Goal: Task Accomplishment & Management: Complete application form

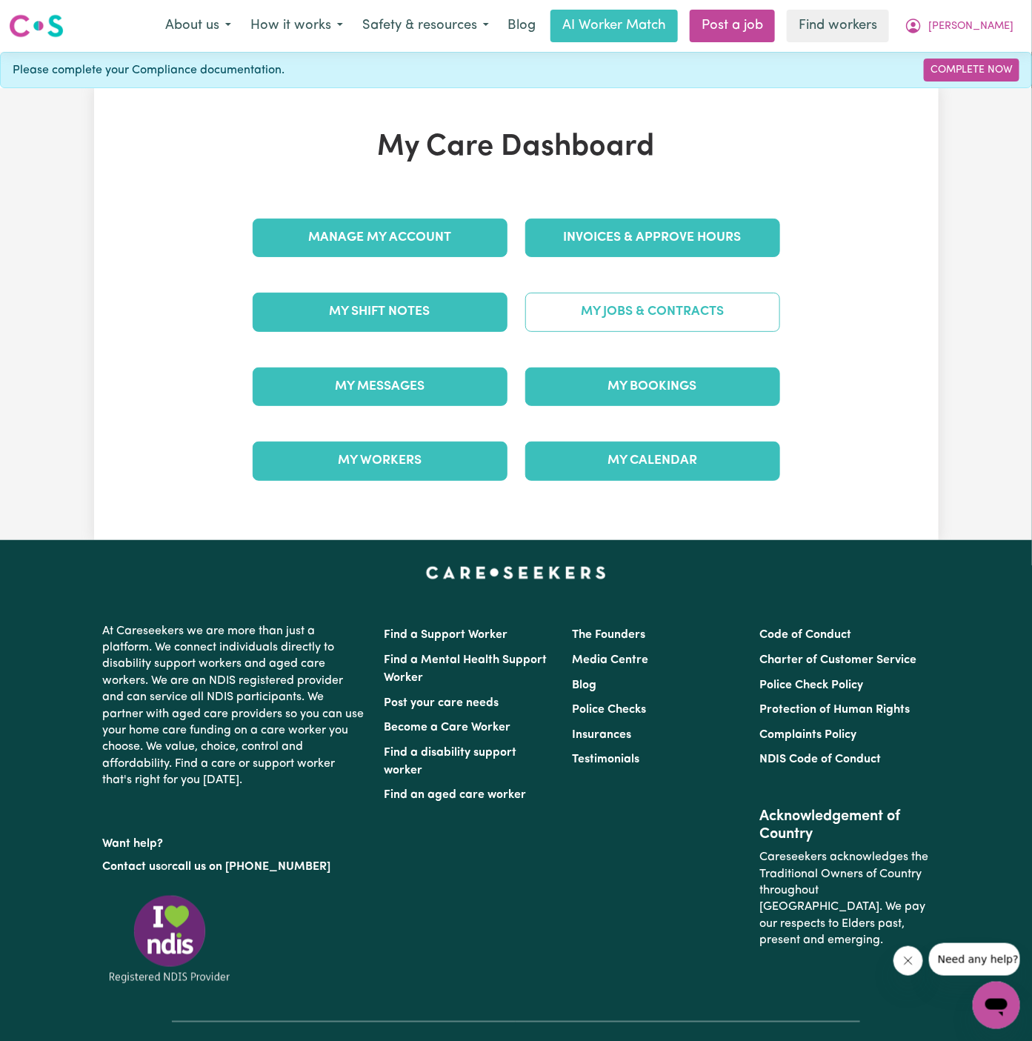
click at [663, 311] on link "My Jobs & Contracts" at bounding box center [652, 312] width 255 height 39
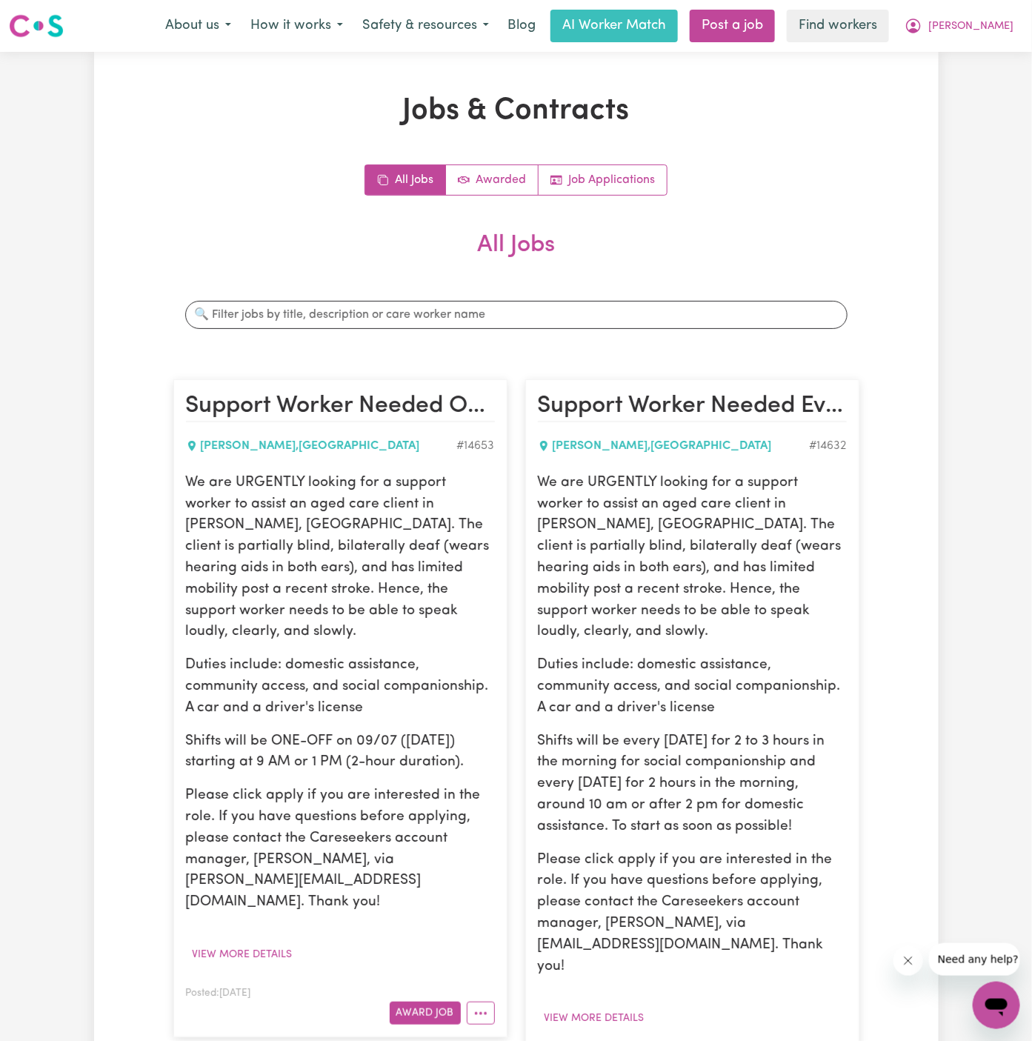
scroll to position [161, 0]
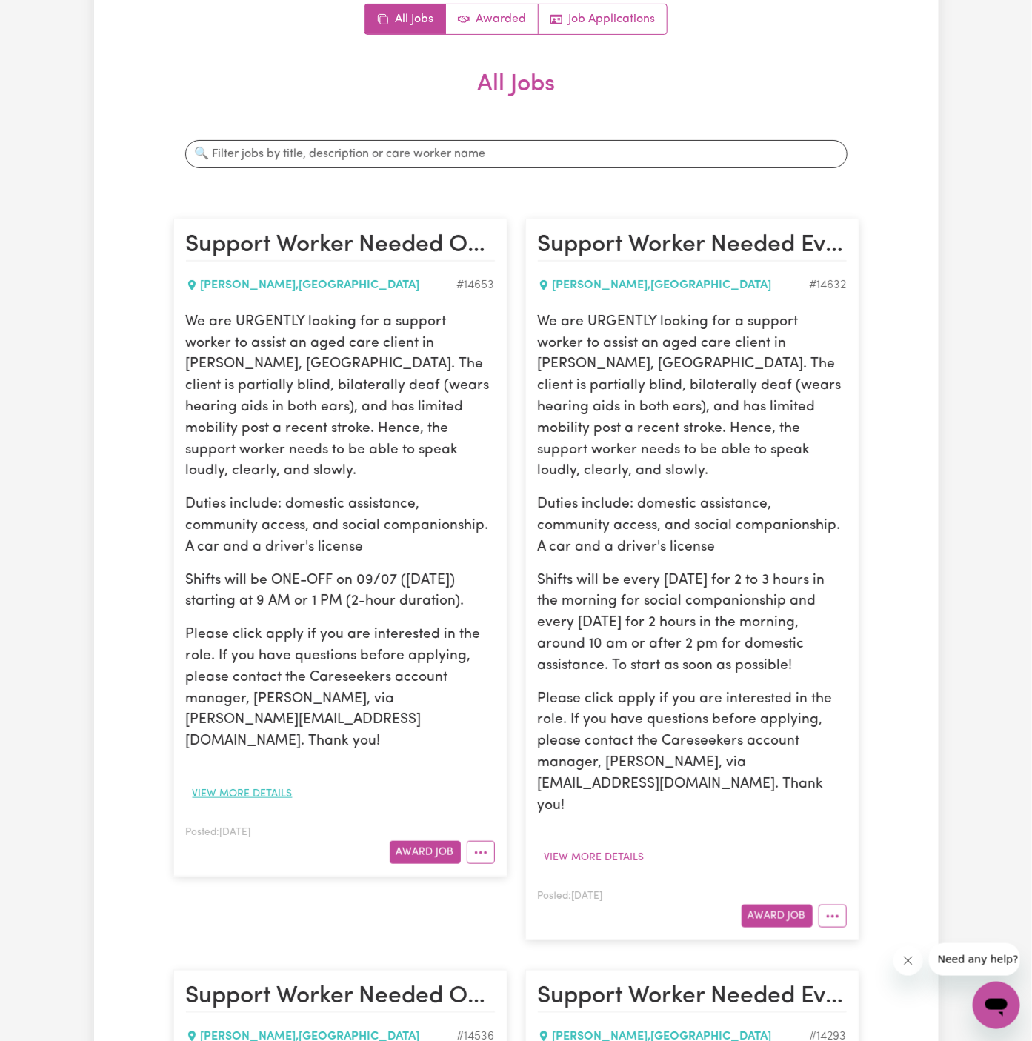
click at [279, 782] on button "View more details" at bounding box center [242, 793] width 113 height 23
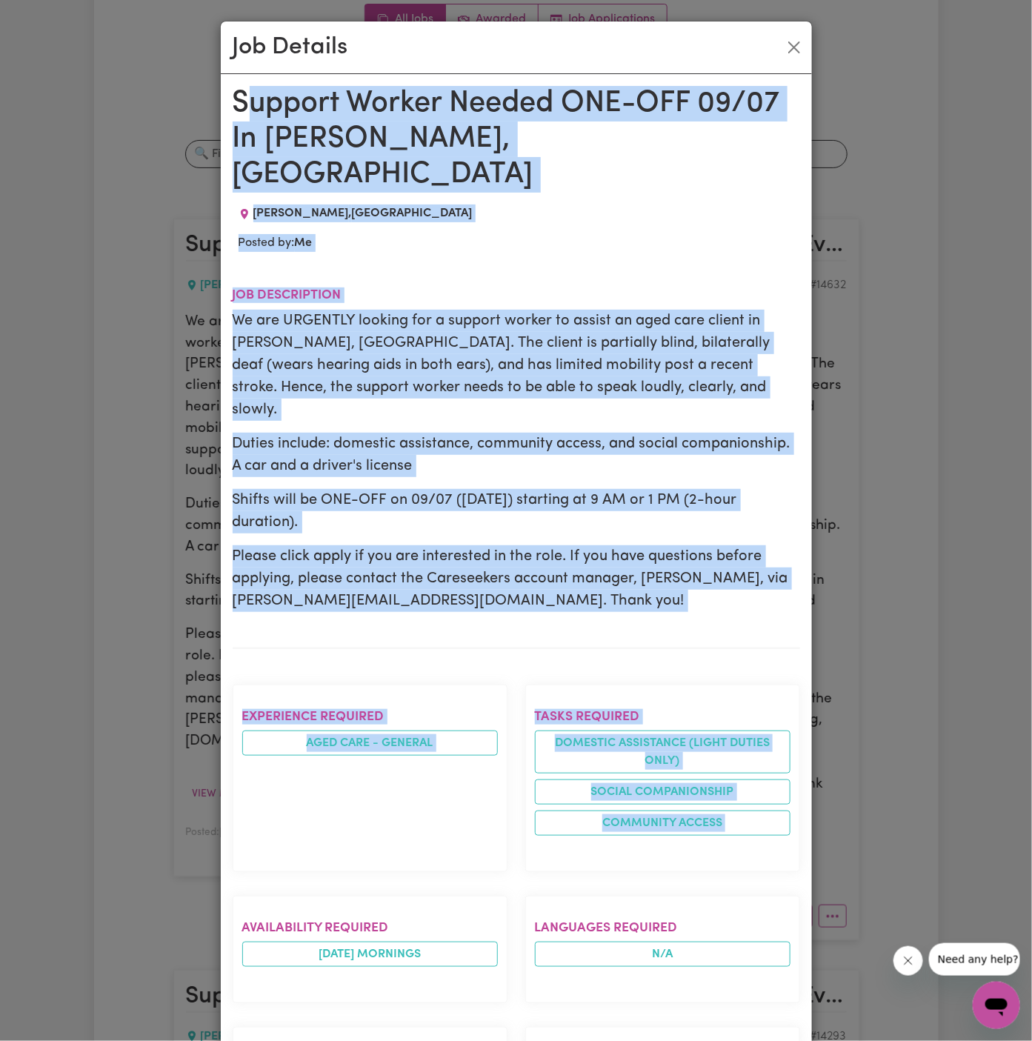
drag, startPoint x: 244, startPoint y: 100, endPoint x: 381, endPoint y: 841, distance: 753.5
click at [381, 841] on div "Support Worker Needed ONE-OFF 09/07 In [PERSON_NAME], [GEOGRAPHIC_DATA] [PERSON…" at bounding box center [516, 911] width 567 height 1650
click at [433, 356] on p "We are URGENTLY looking for a support worker to assist an aged care client in […" at bounding box center [516, 365] width 567 height 111
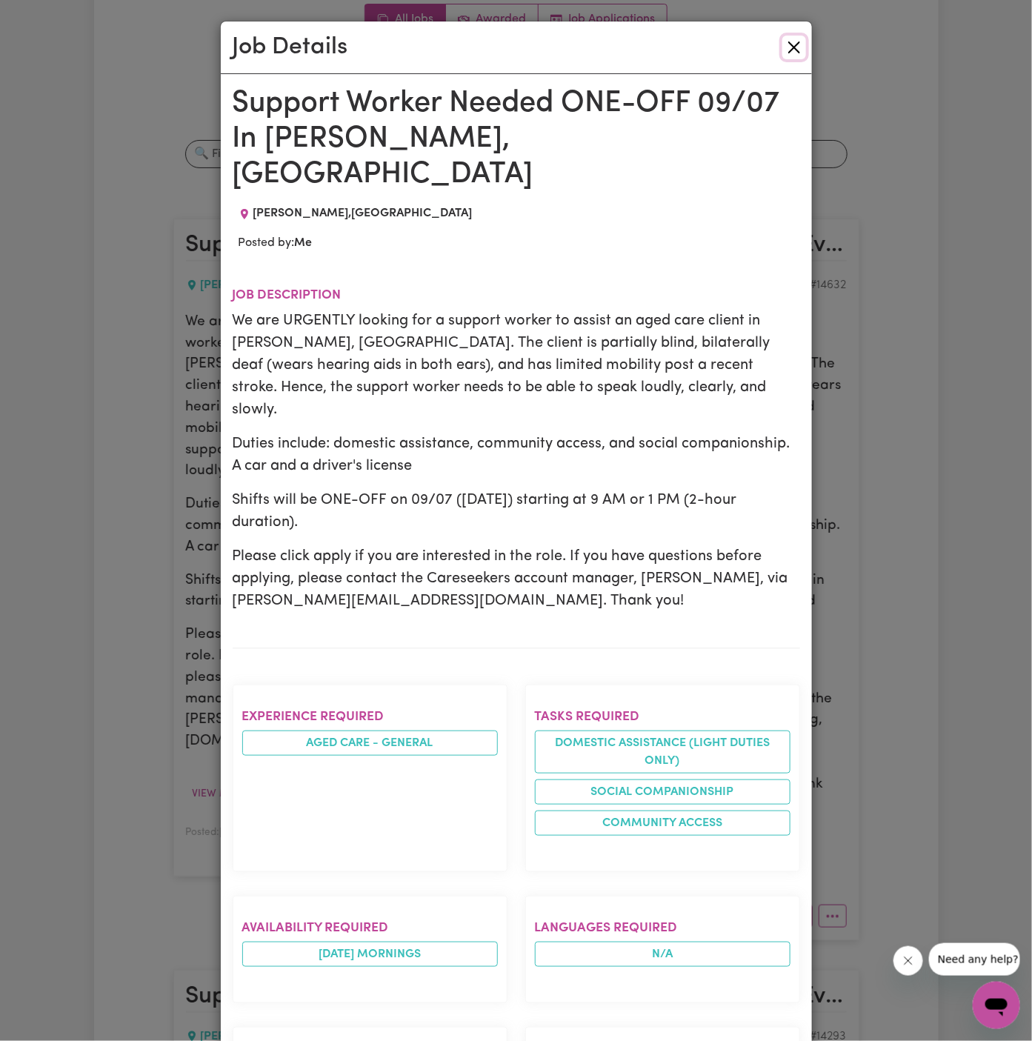
click at [799, 50] on button "Close" at bounding box center [794, 48] width 24 height 24
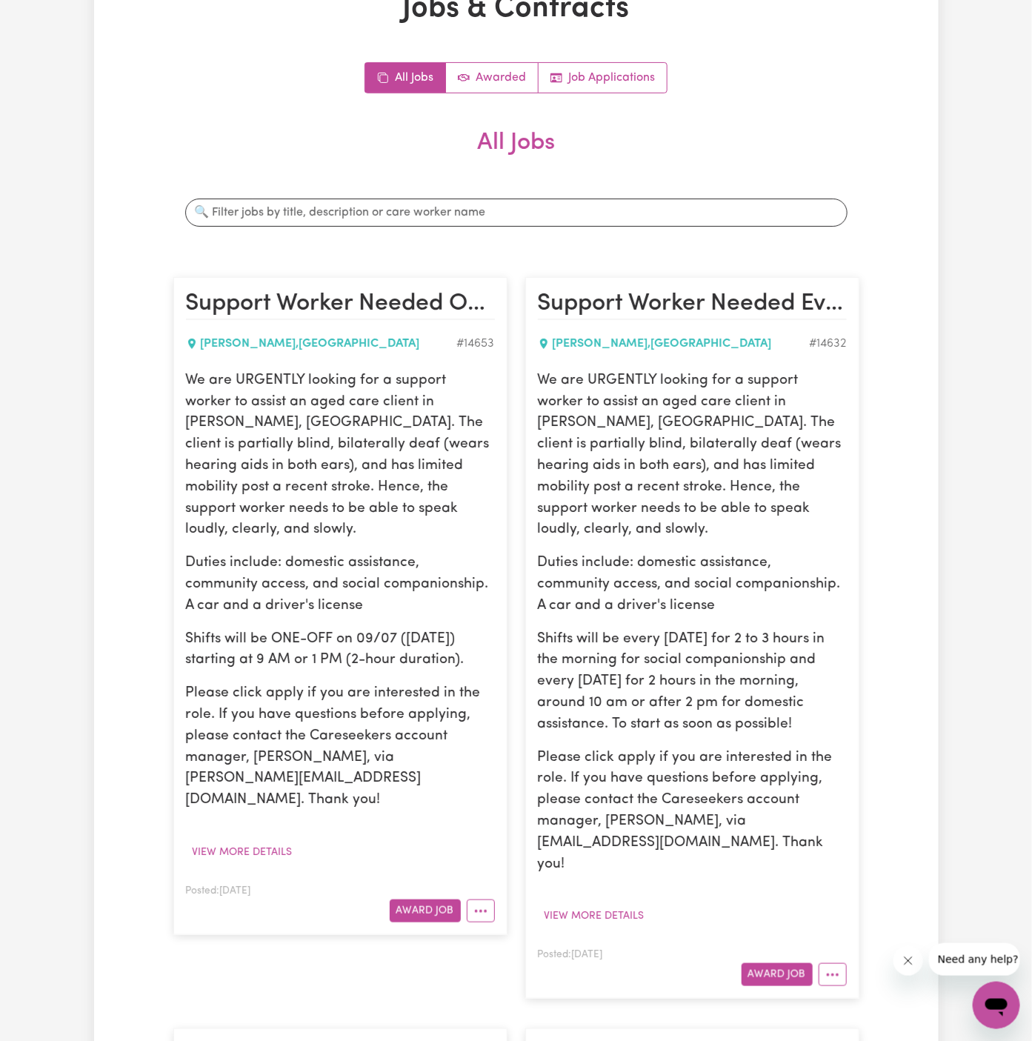
scroll to position [120, 0]
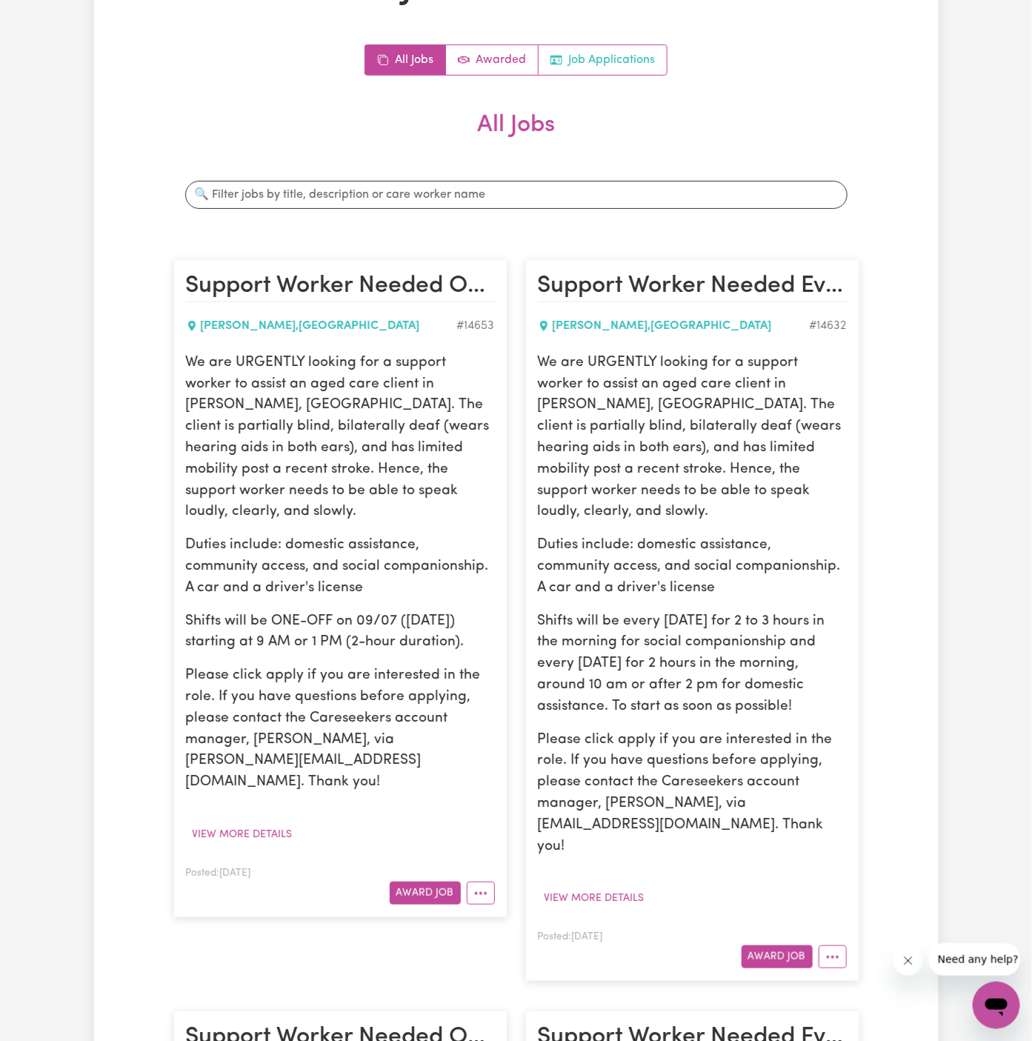
click at [614, 48] on link "Job Applications" at bounding box center [603, 60] width 128 height 30
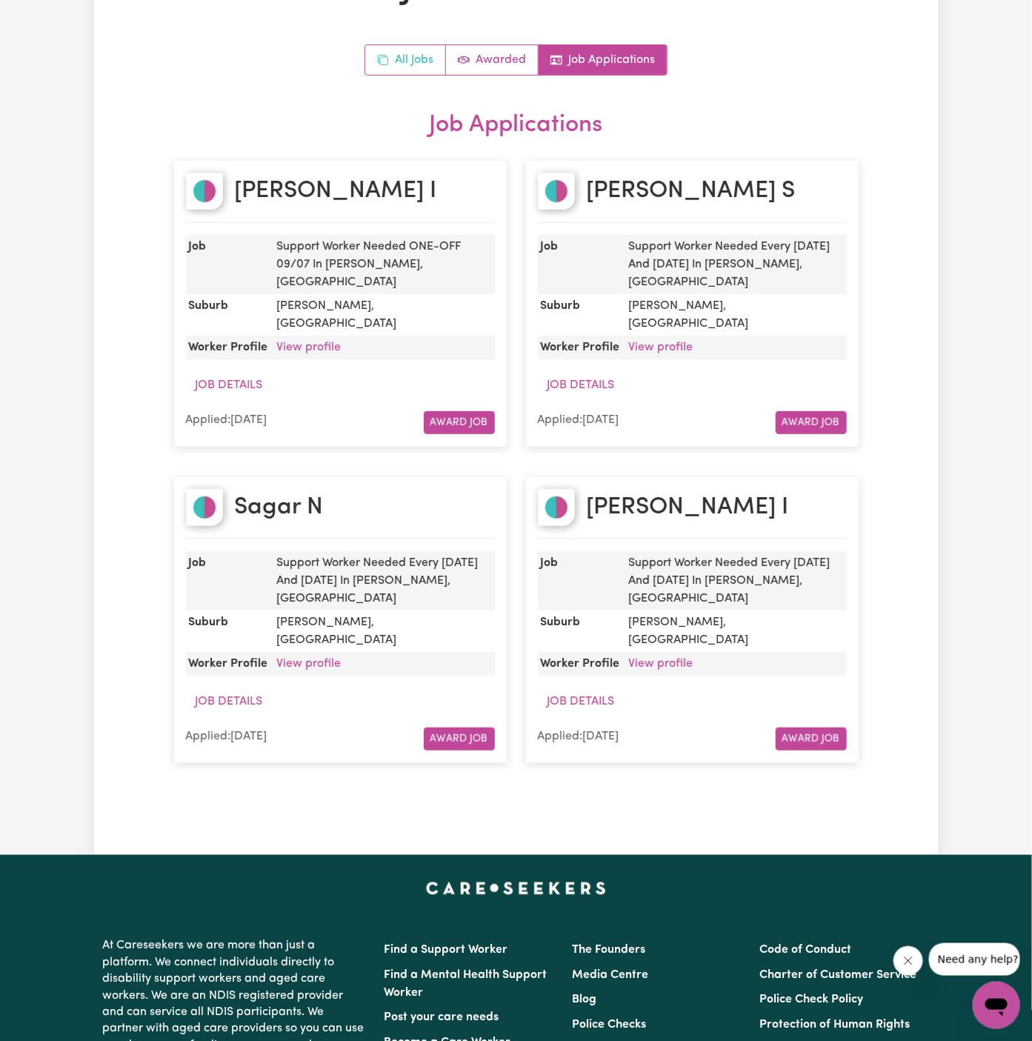
click at [397, 62] on link "All Jobs" at bounding box center [405, 60] width 81 height 30
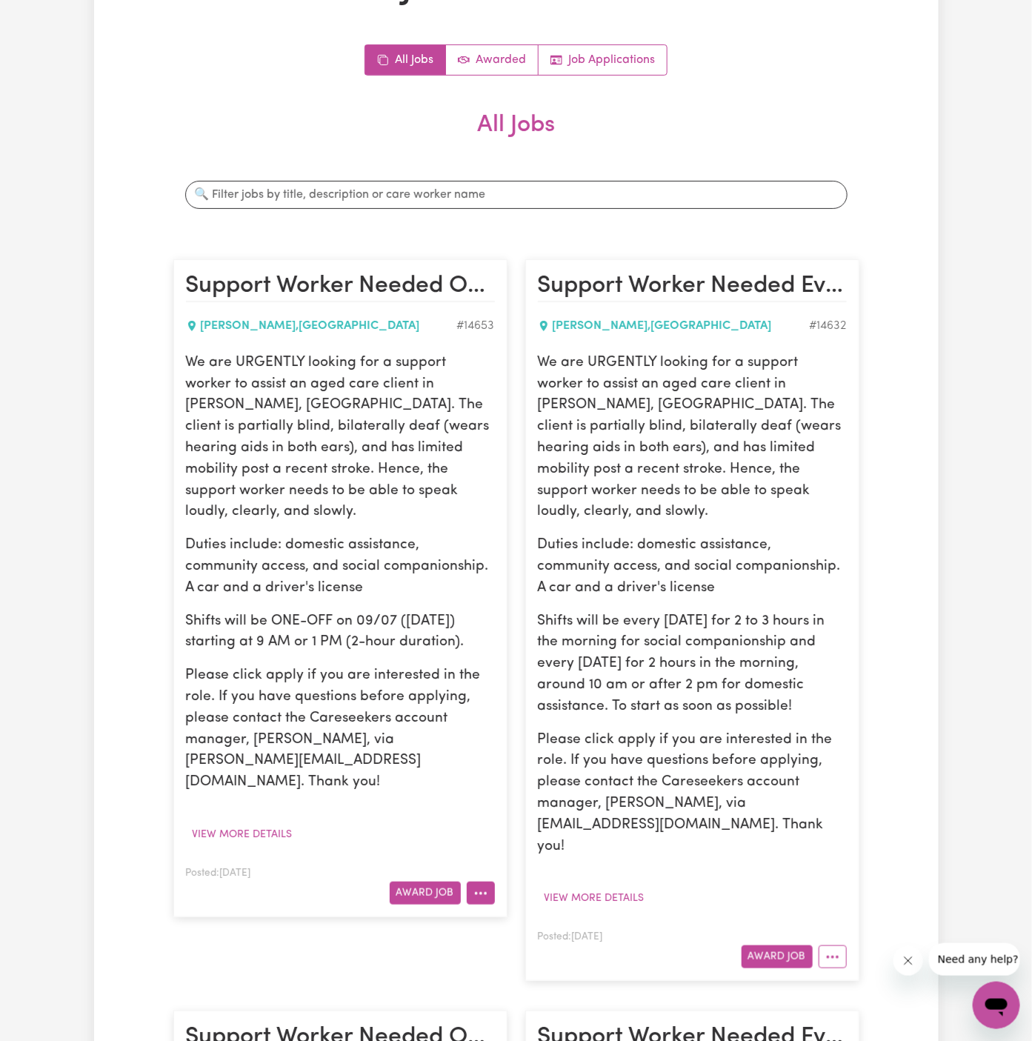
click at [481, 881] on button "More options" at bounding box center [481, 892] width 28 height 23
click at [552, 905] on div "Hide Job Job Details Edit Job Delete Job" at bounding box center [526, 971] width 119 height 132
click at [553, 912] on link "Hide Job" at bounding box center [525, 927] width 117 height 30
click at [829, 950] on icon "More options" at bounding box center [832, 957] width 15 height 15
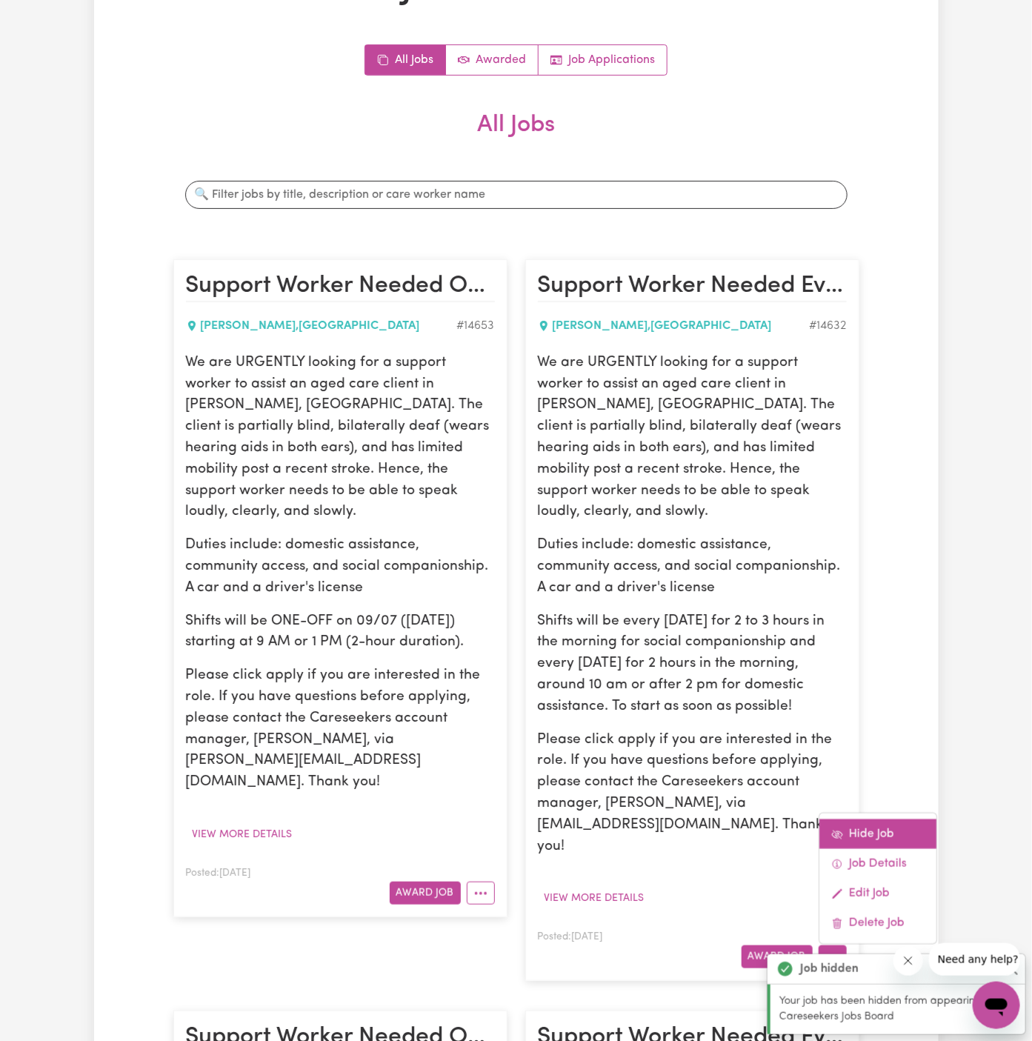
click at [875, 819] on link "Hide Job" at bounding box center [877, 834] width 117 height 30
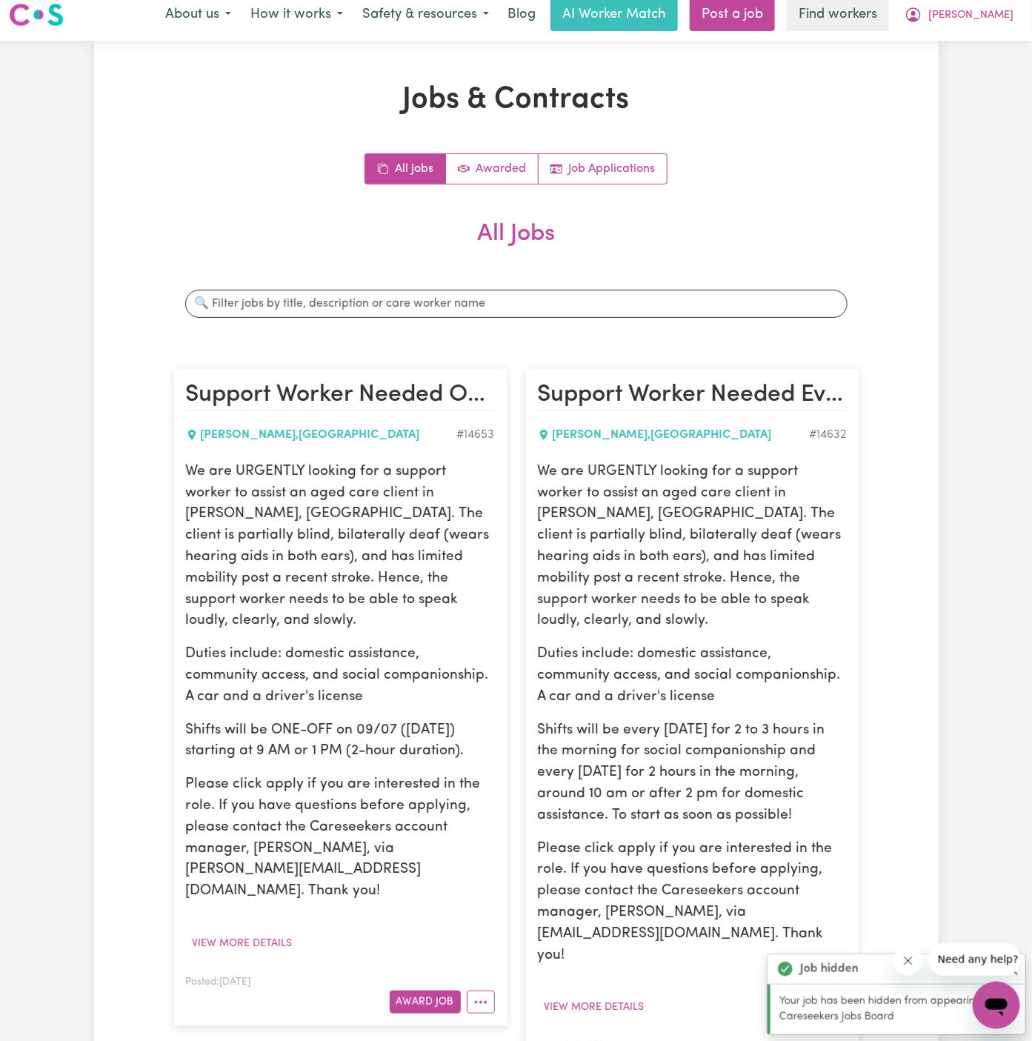
scroll to position [0, 0]
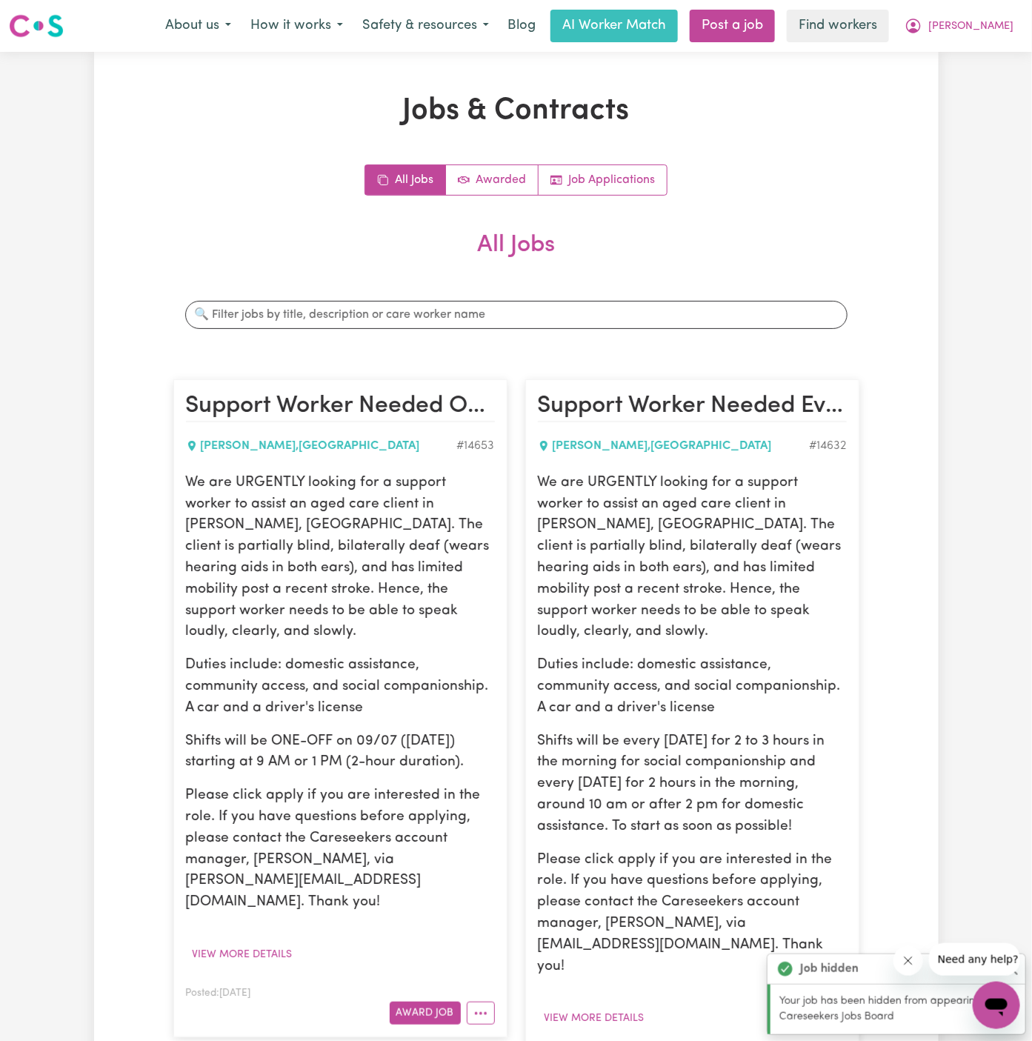
click at [793, 43] on nav "Menu About us How it works Safety & resources Blog AI Worker Match Post a job F…" at bounding box center [516, 26] width 1032 height 52
click at [775, 29] on link "Post a job" at bounding box center [732, 26] width 85 height 33
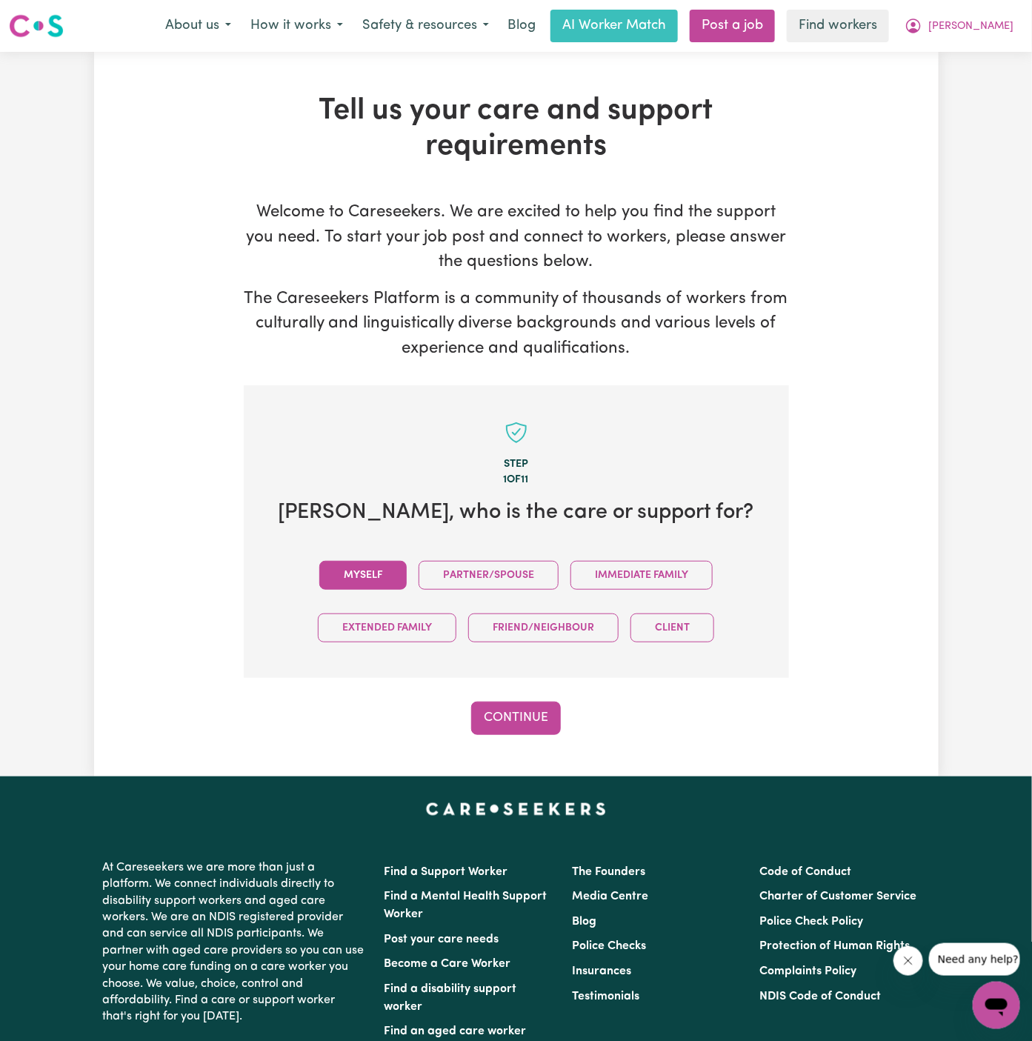
click at [374, 567] on button "Myself" at bounding box center [362, 575] width 87 height 29
click at [527, 716] on button "Continue" at bounding box center [516, 717] width 90 height 33
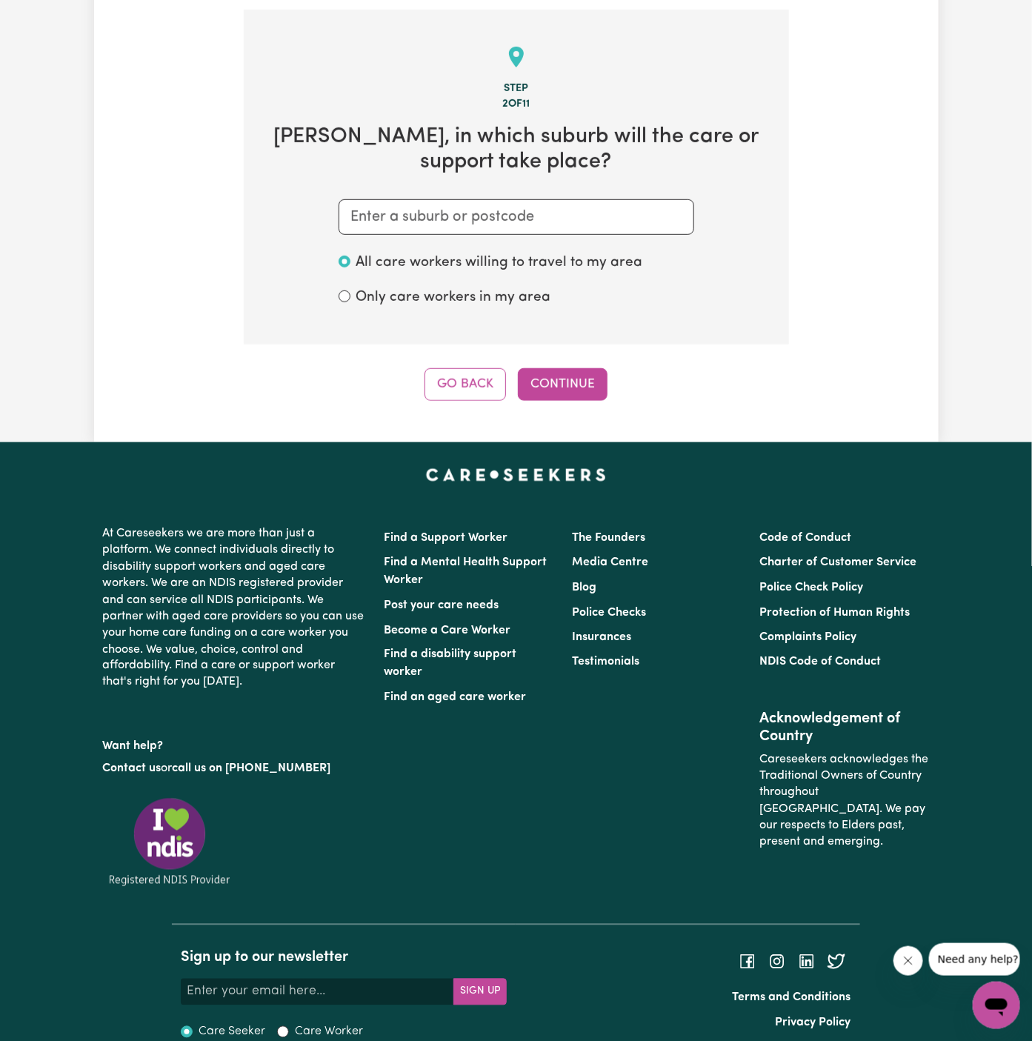
scroll to position [384, 0]
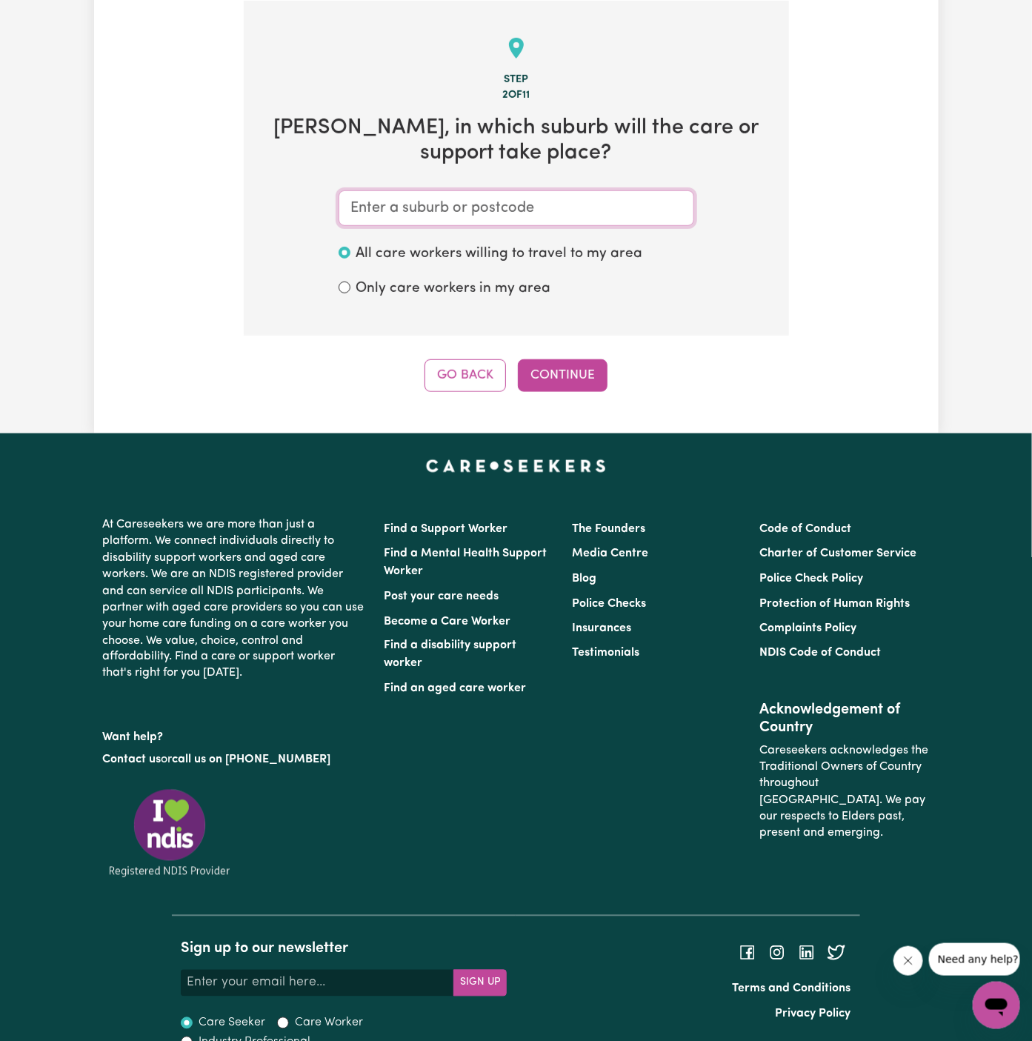
click at [493, 204] on input "text" at bounding box center [517, 208] width 356 height 36
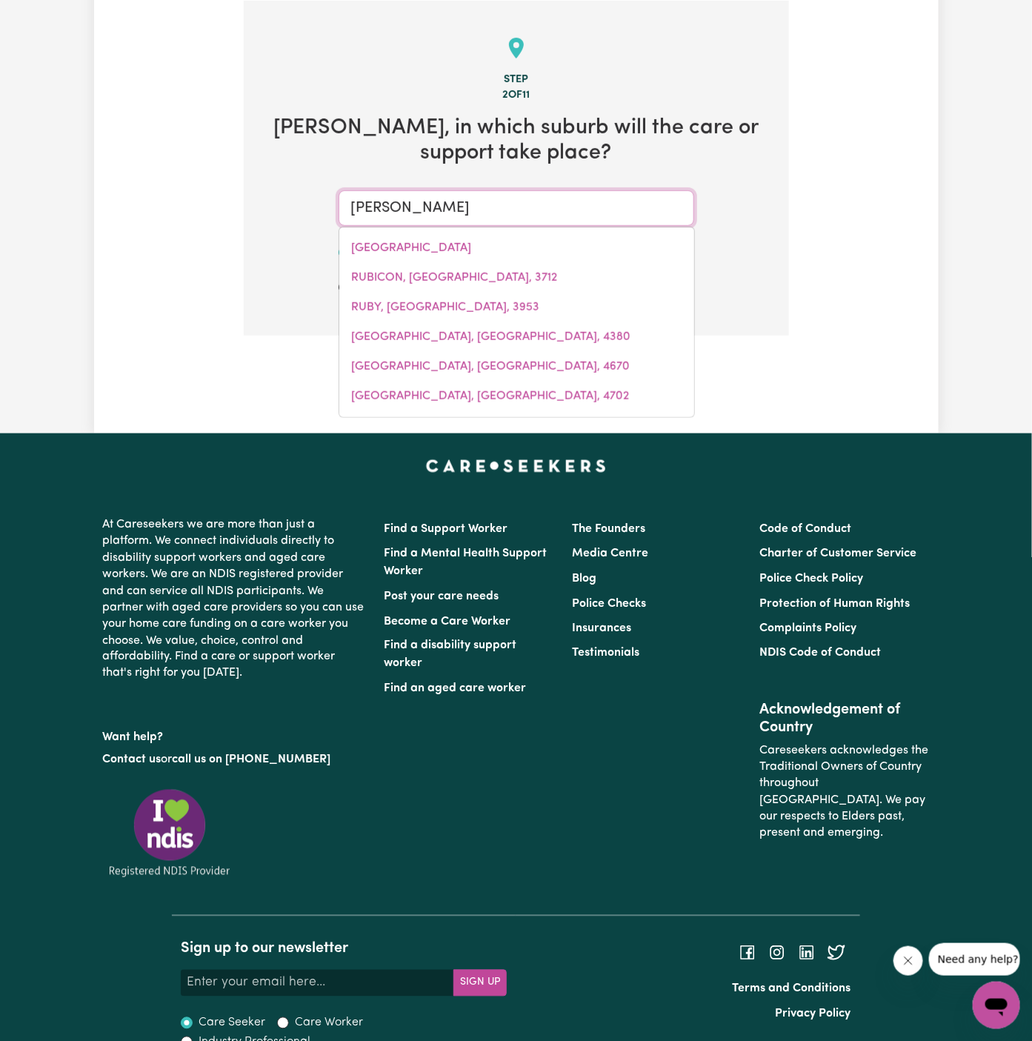
type input "[PERSON_NAME]"
type input "[PERSON_NAME], [GEOGRAPHIC_DATA], 2600"
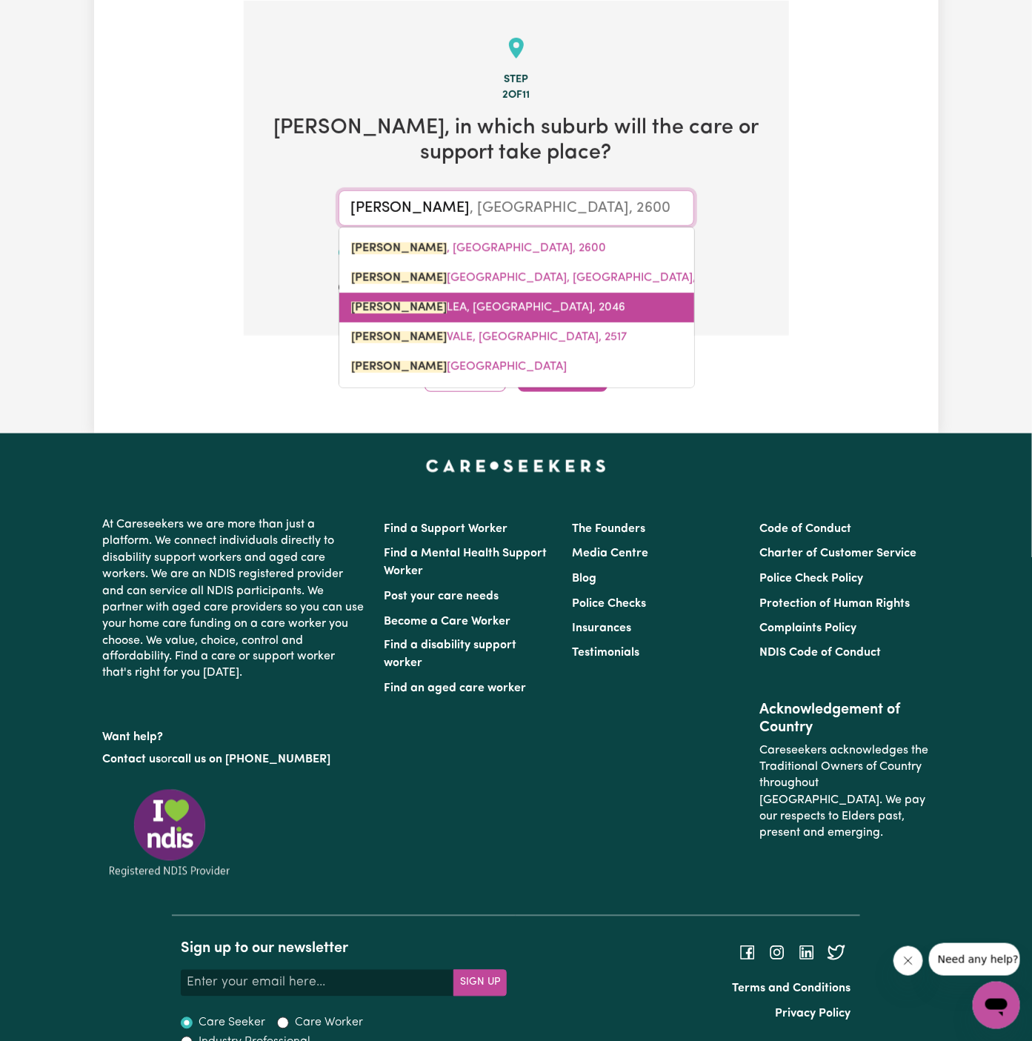
click at [450, 307] on span "[PERSON_NAME], [GEOGRAPHIC_DATA], 2046" at bounding box center [488, 307] width 274 height 12
type input "[PERSON_NAME], [GEOGRAPHIC_DATA], 2046"
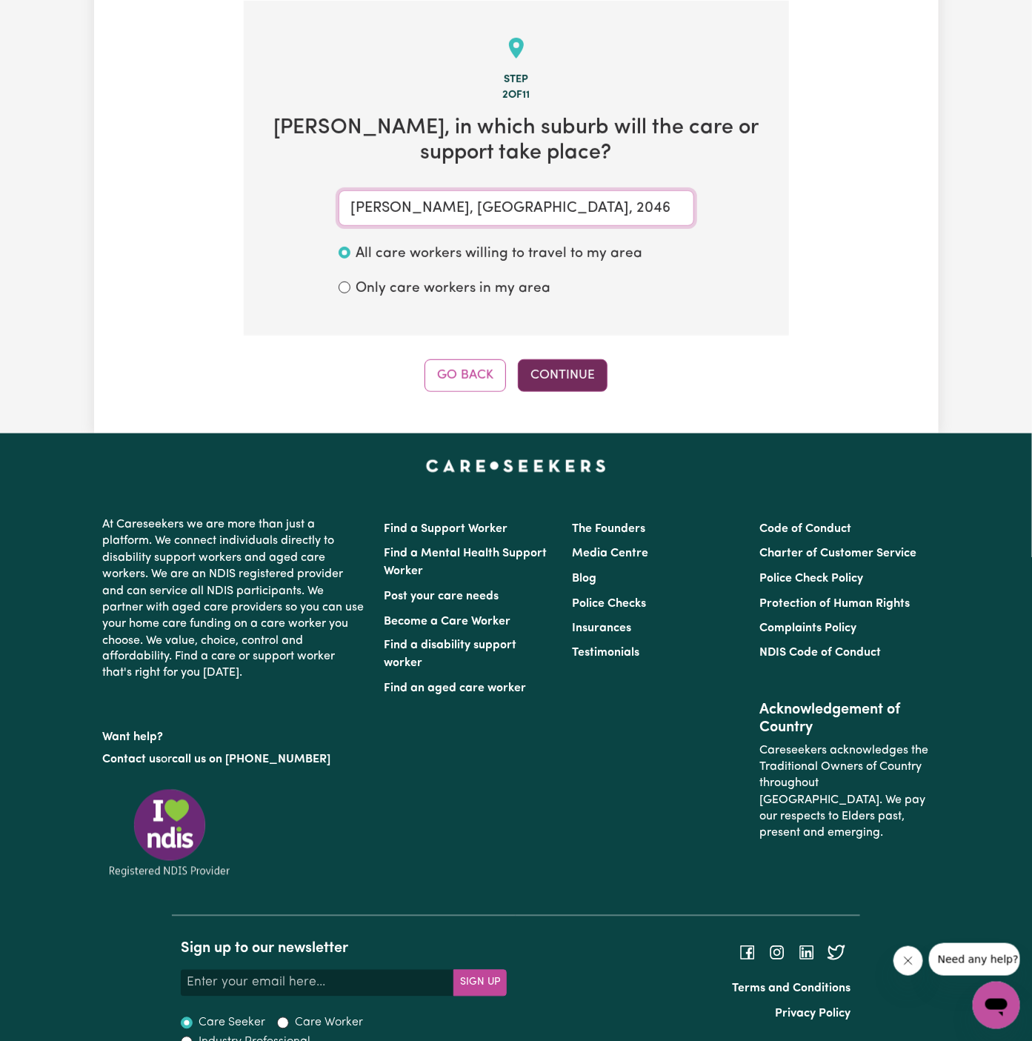
type input "[PERSON_NAME], [GEOGRAPHIC_DATA], 2046"
click at [580, 372] on button "Continue" at bounding box center [563, 375] width 90 height 33
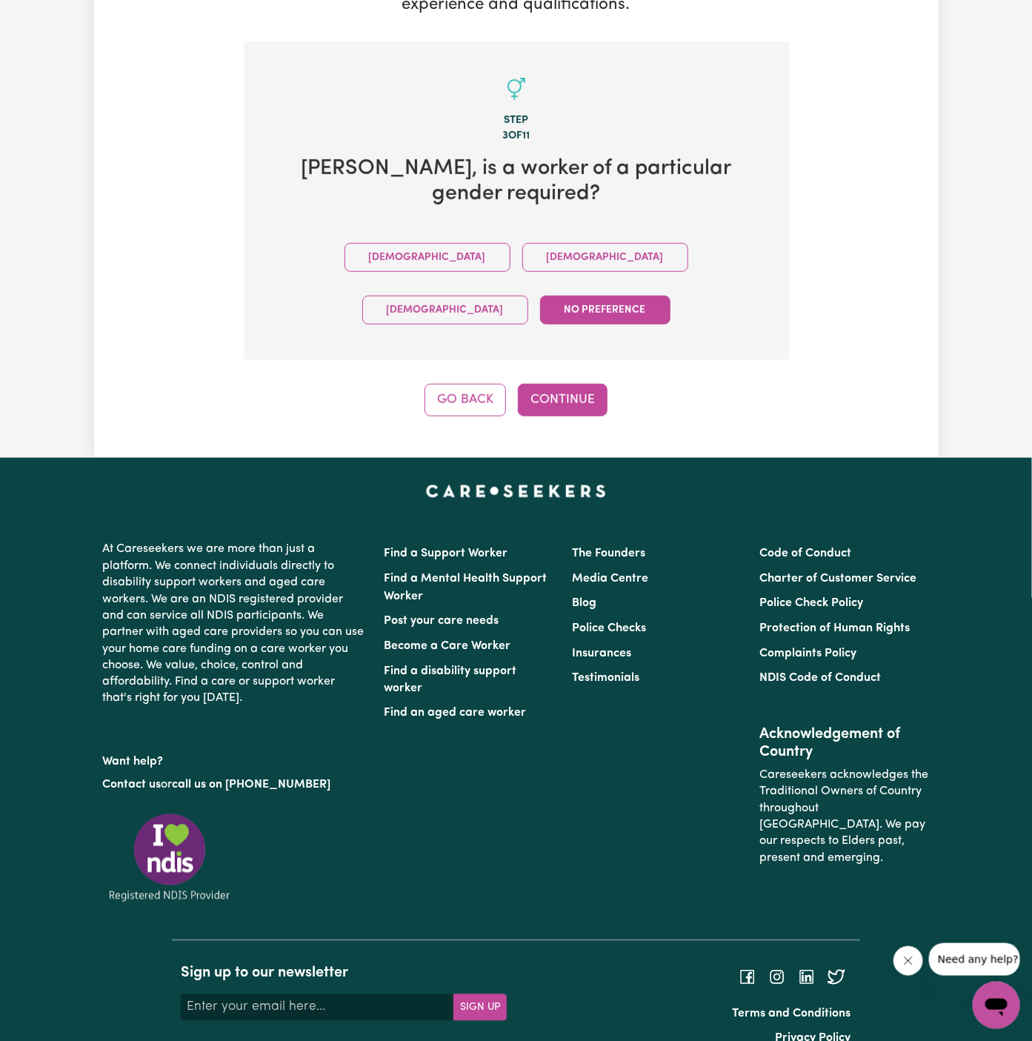
drag, startPoint x: 519, startPoint y: 279, endPoint x: 492, endPoint y: 279, distance: 26.7
click at [499, 279] on div "[DEMOGRAPHIC_DATA] [DEMOGRAPHIC_DATA] [DEMOGRAPHIC_DATA] No preference" at bounding box center [516, 283] width 498 height 105
click at [492, 279] on div "[DEMOGRAPHIC_DATA] [DEMOGRAPHIC_DATA] [DEMOGRAPHIC_DATA] No preference" at bounding box center [516, 283] width 498 height 105
click at [522, 256] on button "[DEMOGRAPHIC_DATA]" at bounding box center [605, 257] width 166 height 29
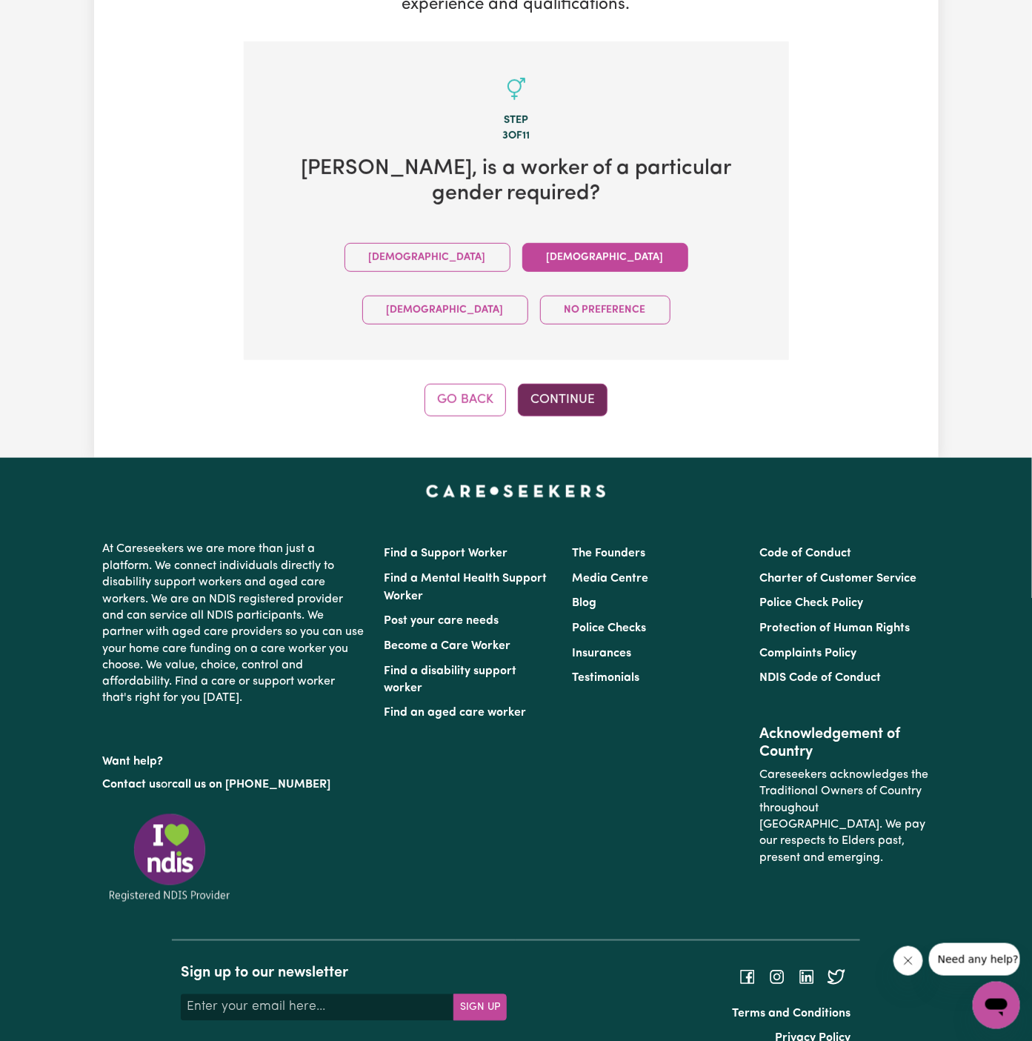
click at [570, 384] on button "Continue" at bounding box center [563, 400] width 90 height 33
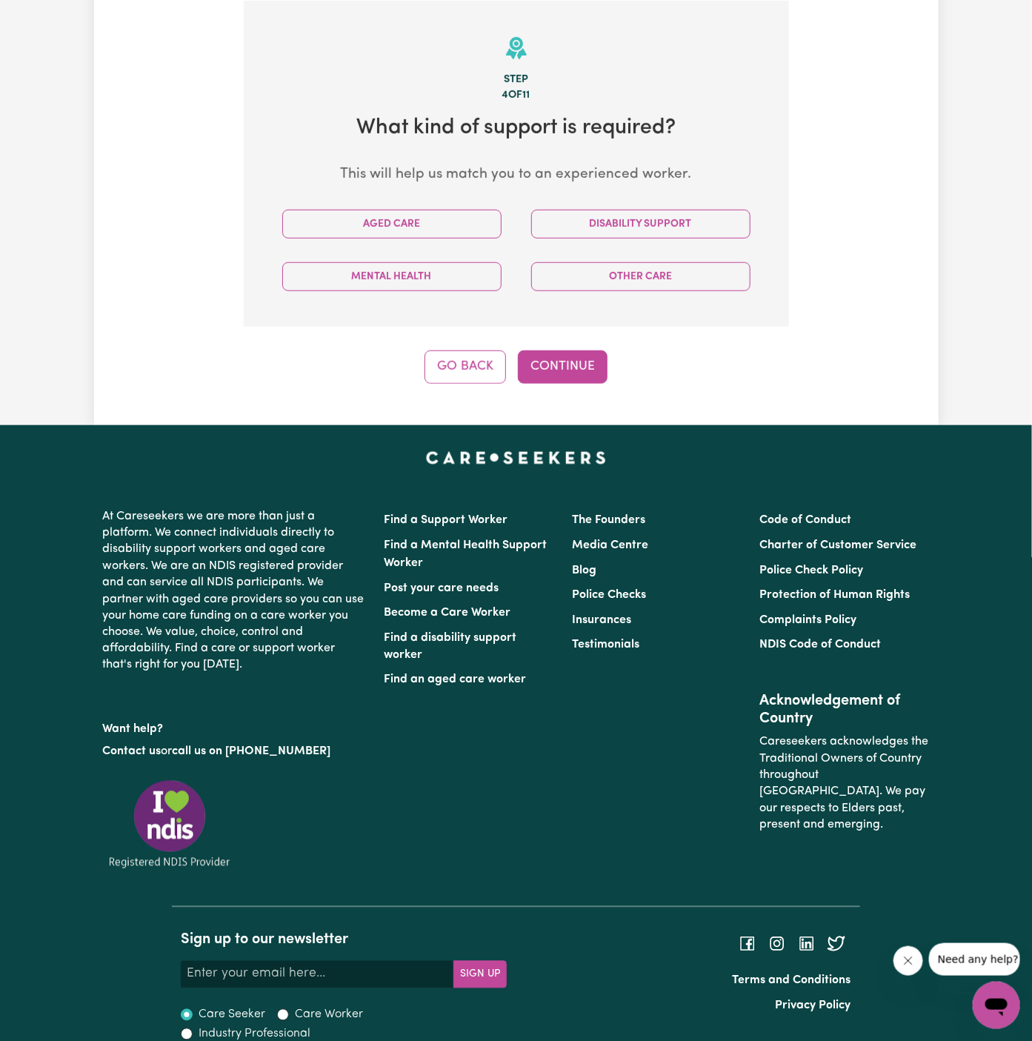
scroll to position [384, 0]
click at [497, 219] on button "Aged Care" at bounding box center [391, 224] width 219 height 29
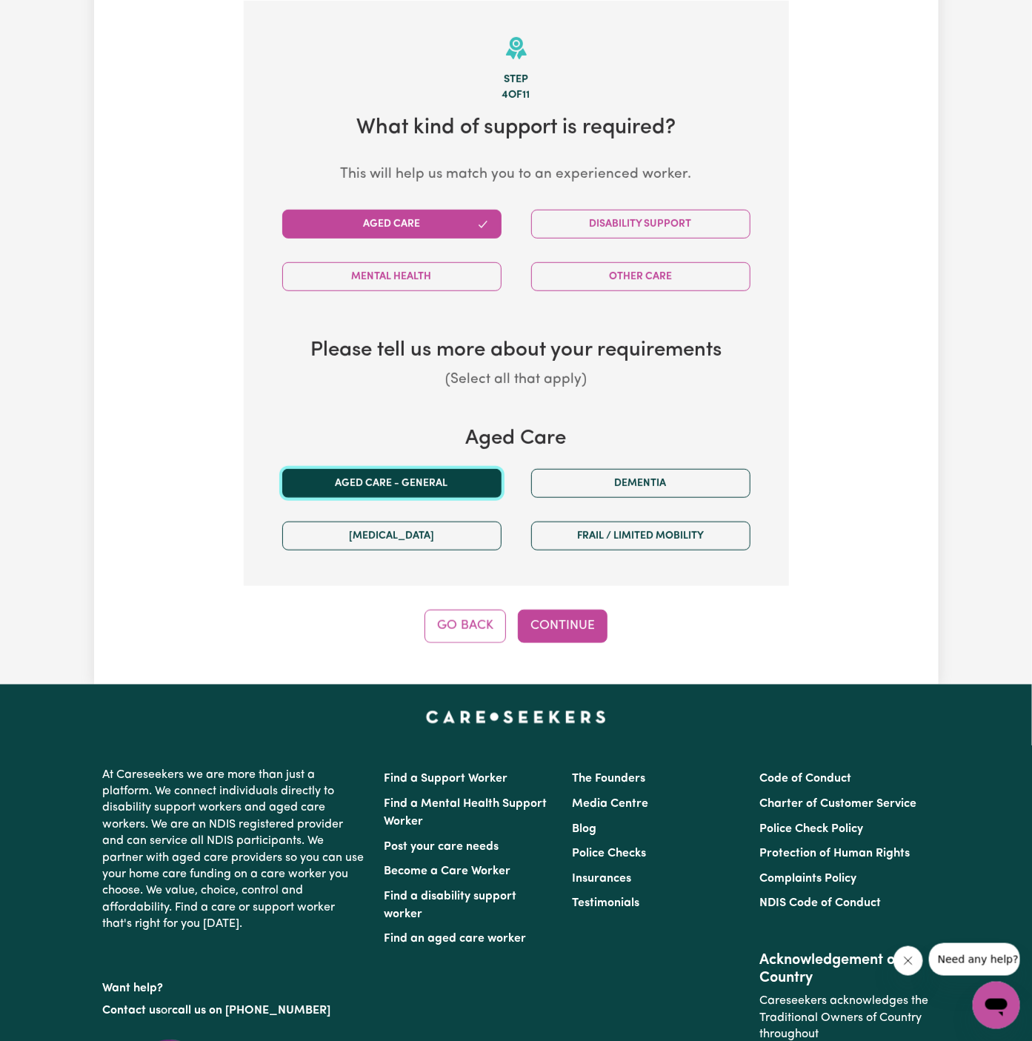
click at [393, 471] on button "Aged care - General" at bounding box center [391, 483] width 219 height 29
click at [584, 646] on div "Tell us your care and support requirements Welcome to Careseekers. We are excit…" at bounding box center [516, 175] width 844 height 1017
click at [575, 615] on button "Continue" at bounding box center [563, 626] width 90 height 33
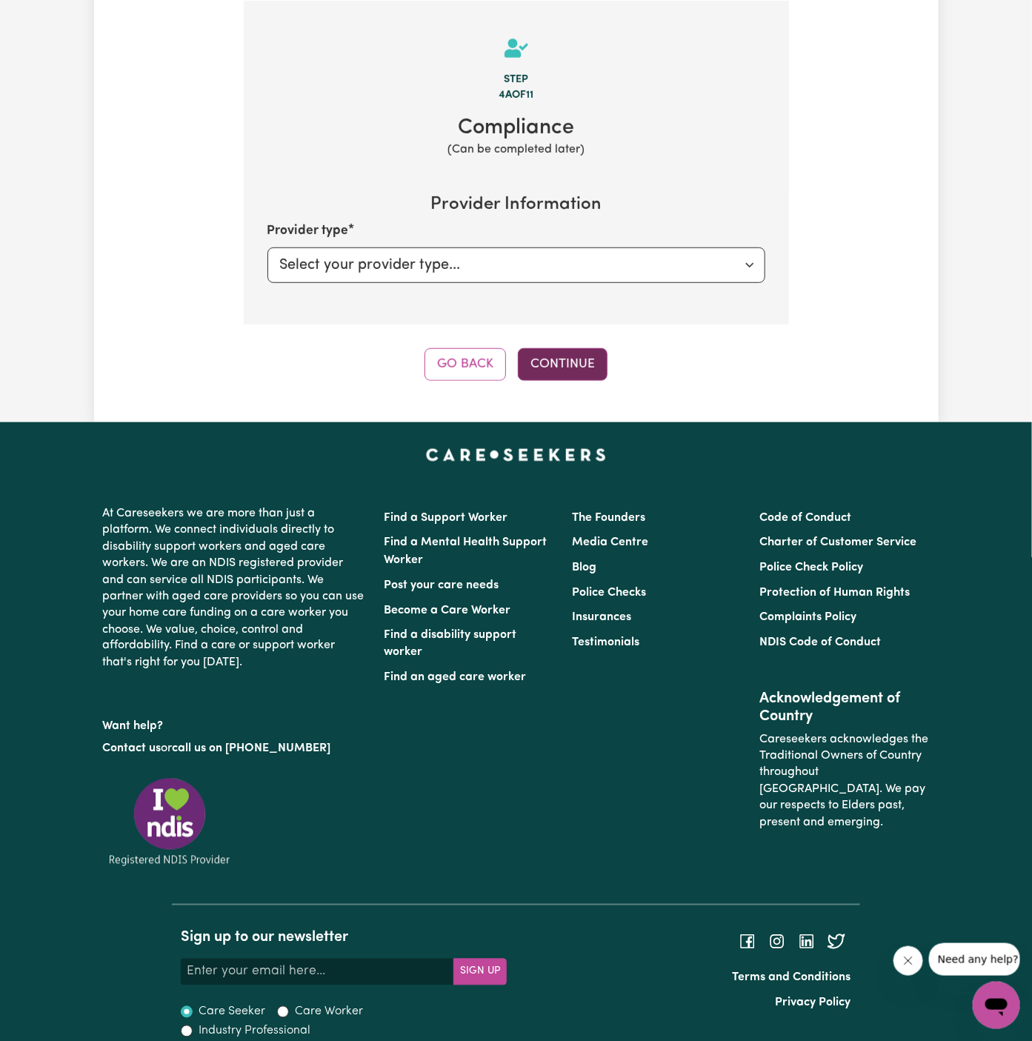
click at [567, 369] on button "Continue" at bounding box center [563, 364] width 90 height 33
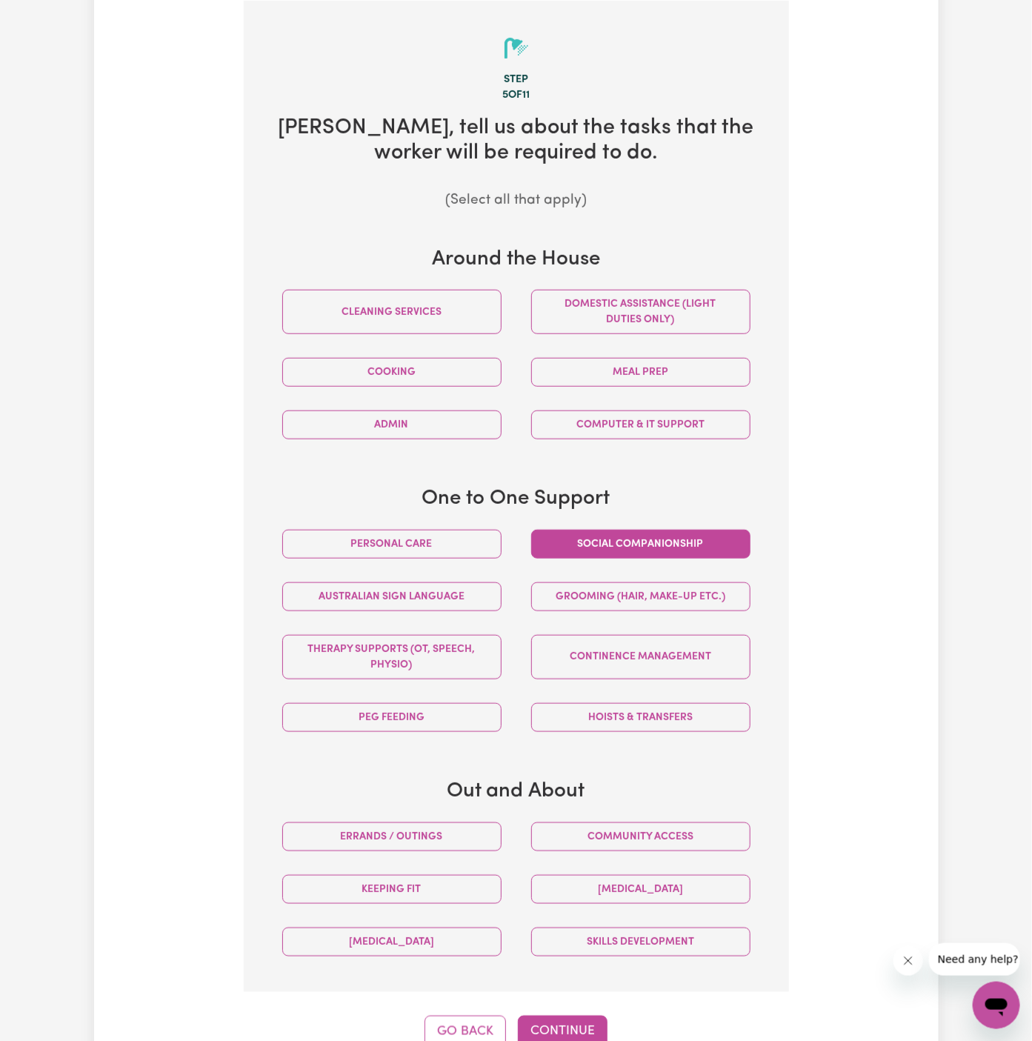
click at [710, 554] on button "Social companionship" at bounding box center [640, 544] width 219 height 29
click at [704, 822] on button "Community access" at bounding box center [640, 836] width 219 height 29
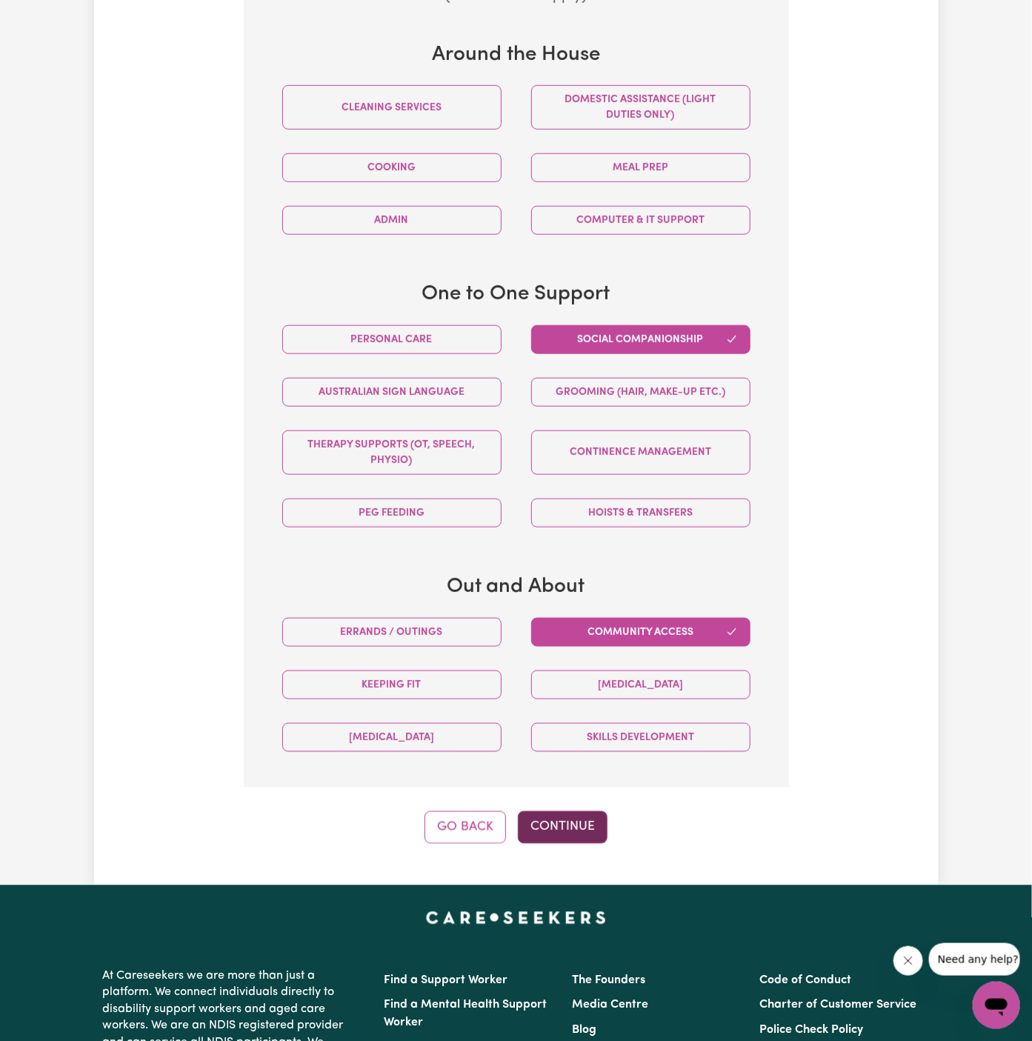
click at [581, 825] on button "Continue" at bounding box center [563, 827] width 90 height 33
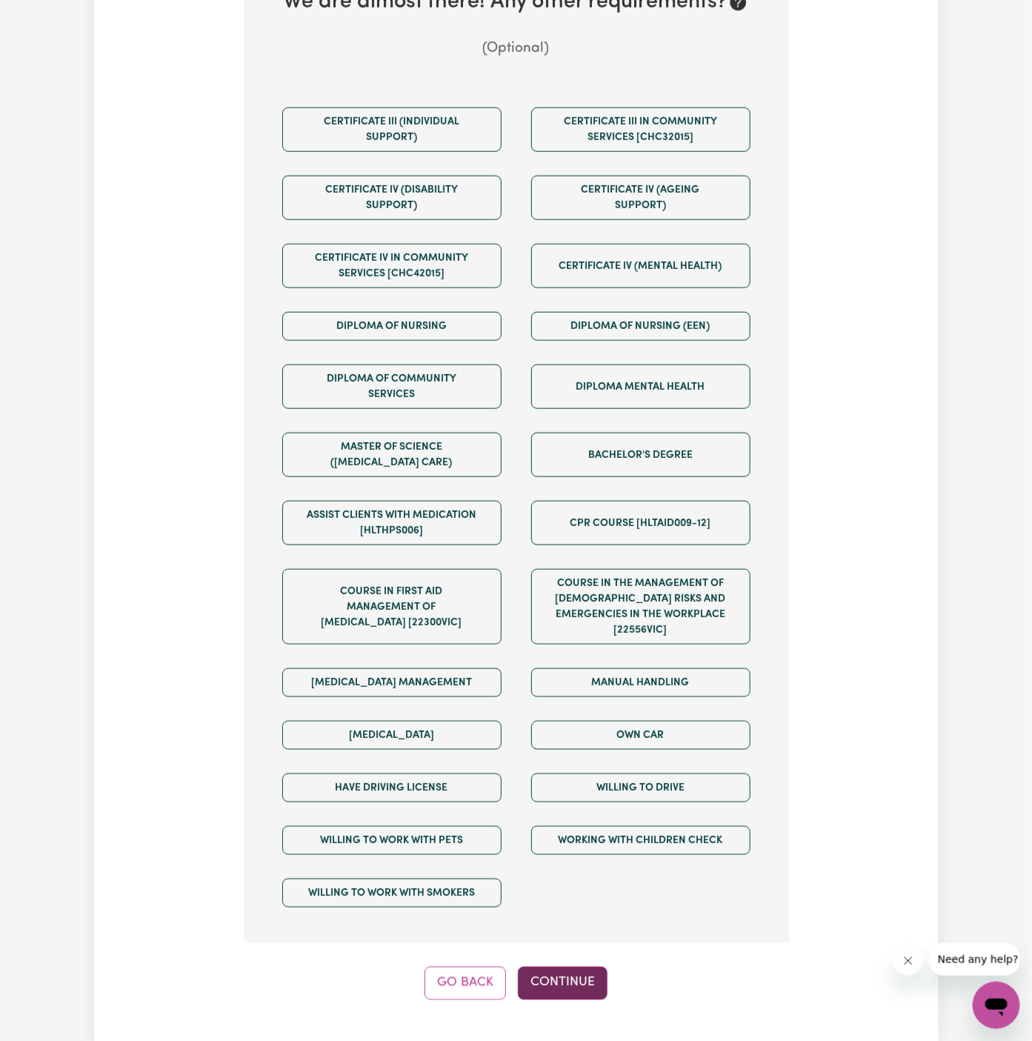
click at [559, 971] on button "Continue" at bounding box center [563, 983] width 90 height 33
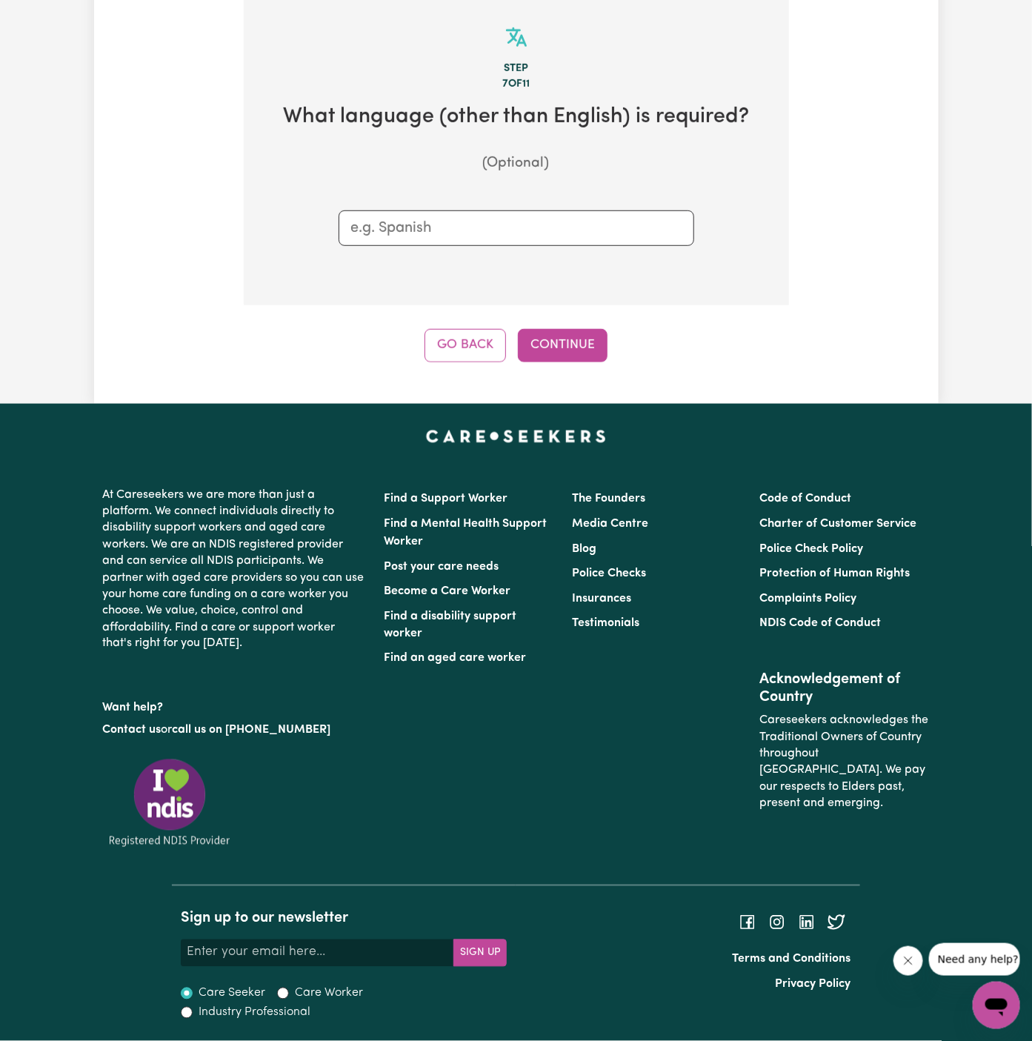
scroll to position [384, 0]
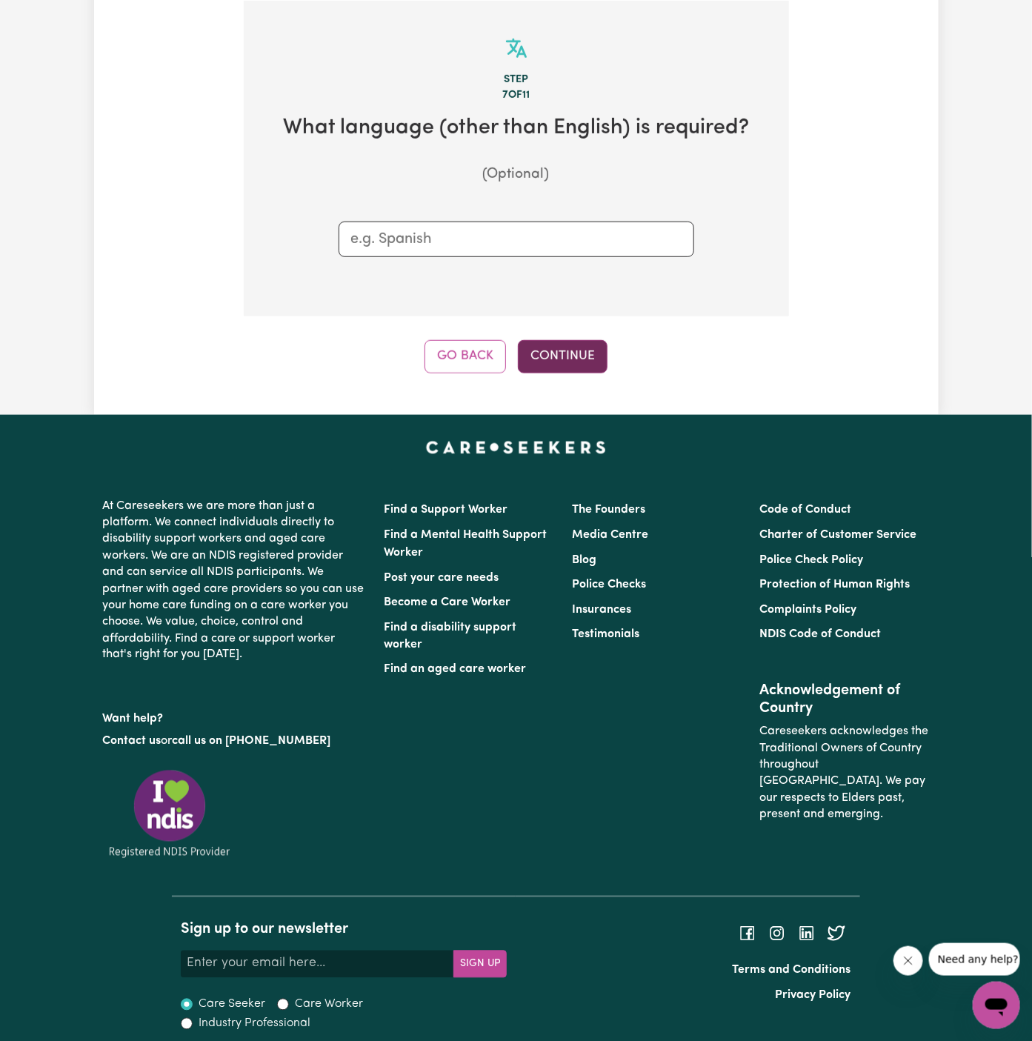
click at [567, 358] on button "Continue" at bounding box center [563, 356] width 90 height 33
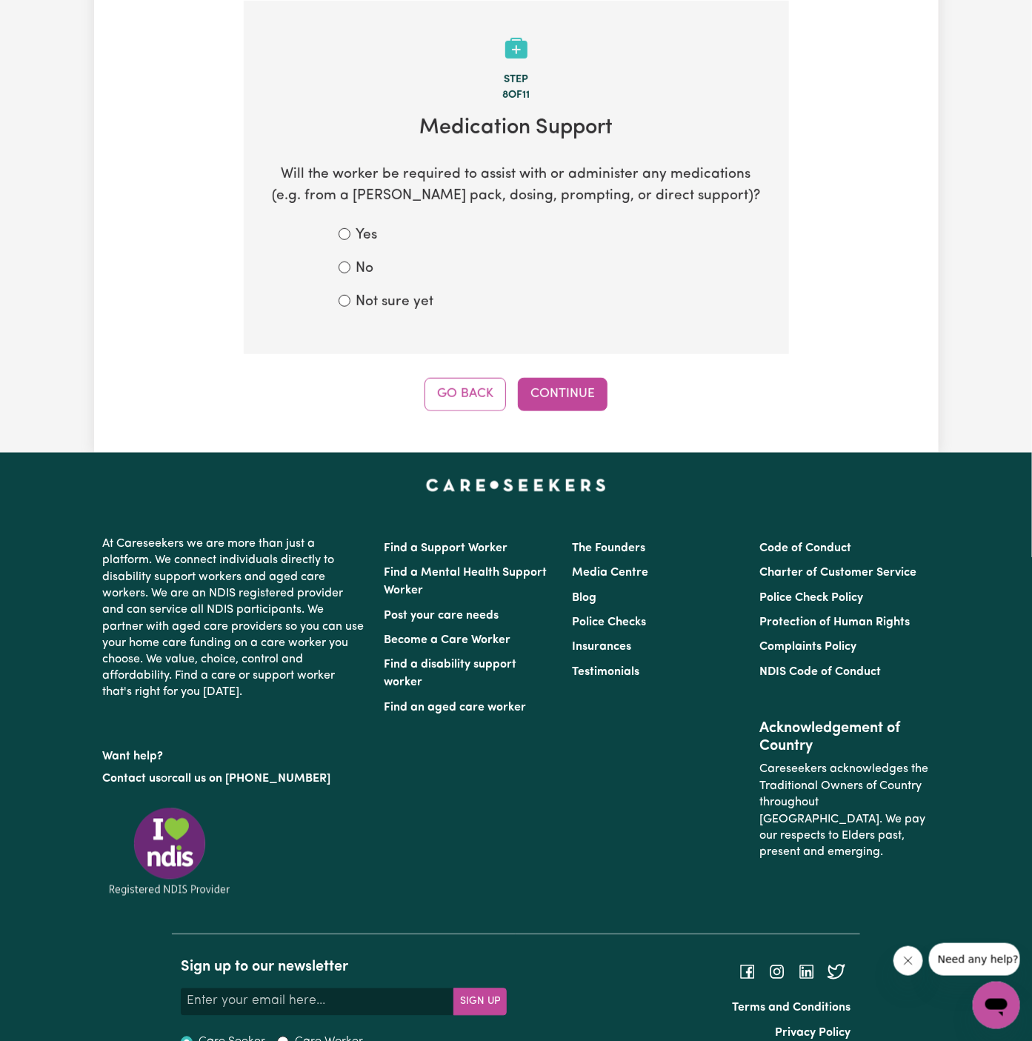
click at [380, 274] on div "No" at bounding box center [517, 269] width 356 height 21
click at [353, 273] on div "No" at bounding box center [517, 269] width 356 height 21
click at [371, 264] on label "No" at bounding box center [365, 269] width 18 height 21
click at [350, 264] on input "No" at bounding box center [345, 267] width 12 height 12
radio input "true"
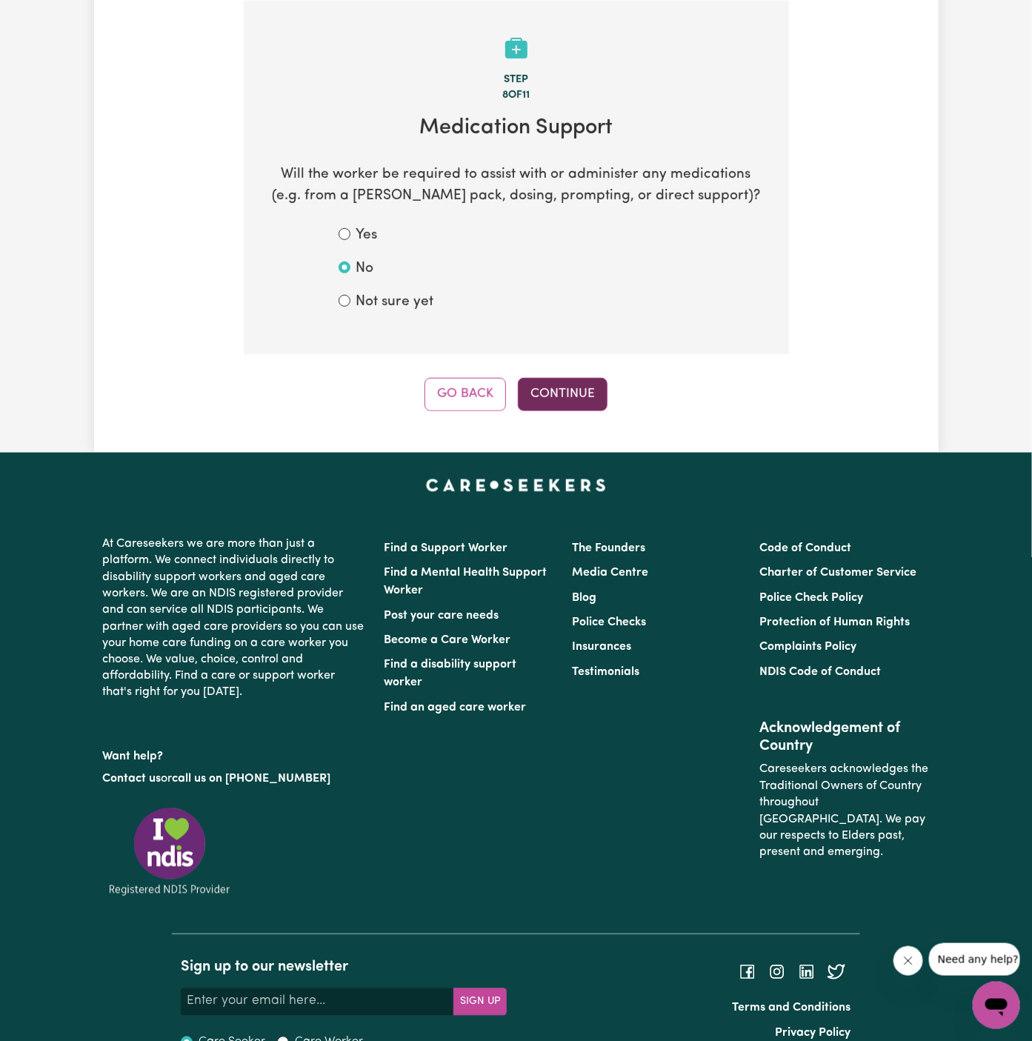
click at [583, 404] on button "Continue" at bounding box center [563, 394] width 90 height 33
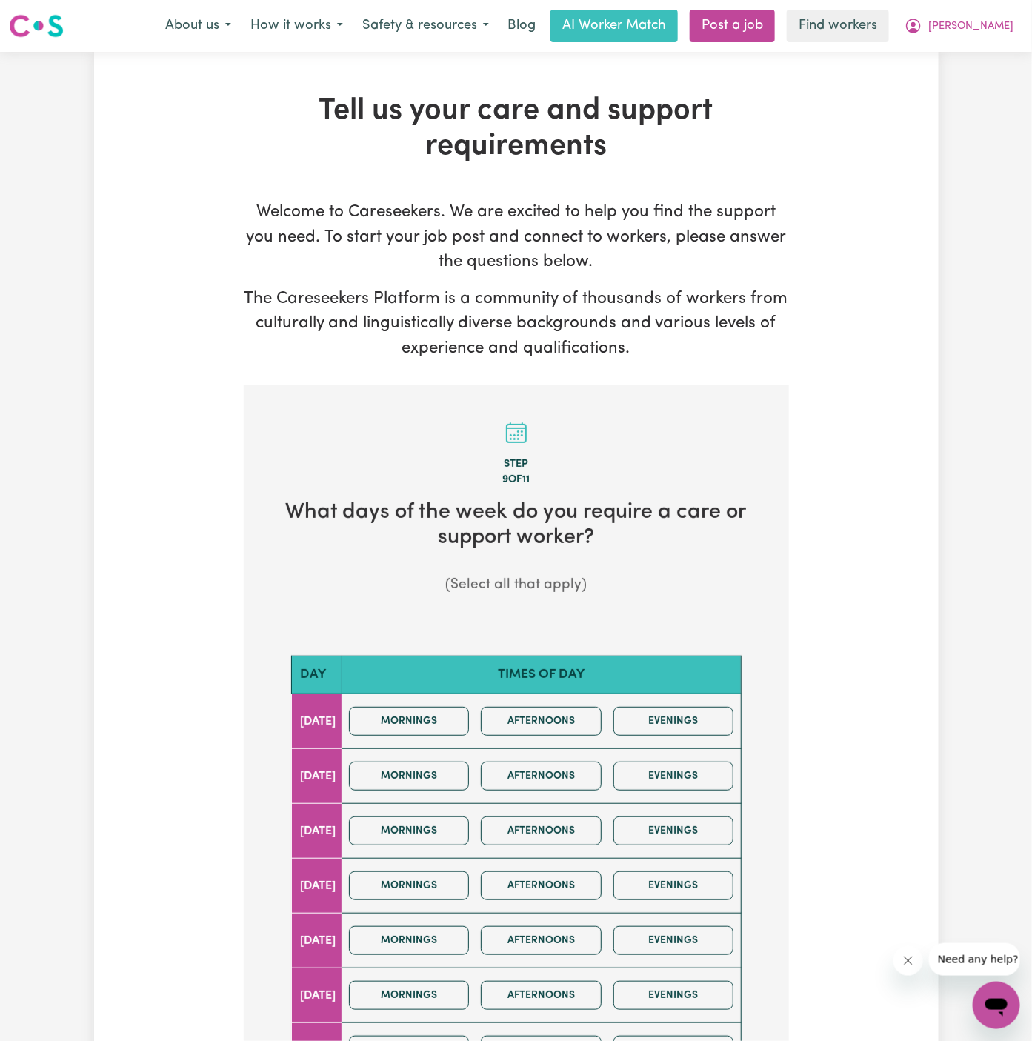
click at [444, 610] on section "Step 9 of 11 What days of the week do you require a care or support worker? (Se…" at bounding box center [516, 885] width 545 height 1001
click at [444, 822] on button "Mornings" at bounding box center [409, 830] width 121 height 29
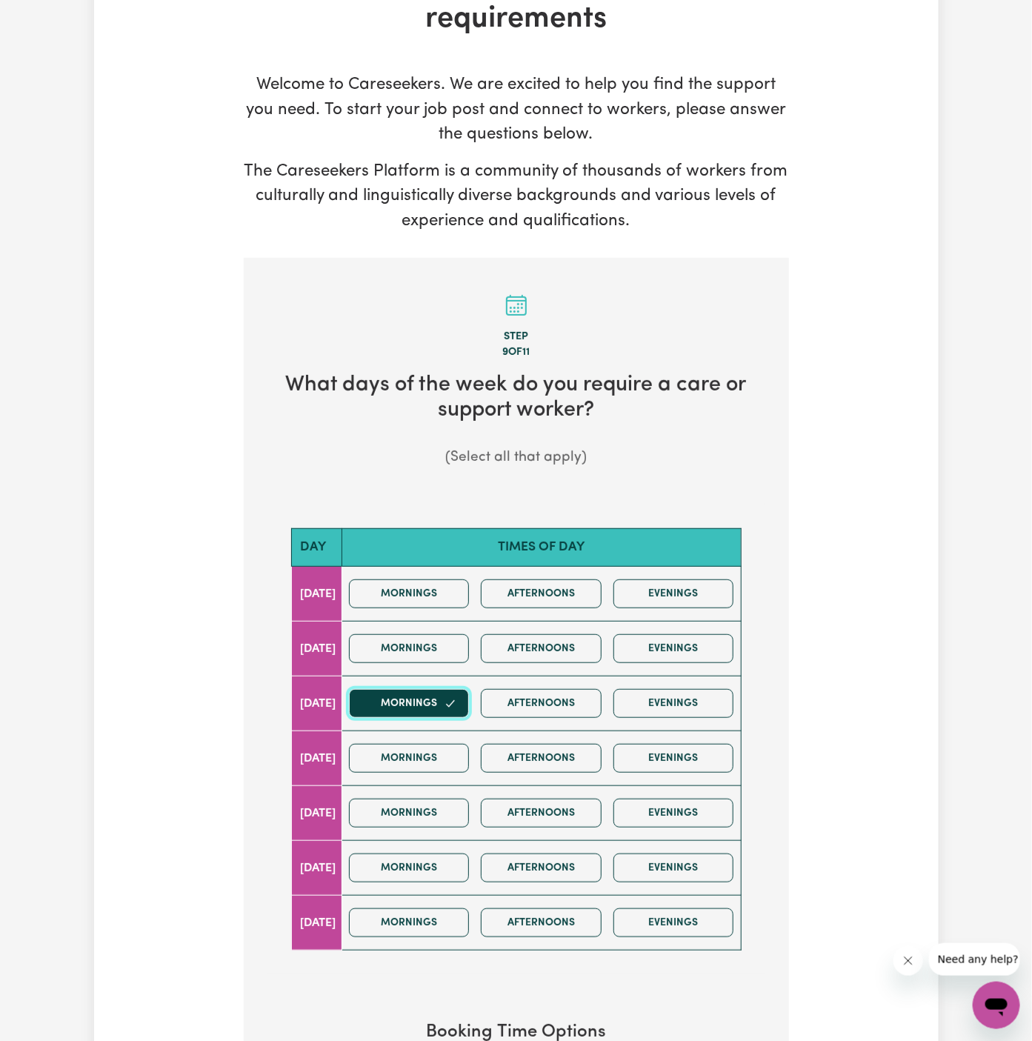
scroll to position [230, 0]
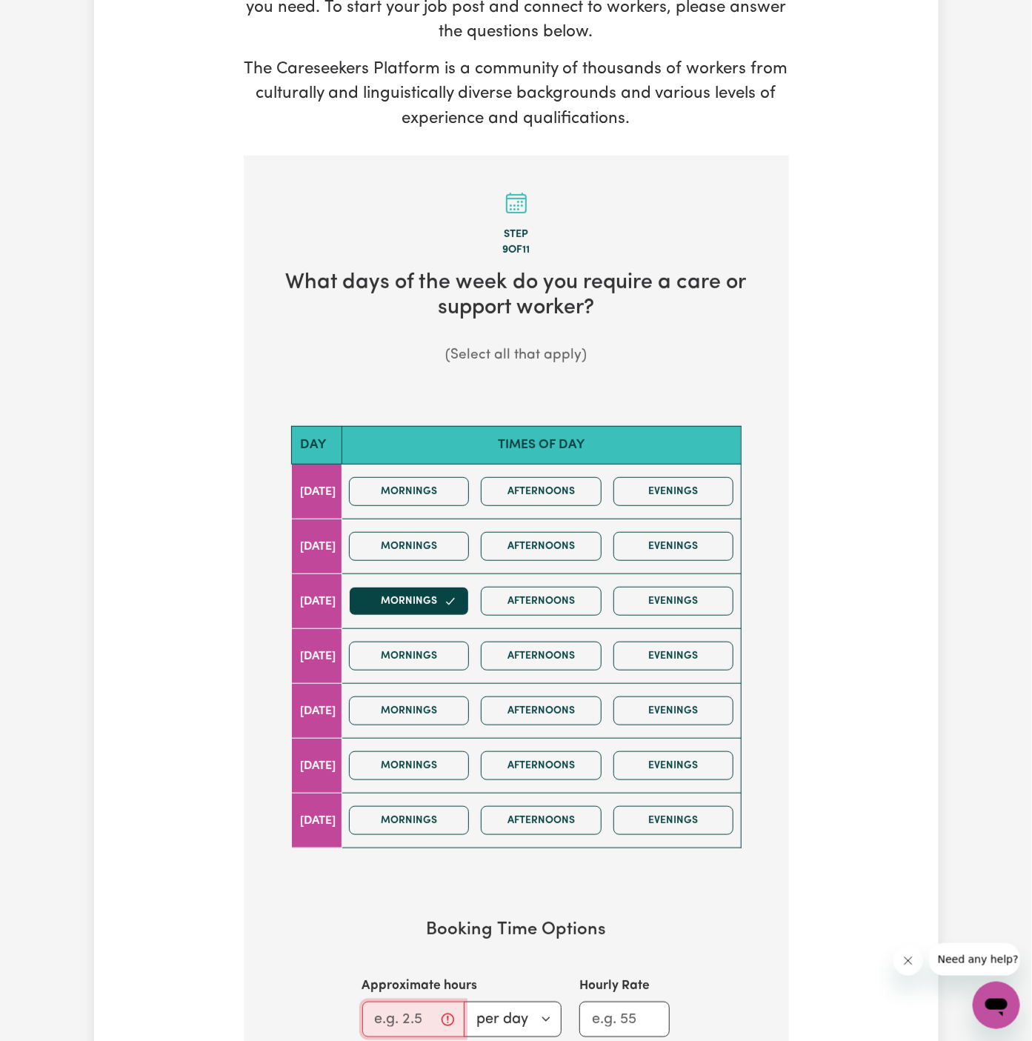
click at [423, 1001] on input "Approximate hours" at bounding box center [413, 1019] width 102 height 36
type input "3"
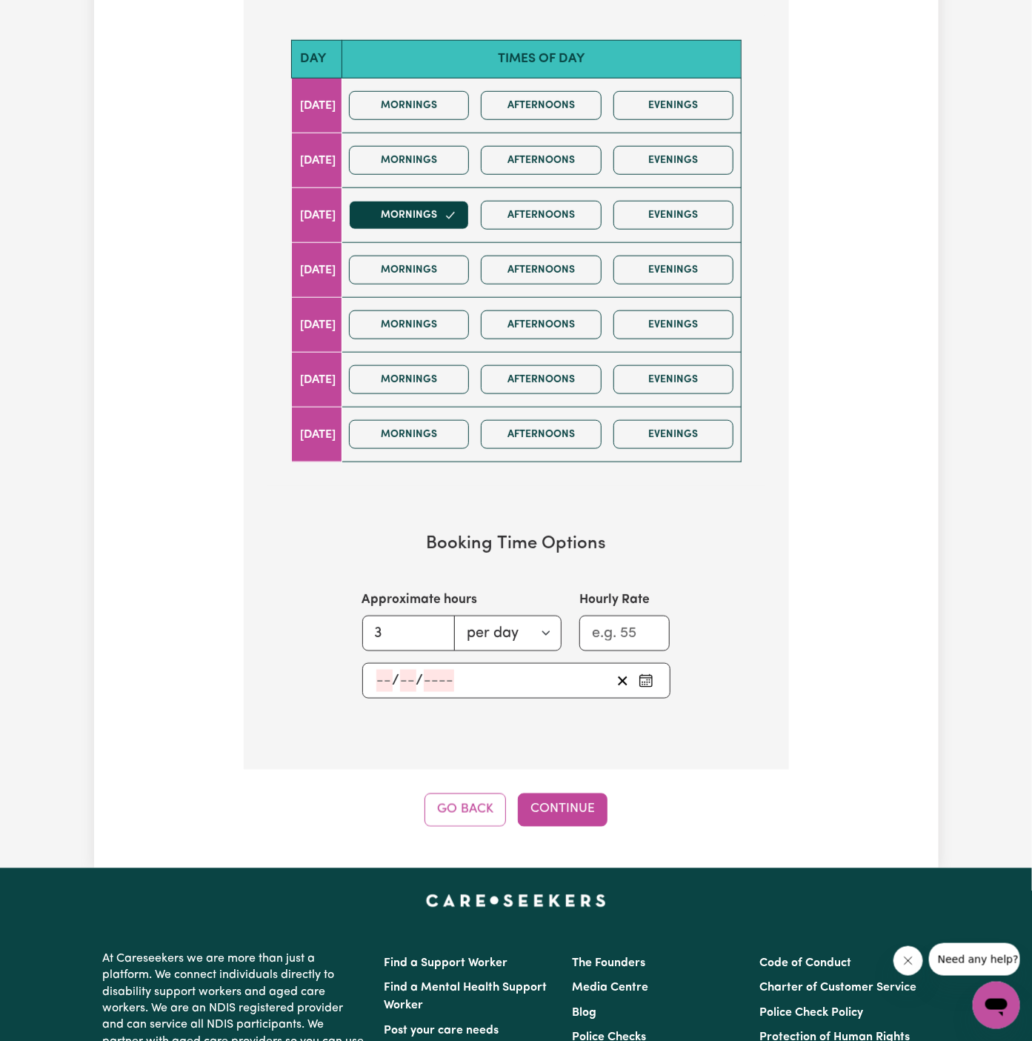
scroll to position [620, 0]
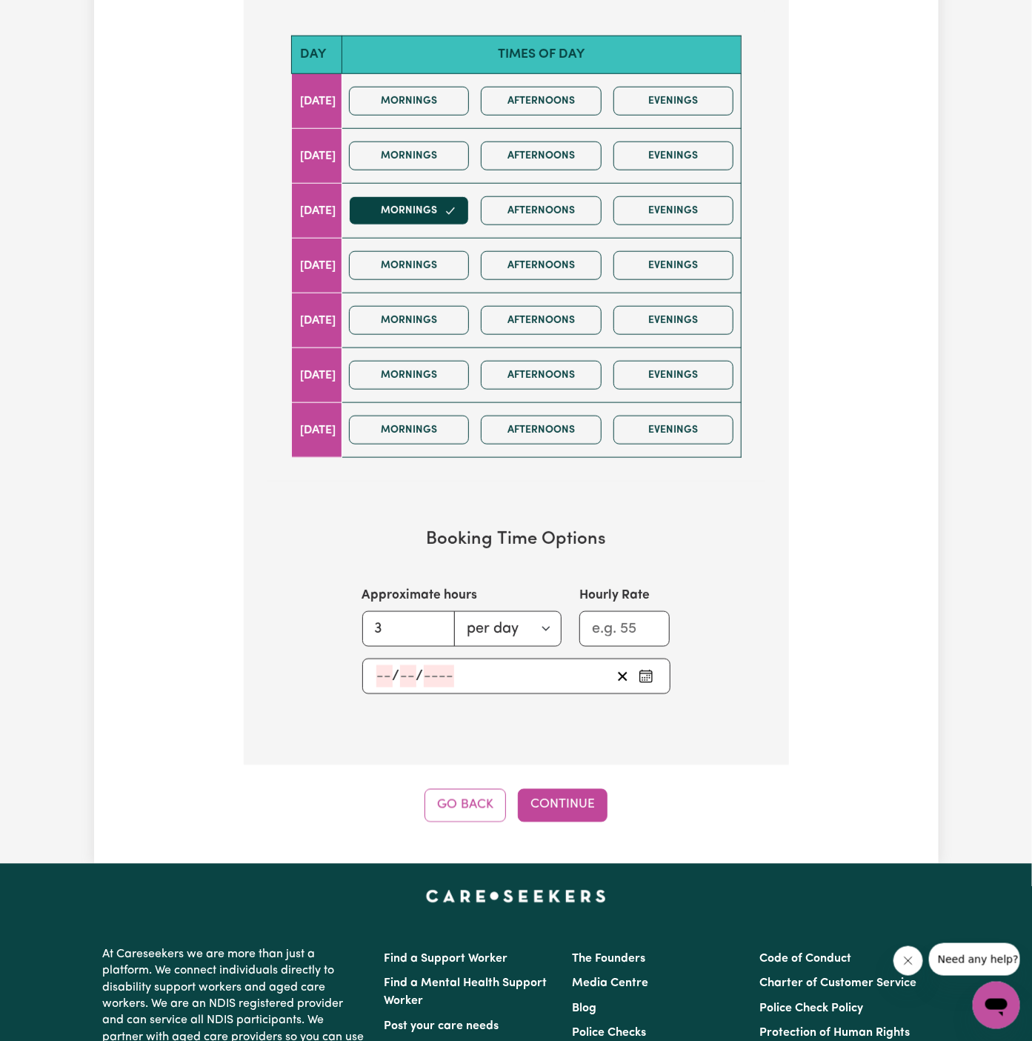
click at [377, 673] on input "number" at bounding box center [384, 676] width 16 height 22
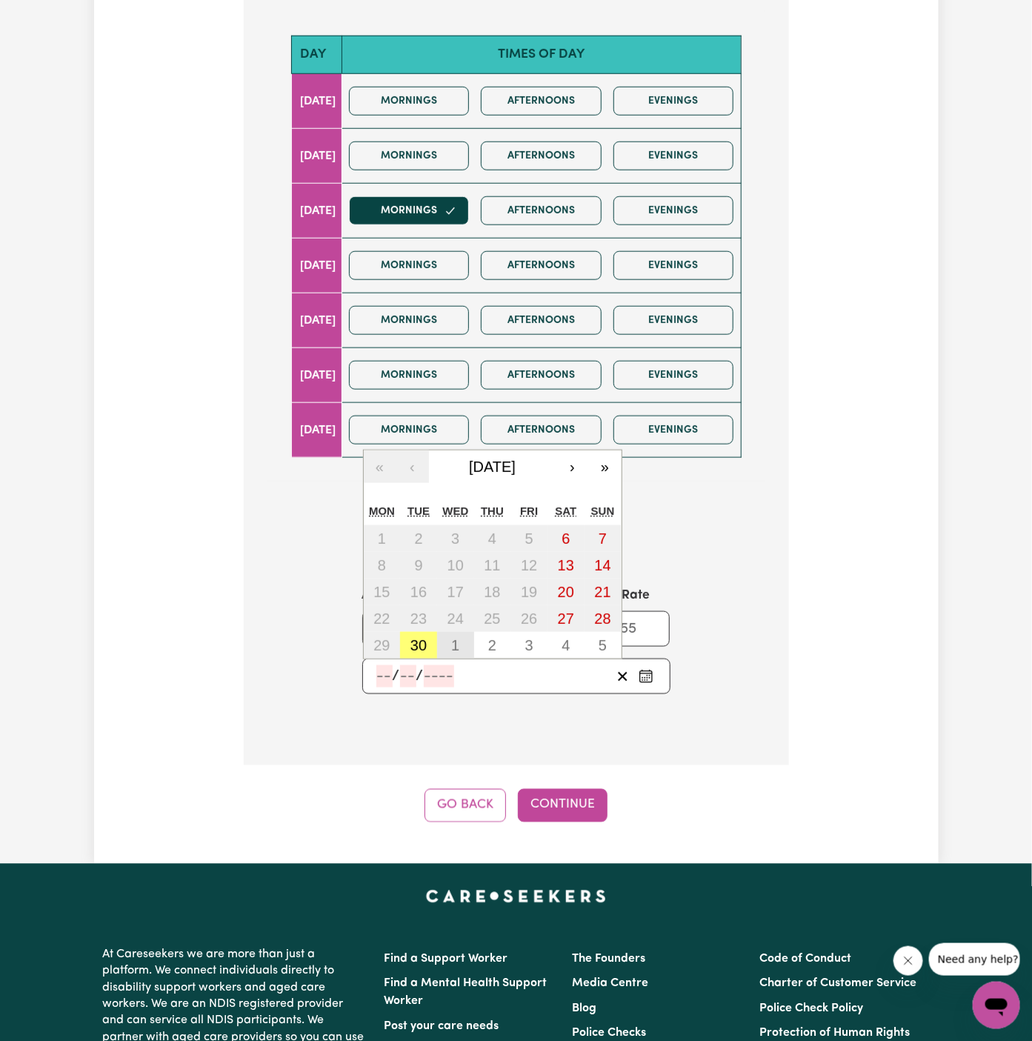
click at [450, 642] on button "1" at bounding box center [455, 645] width 37 height 27
type input "[DATE]"
type input "1"
type input "10"
type input "2025"
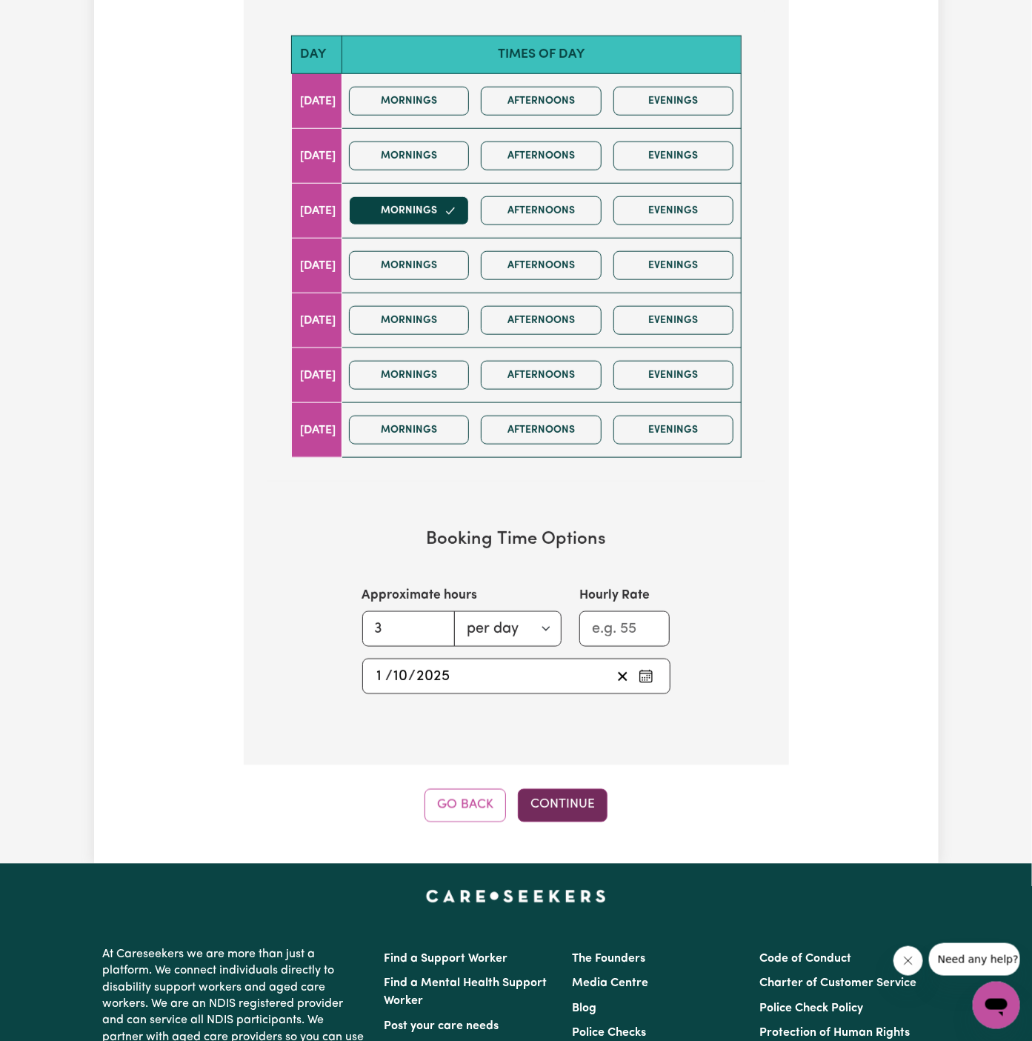
click at [582, 789] on button "Continue" at bounding box center [563, 805] width 90 height 33
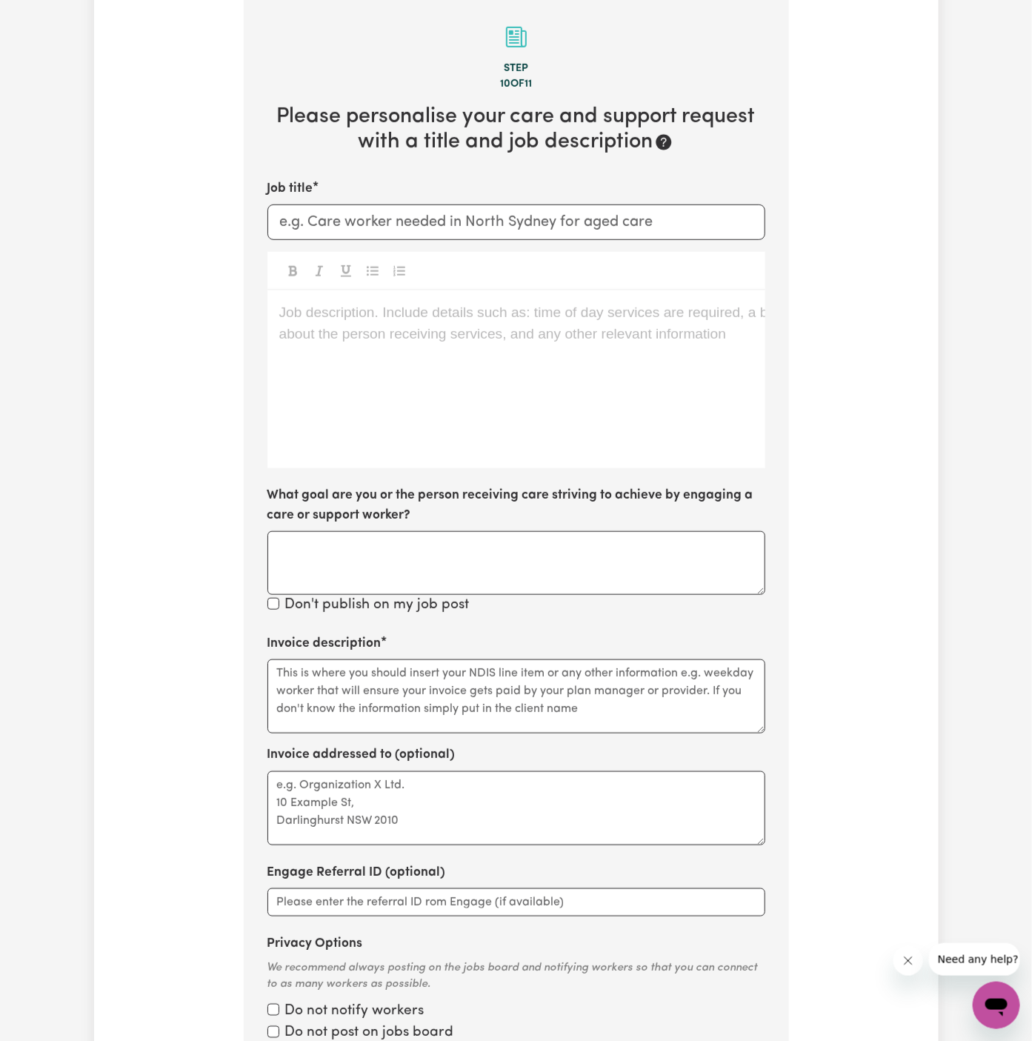
scroll to position [384, 0]
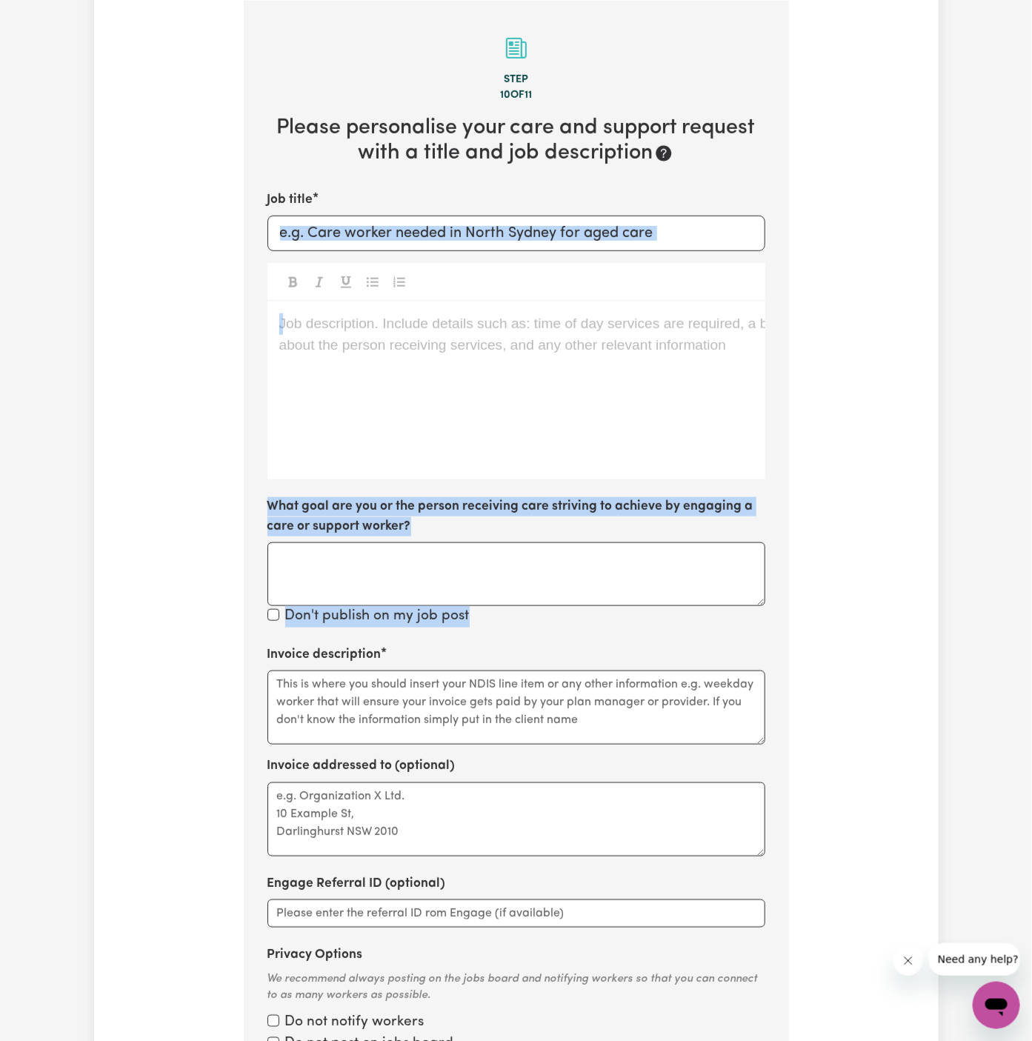
drag, startPoint x: 984, startPoint y: 608, endPoint x: 1739, endPoint y: 241, distance: 839.5
click at [1031, 241] on html "Menu About us How it works Safety & resources Blog AI Worker Match Post a job F…" at bounding box center [516, 721] width 1032 height 2211
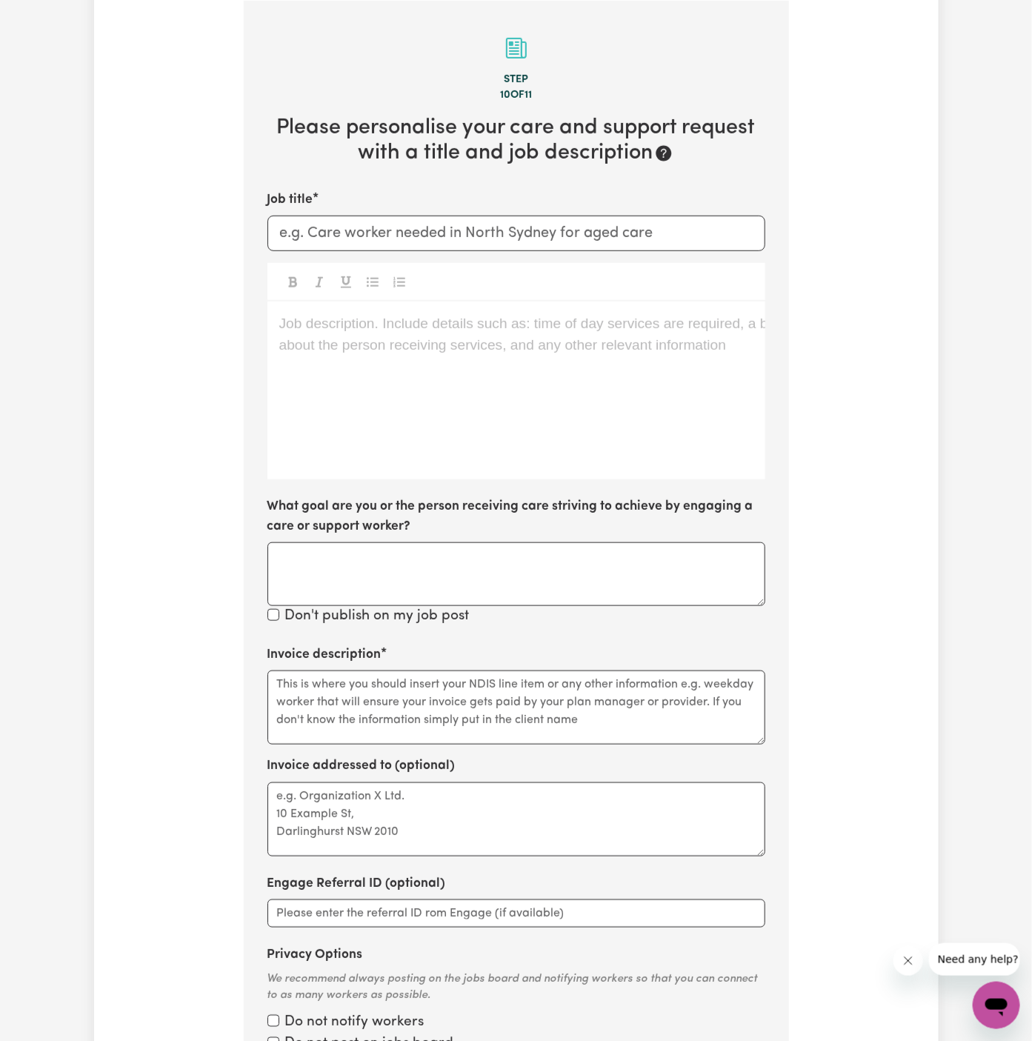
click at [610, 416] on div "Job description. Include details such as: time of day services are required, a …" at bounding box center [516, 390] width 498 height 178
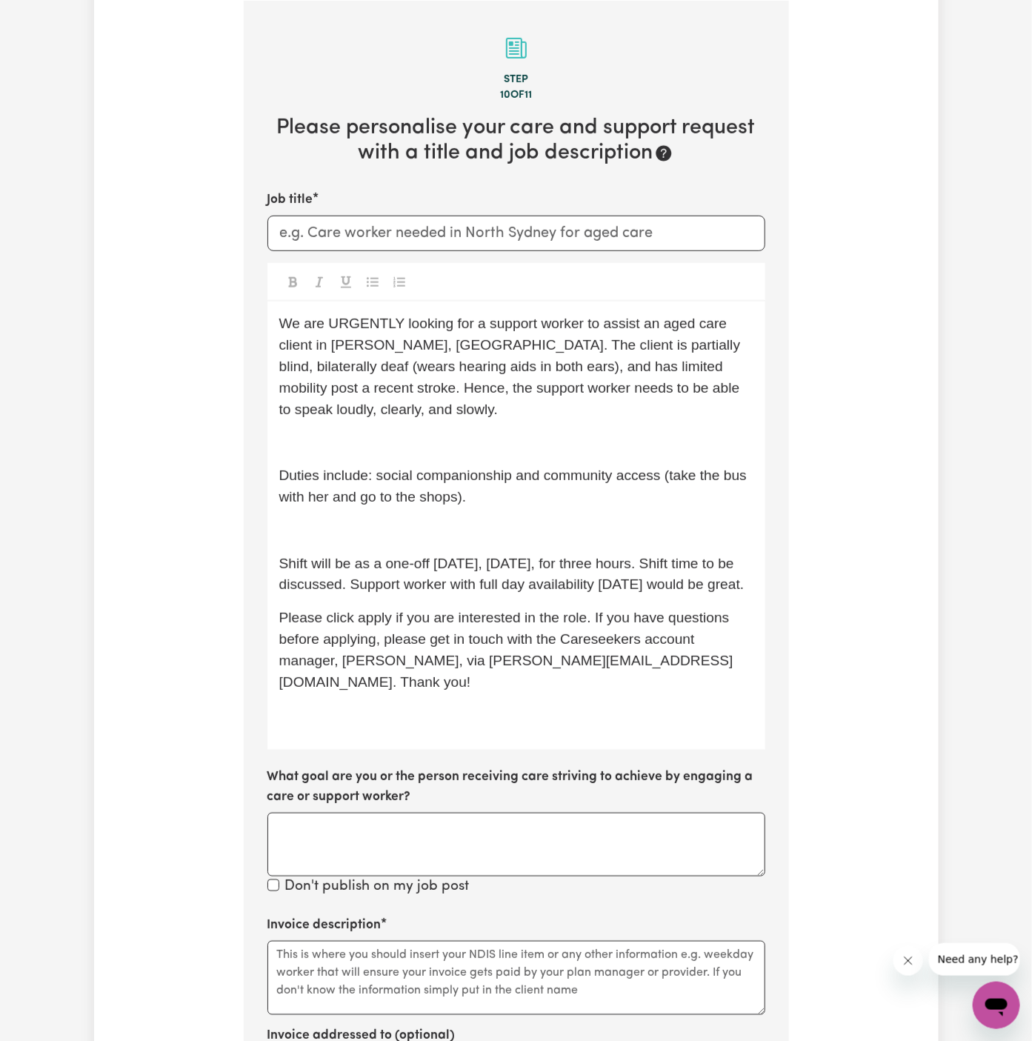
click at [418, 522] on p "﻿" at bounding box center [516, 530] width 474 height 21
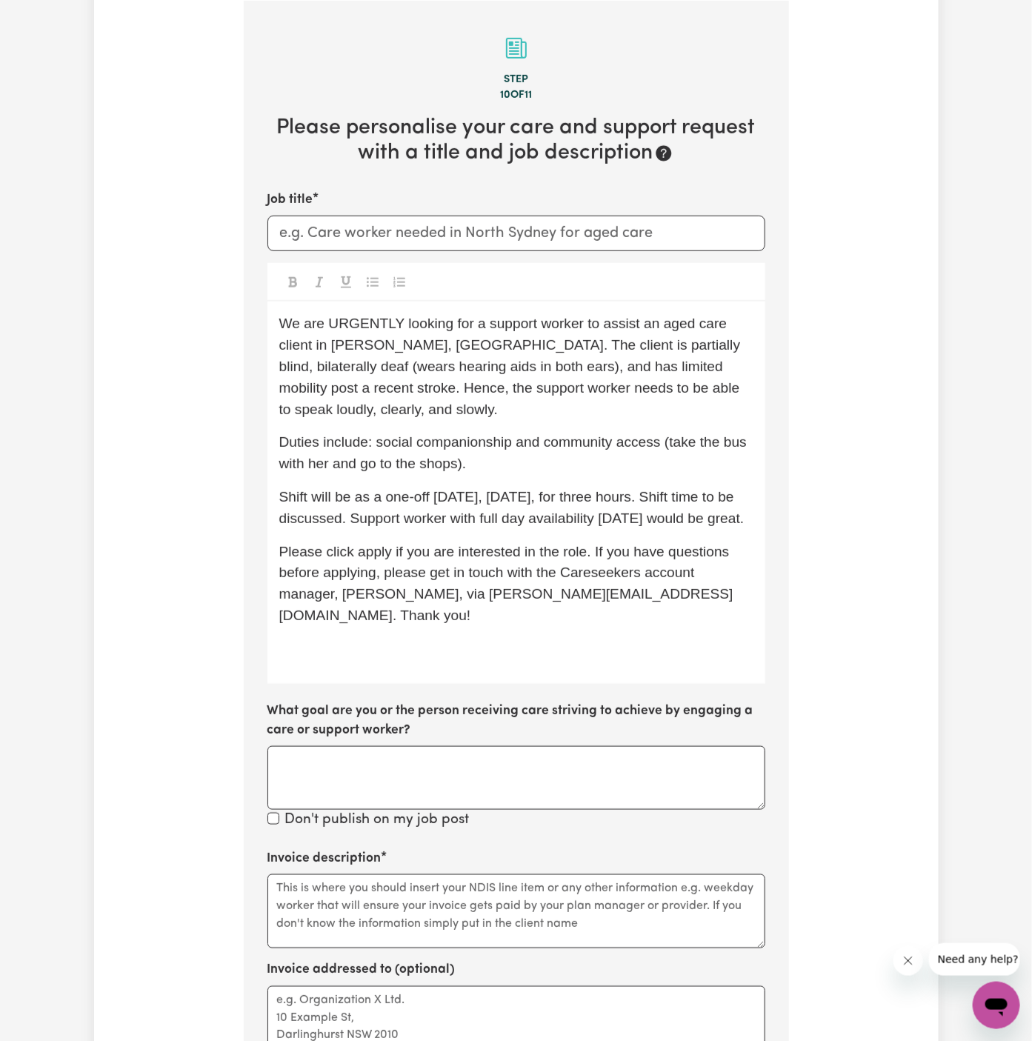
click at [497, 446] on span "Duties include: social companionship and community access (take the bus with he…" at bounding box center [515, 452] width 472 height 37
click at [677, 439] on span "Duties include: social companionship and community access (take the bus with he…" at bounding box center [515, 452] width 472 height 37
click at [373, 576] on span "Please click apply if you are interested in the role. If you have questions bef…" at bounding box center [506, 583] width 454 height 79
click at [415, 647] on p "﻿" at bounding box center [516, 649] width 474 height 21
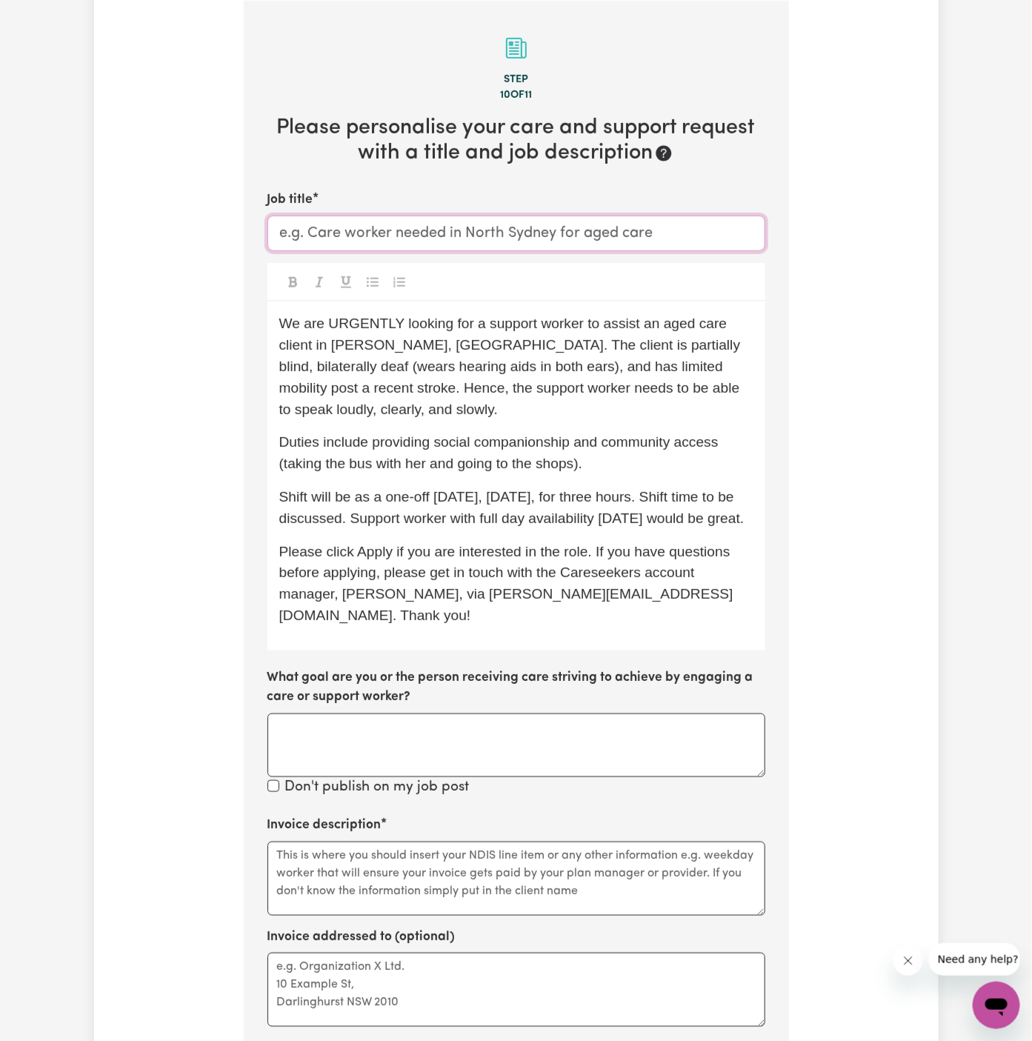
click at [349, 235] on input "Job title" at bounding box center [516, 234] width 498 height 36
type input "S"
click at [538, 396] on p "We are URGENTLY looking for a support worker to assist an aged care client in […" at bounding box center [516, 366] width 474 height 107
drag, startPoint x: 436, startPoint y: 348, endPoint x: 327, endPoint y: 351, distance: 108.2
click at [327, 351] on span "We are URGENTLY looking for a support worker to assist an aged care client in […" at bounding box center [511, 366] width 465 height 101
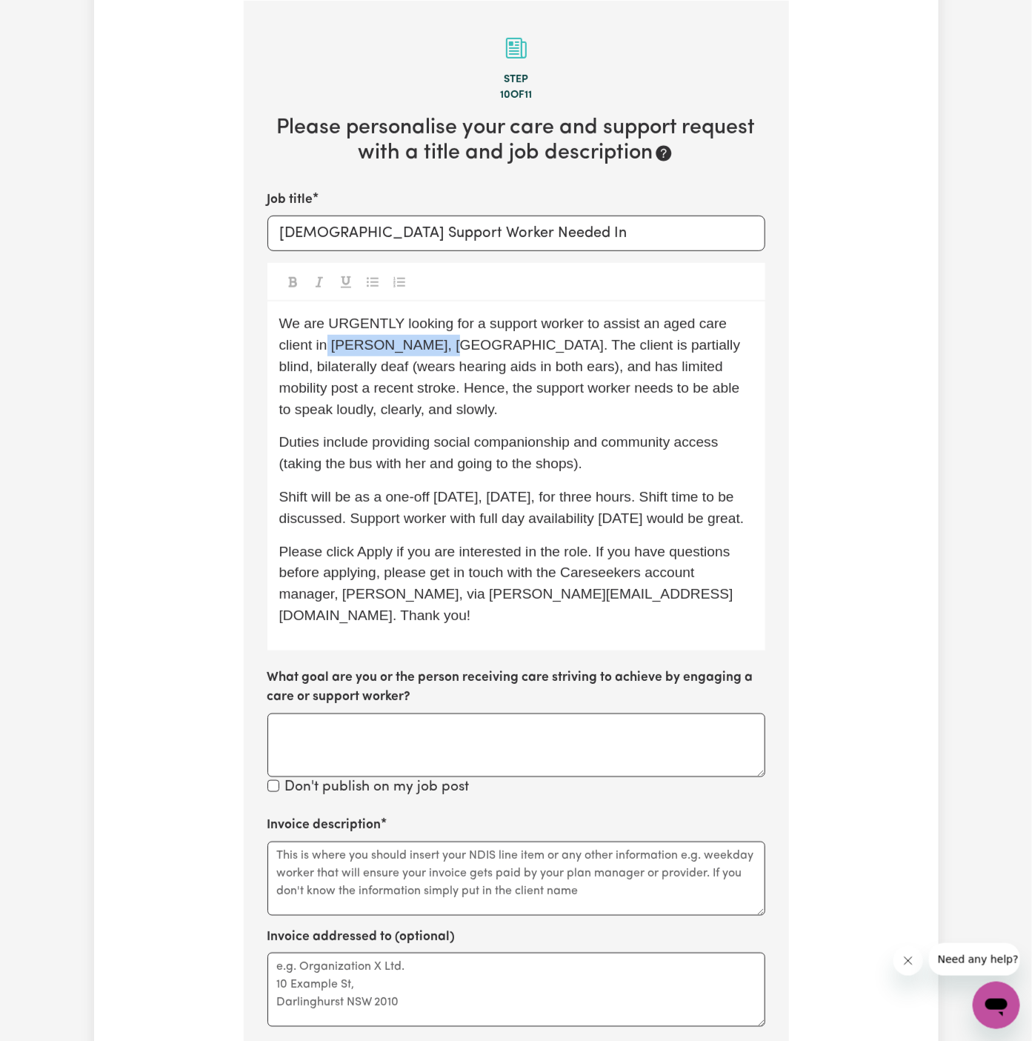
copy span "[PERSON_NAME], [GEOGRAPHIC_DATA]"
click at [561, 233] on input "[DEMOGRAPHIC_DATA] Support Worker Needed In" at bounding box center [516, 234] width 498 height 36
paste input "[PERSON_NAME], [GEOGRAPHIC_DATA]"
type input "[DEMOGRAPHIC_DATA] Support Worker Needed In [GEOGRAPHIC_DATA][PERSON_NAME], [GE…"
click at [488, 325] on span "We are URGENTLY looking for a support worker to assist an aged care client in […" at bounding box center [511, 366] width 465 height 101
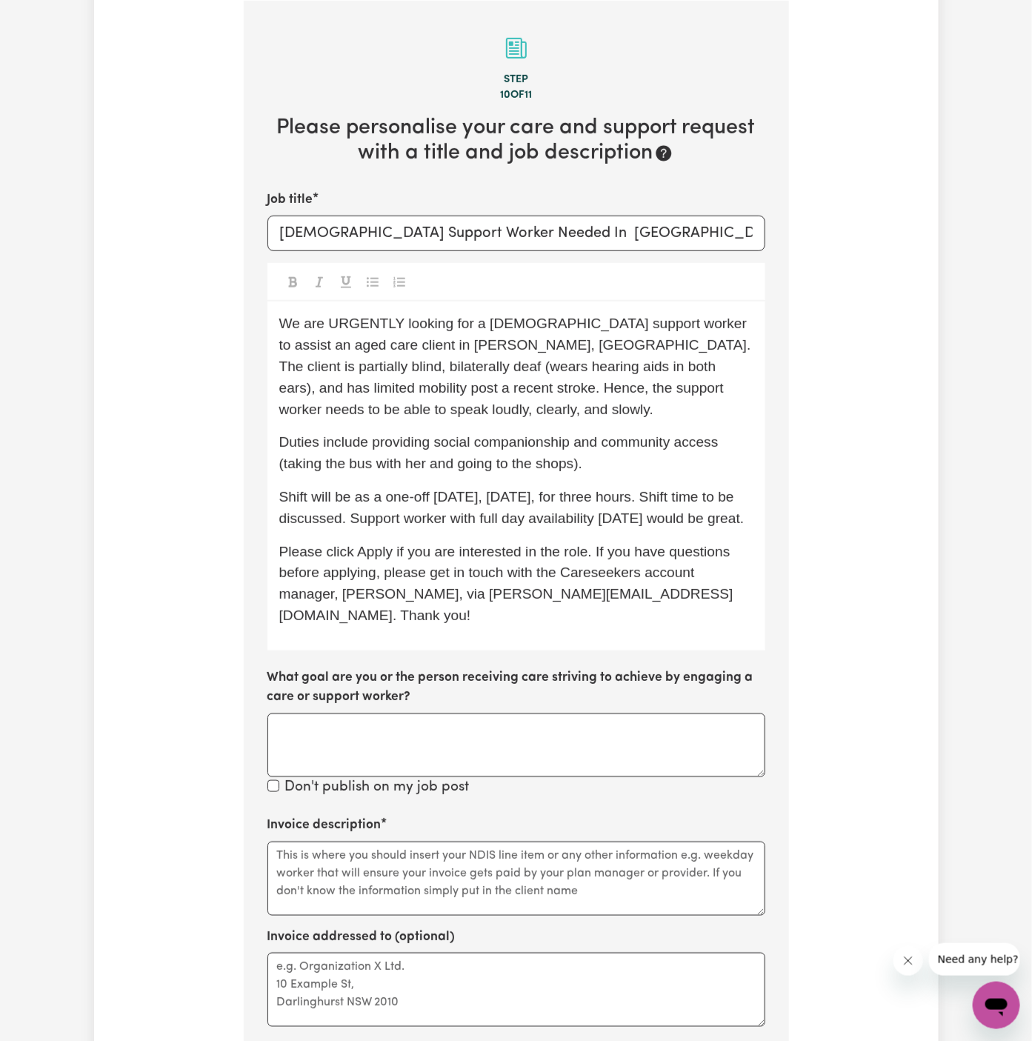
click at [661, 339] on span "We are URGENTLY looking for a [DEMOGRAPHIC_DATA] support worker to assist an ag…" at bounding box center [517, 366] width 476 height 101
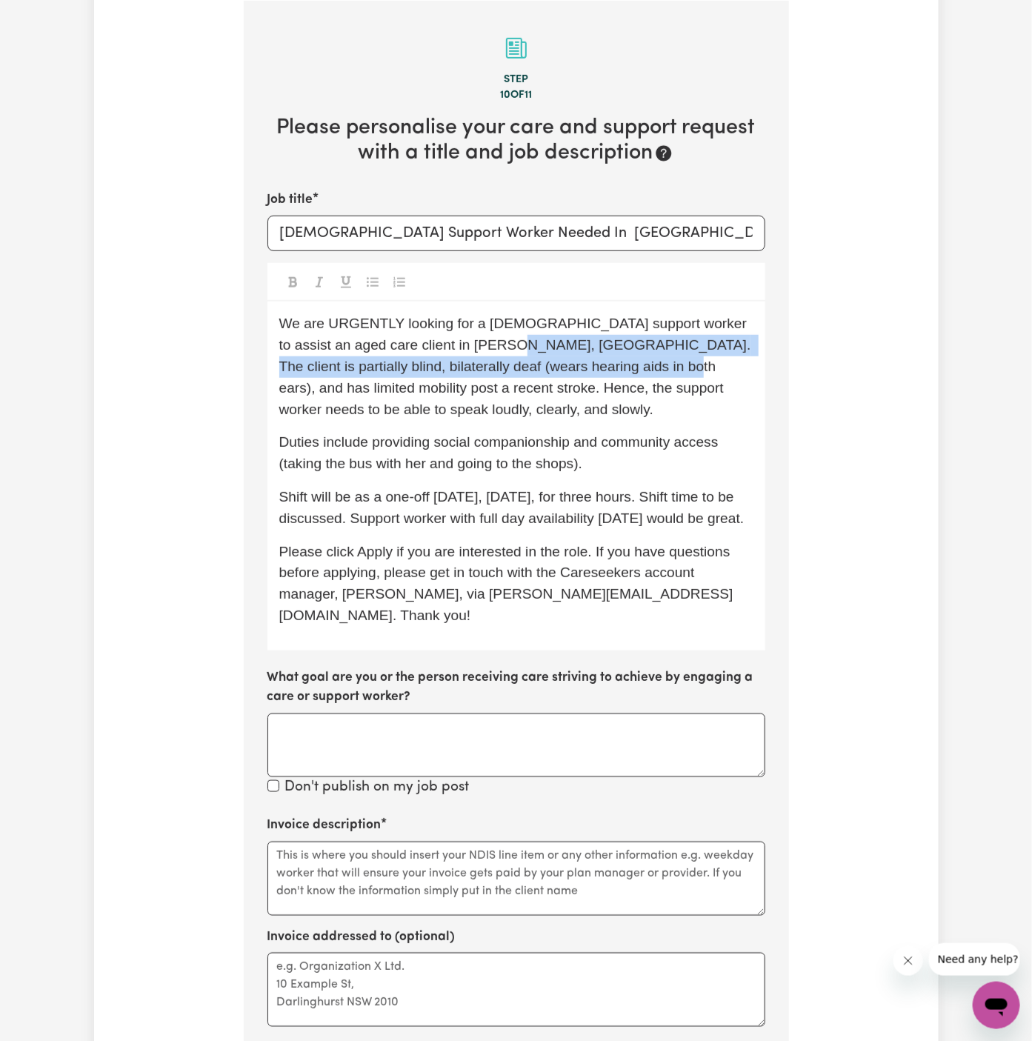
drag, startPoint x: 610, startPoint y: 374, endPoint x: 479, endPoint y: 347, distance: 134.7
click at [479, 347] on p "We are URGENTLY looking for a [DEMOGRAPHIC_DATA] support worker to assist an ag…" at bounding box center [516, 366] width 474 height 107
click at [496, 351] on span "We are URGENTLY looking for a [DEMOGRAPHIC_DATA] support worker to assist an ag…" at bounding box center [517, 366] width 476 height 101
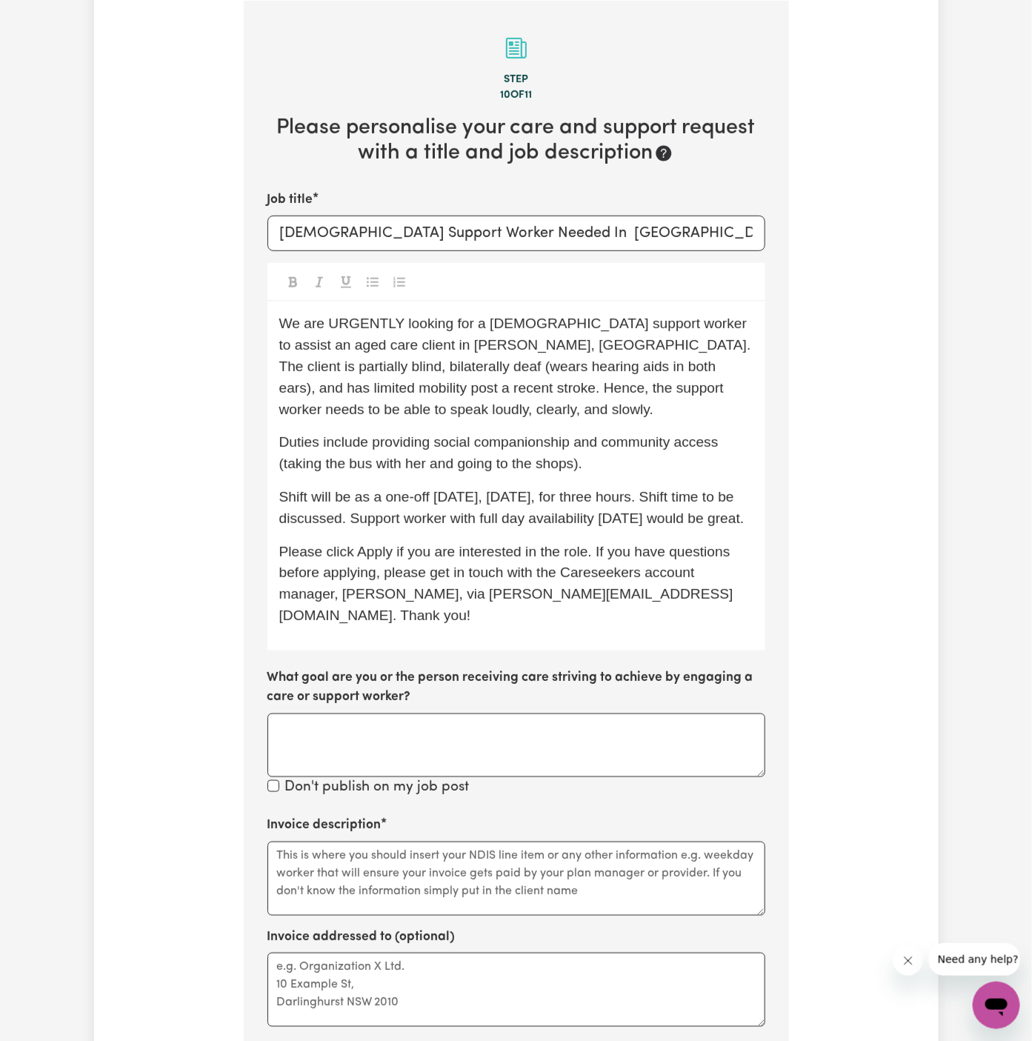
click at [481, 347] on span "We are URGENTLY looking for a [DEMOGRAPHIC_DATA] support worker to assist an ag…" at bounding box center [517, 366] width 476 height 101
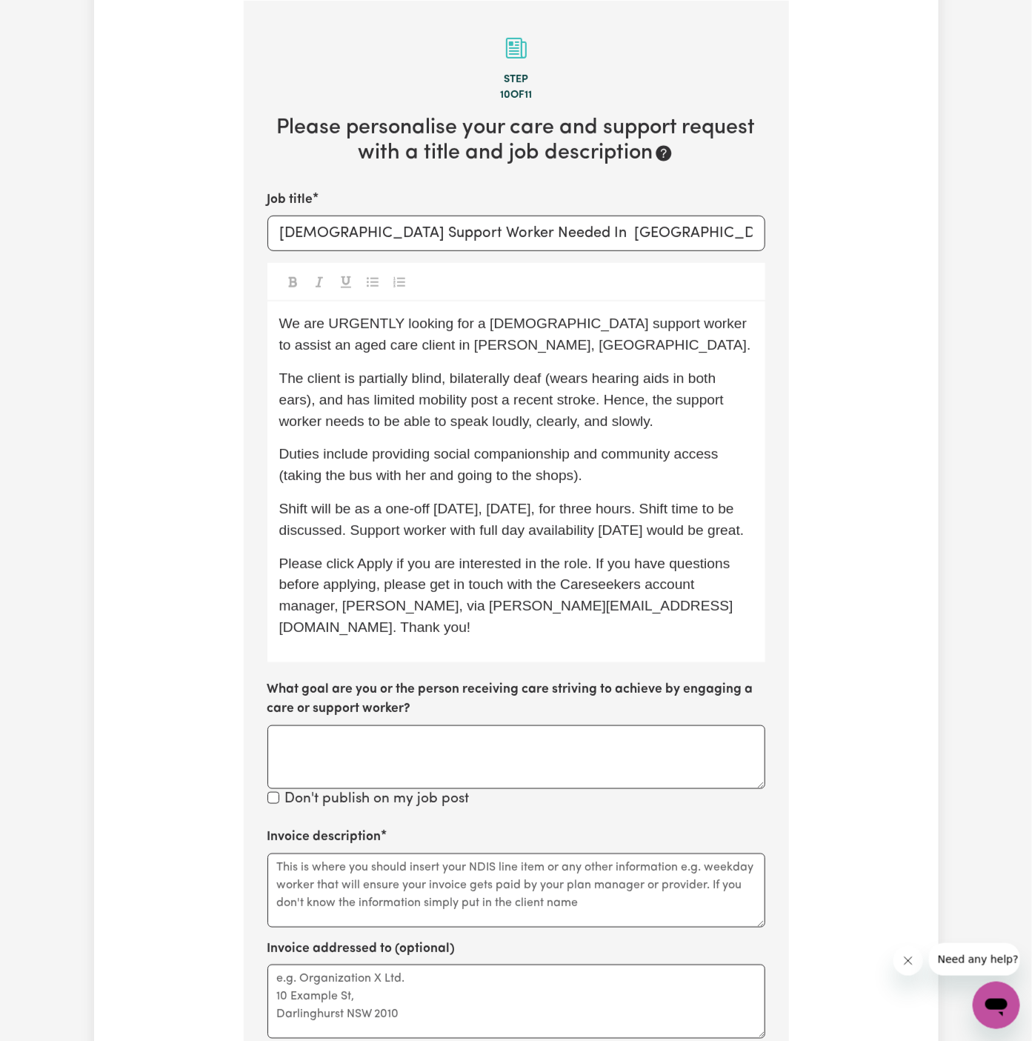
click at [539, 390] on p "The client is partially blind, bilaterally deaf (wears hearing aids in both ear…" at bounding box center [516, 400] width 474 height 64
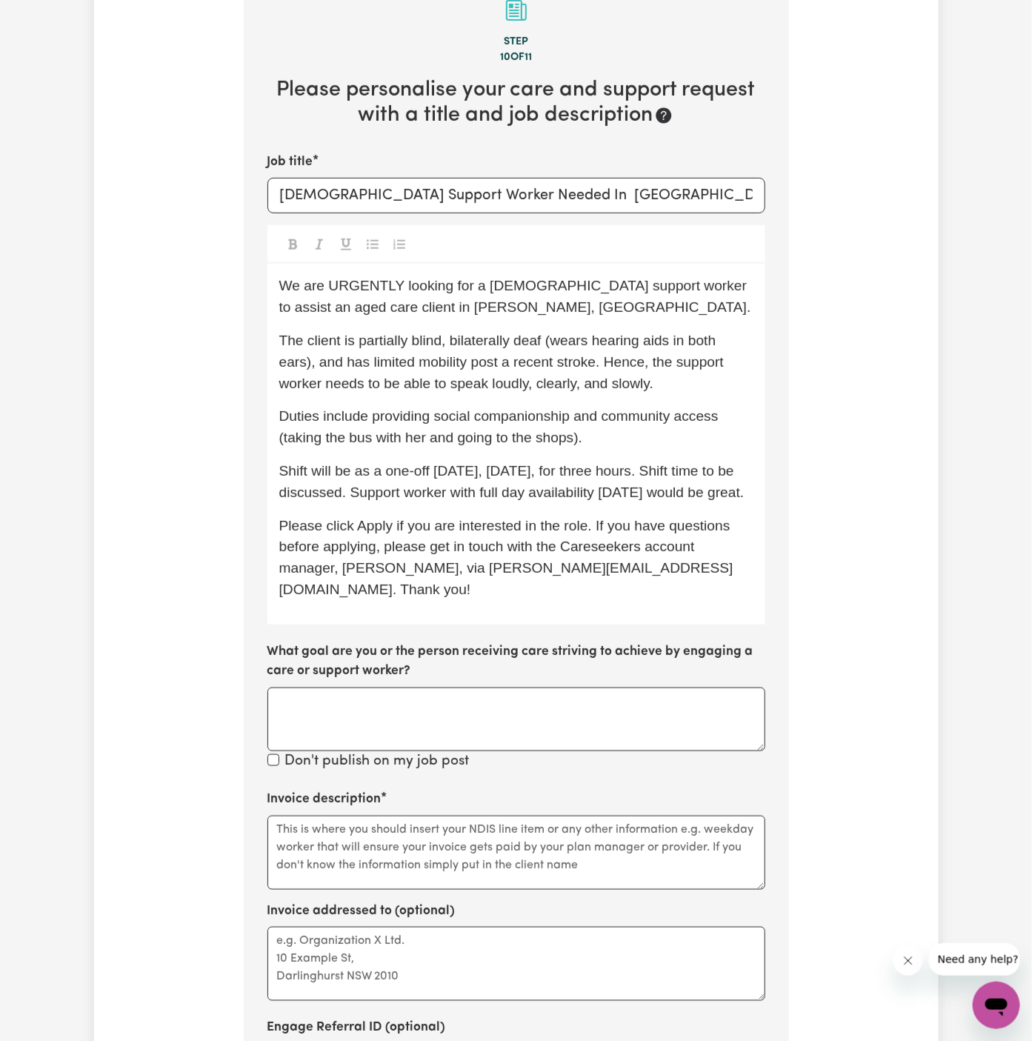
scroll to position [459, 0]
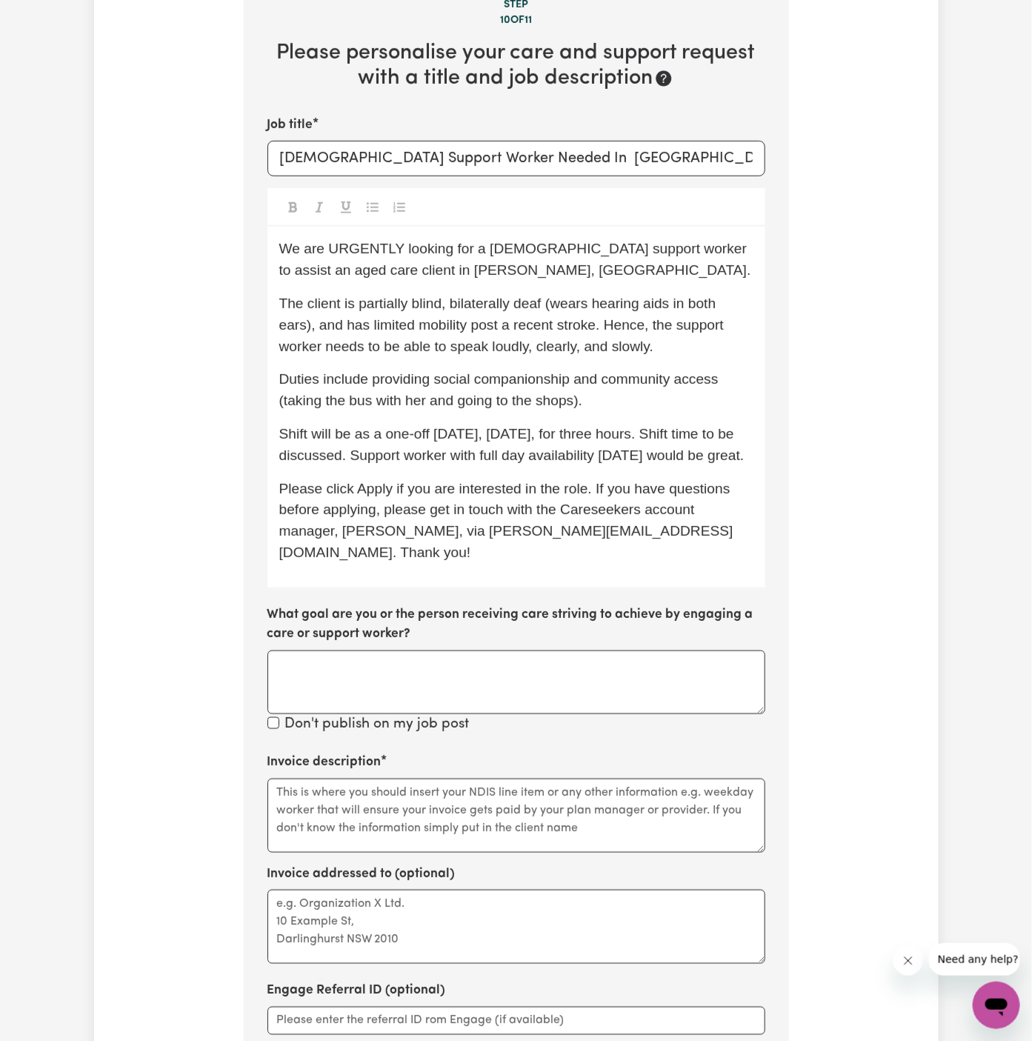
click at [570, 413] on div "We are URGENTLY looking for a [DEMOGRAPHIC_DATA] support worker to assist an ag…" at bounding box center [516, 407] width 498 height 360
drag, startPoint x: 726, startPoint y: 384, endPoint x: 435, endPoint y: 381, distance: 291.1
click at [435, 381] on p "Duties include providing social companionship and community access (taking the …" at bounding box center [516, 390] width 474 height 43
copy span "social companionship and community access"
click at [353, 815] on textarea "Invoice description" at bounding box center [516, 816] width 498 height 74
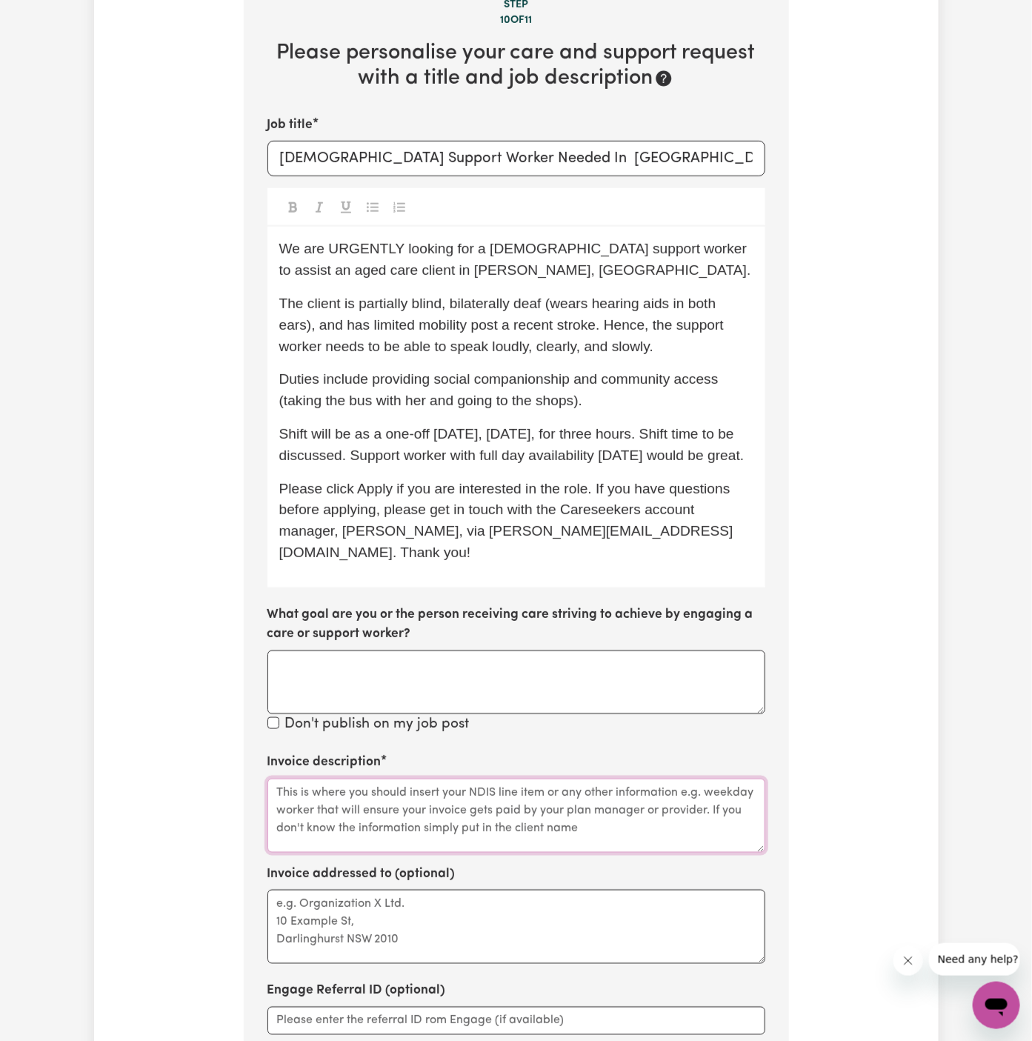
click at [353, 815] on textarea "Invoice description" at bounding box center [516, 816] width 498 height 74
paste textarea "social companionship and community access"
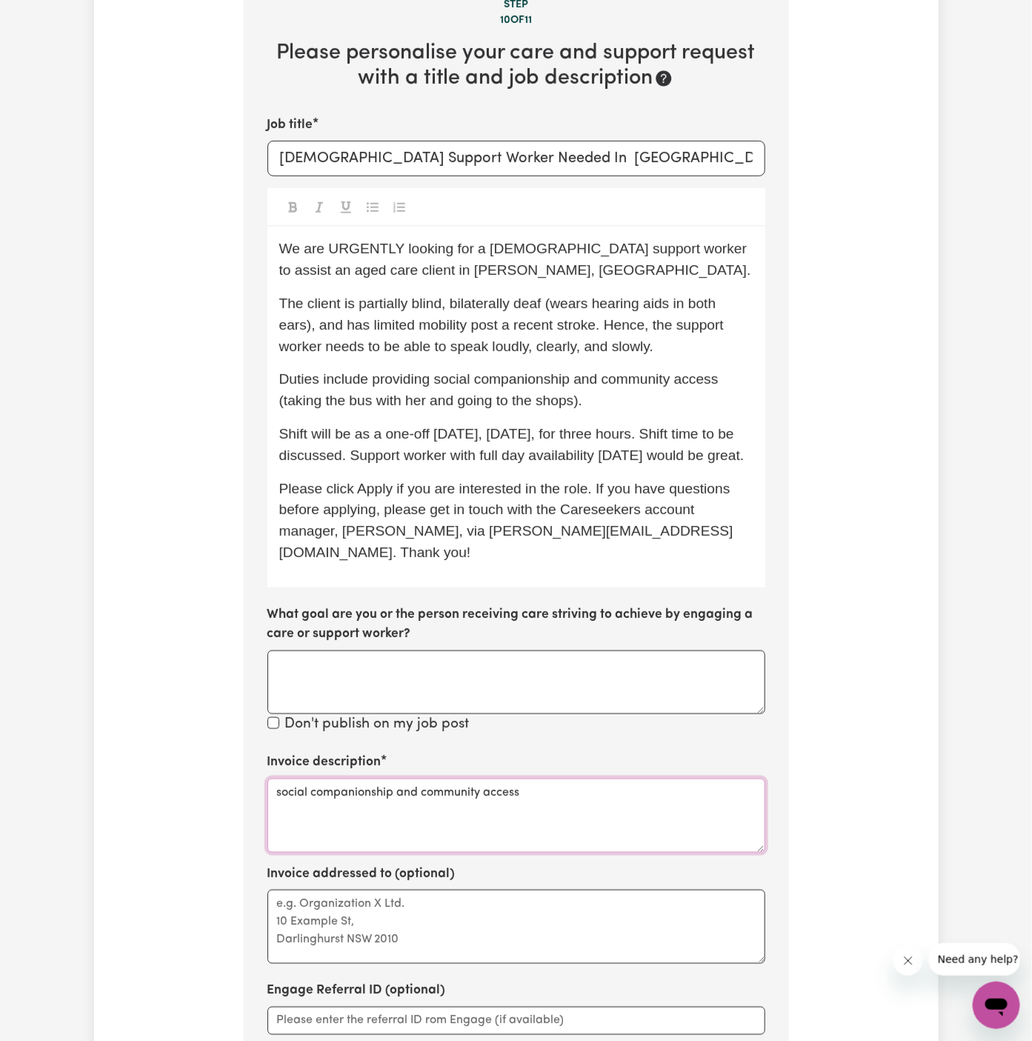
type textarea "social companionship and community access"
click at [350, 890] on textarea "Invoice addressed to (optional)" at bounding box center [516, 927] width 498 height 74
paste textarea "Vitality Club"
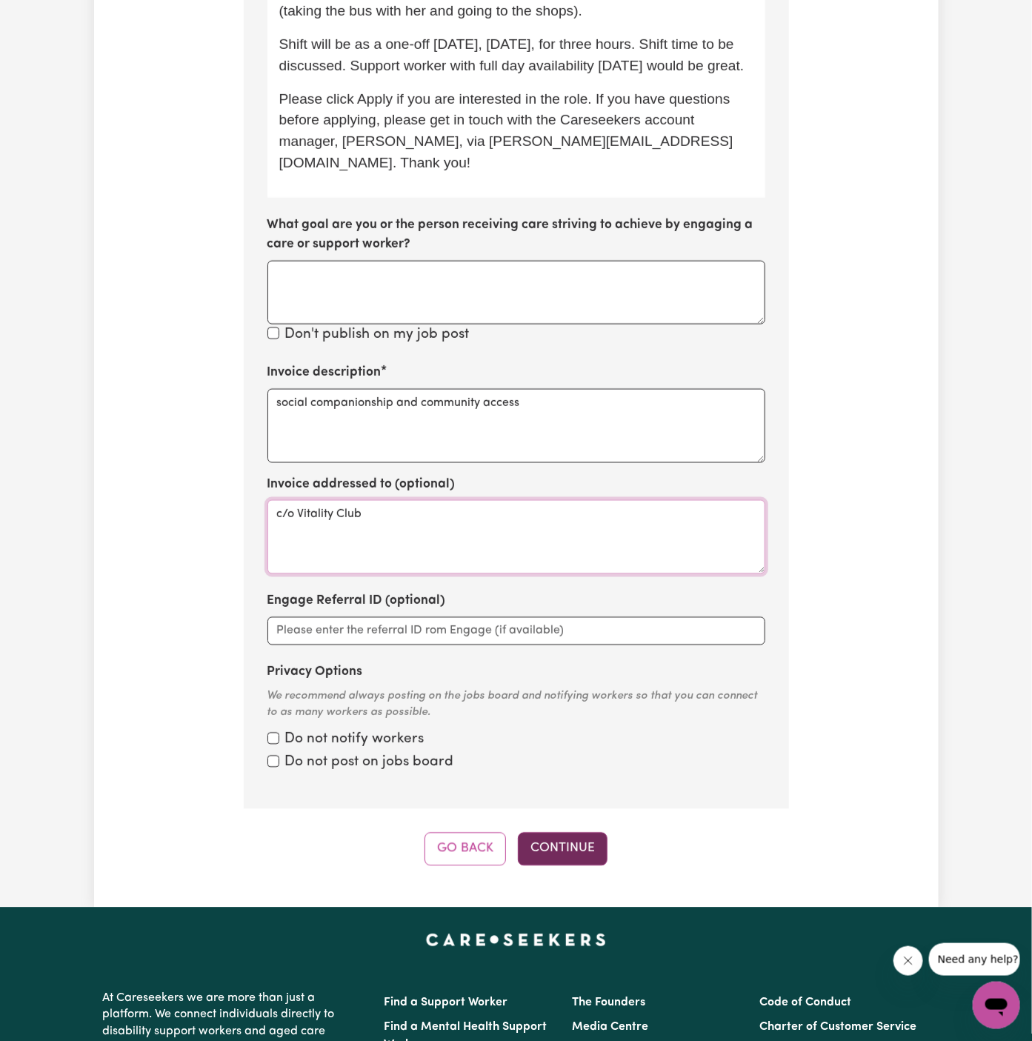
type textarea "c/o Vitality Club"
click at [558, 850] on button "Continue" at bounding box center [563, 849] width 90 height 33
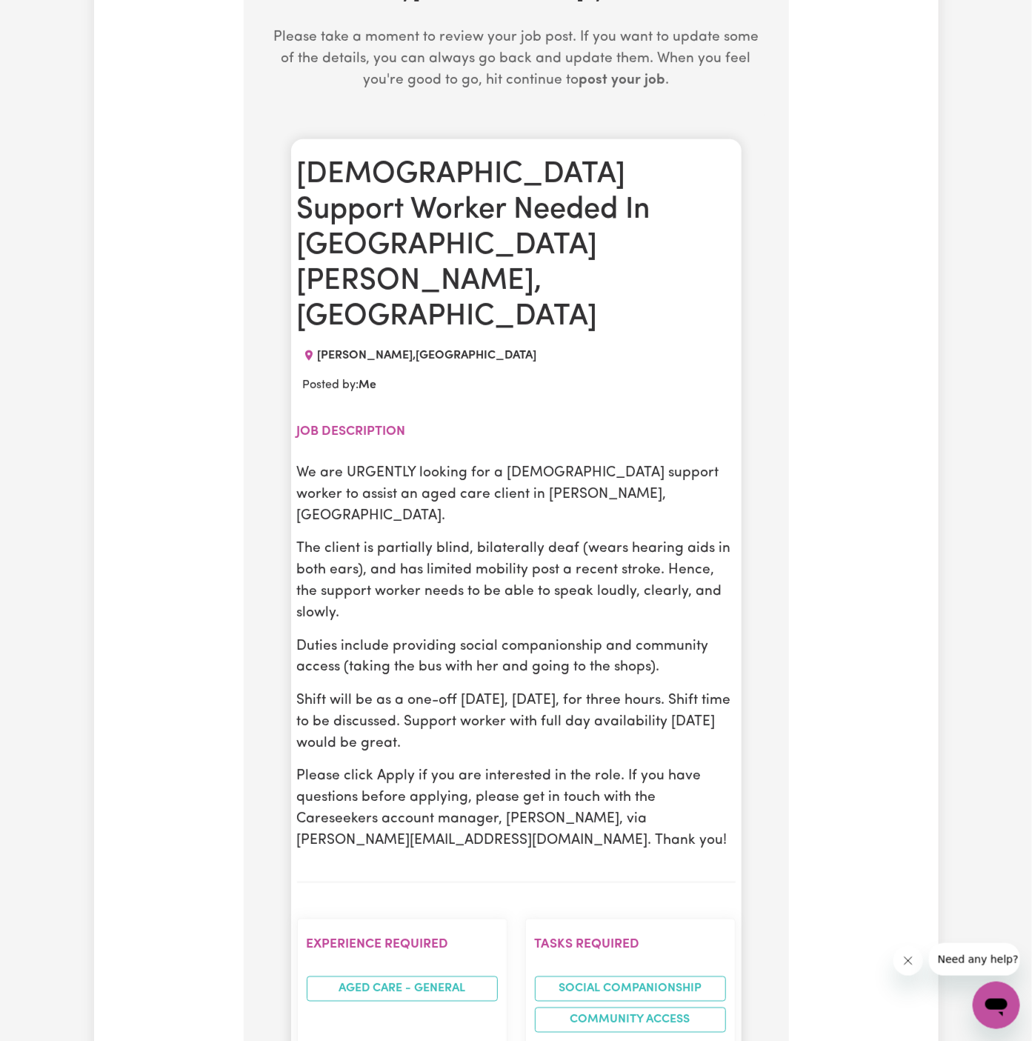
scroll to position [573, 0]
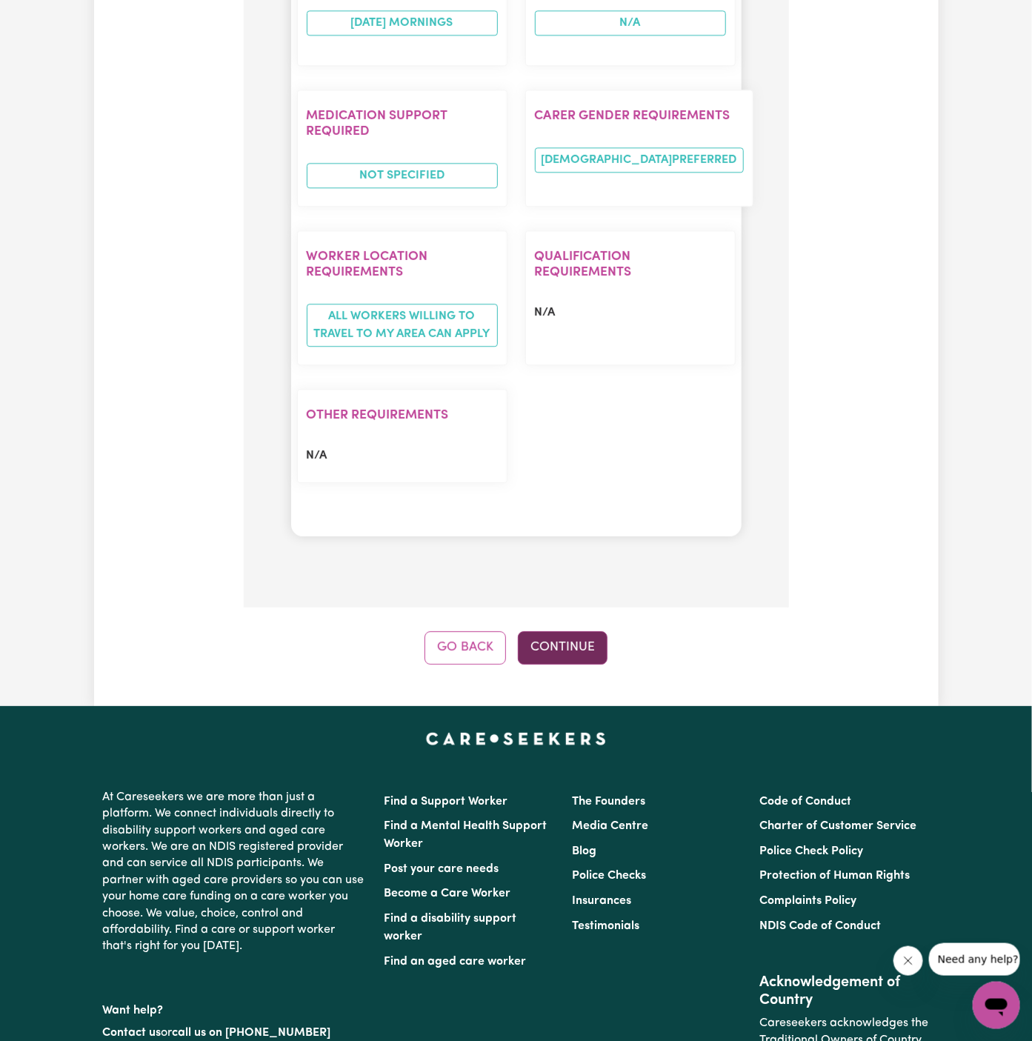
click at [564, 631] on button "Continue" at bounding box center [563, 647] width 90 height 33
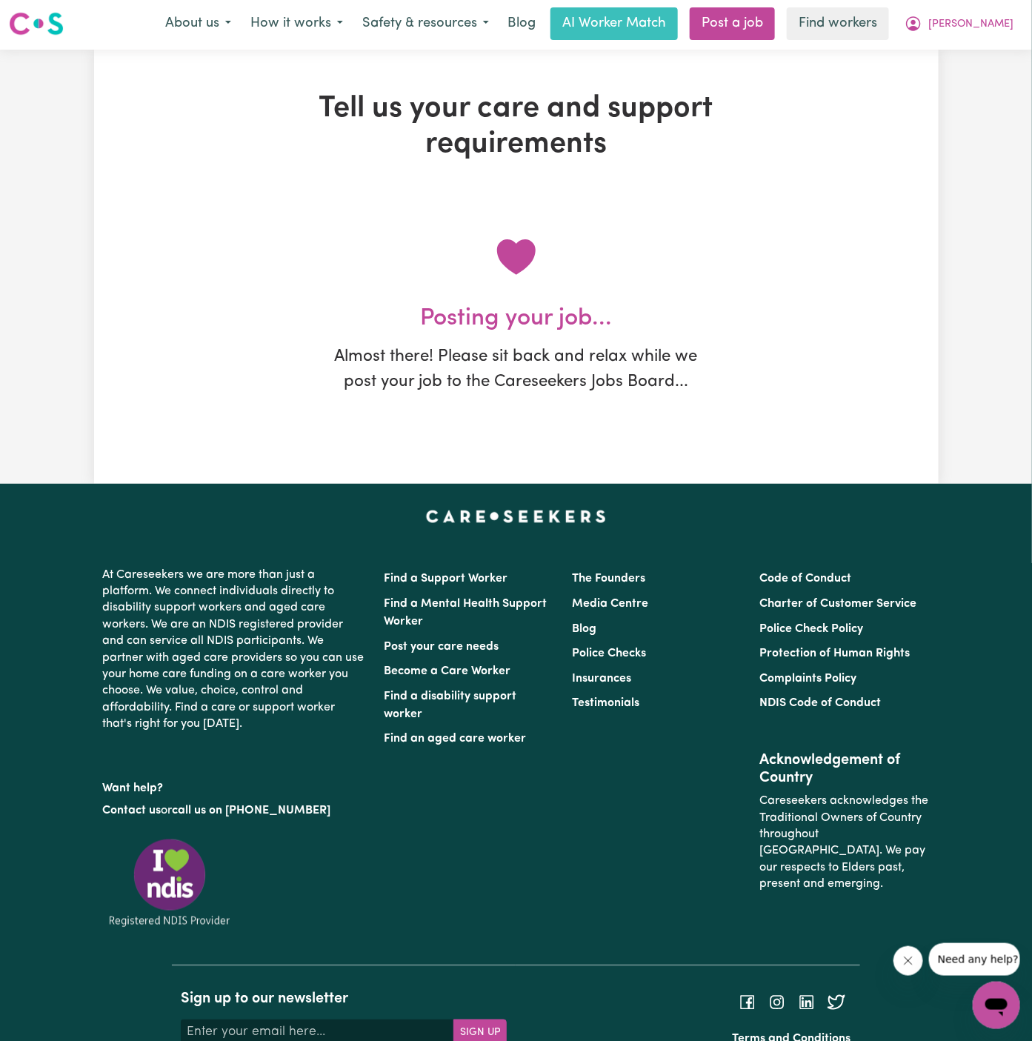
scroll to position [0, 0]
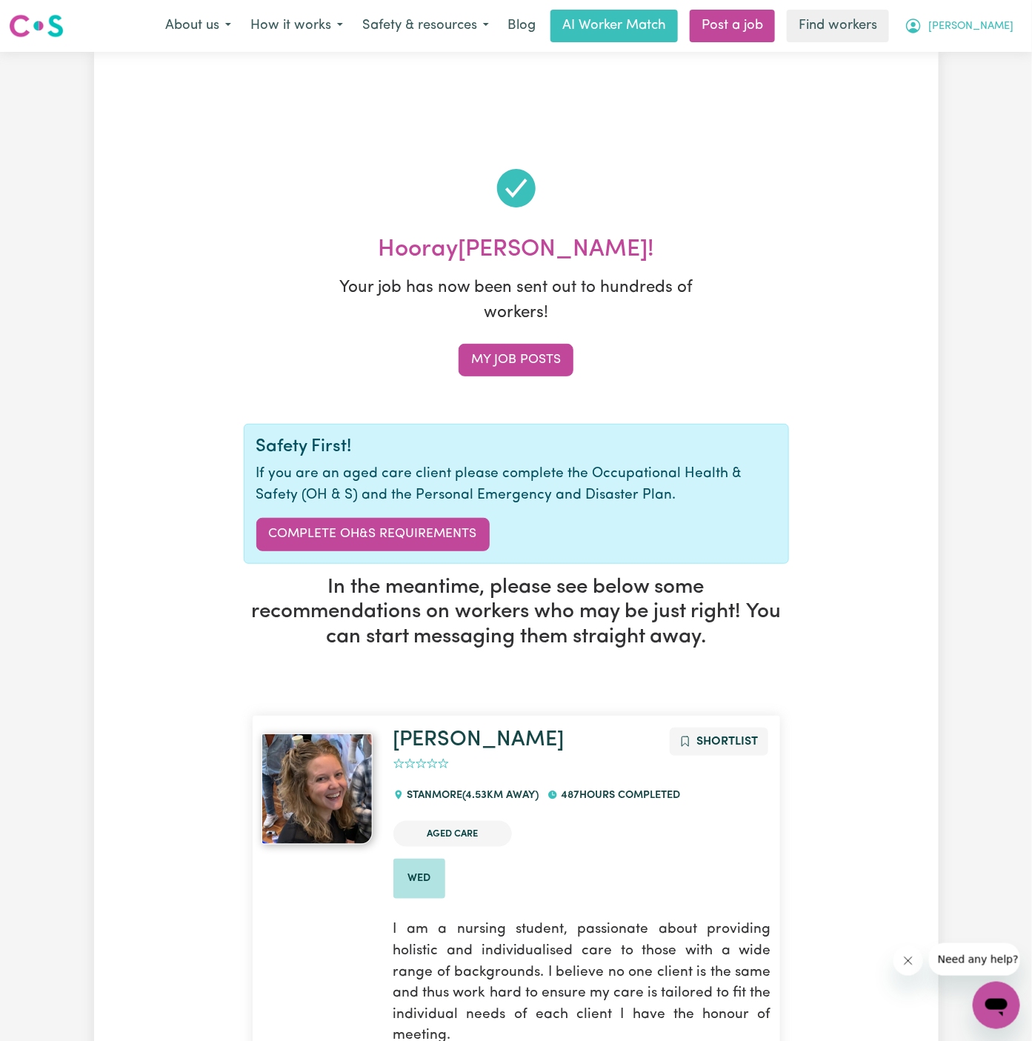
click at [999, 19] on span "[PERSON_NAME]" at bounding box center [970, 27] width 85 height 16
click at [978, 59] on link "My Dashboard" at bounding box center [963, 58] width 117 height 28
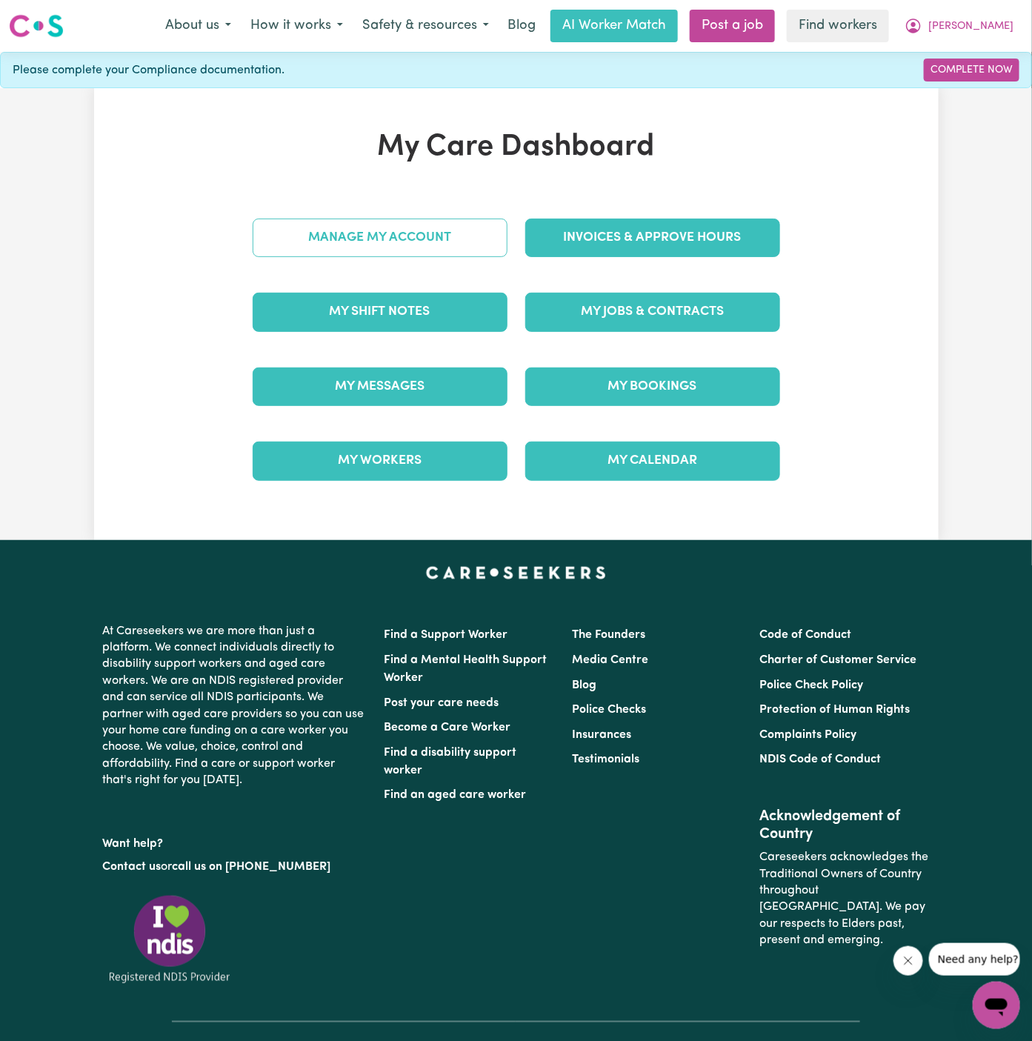
click at [450, 239] on link "Manage My Account" at bounding box center [380, 238] width 255 height 39
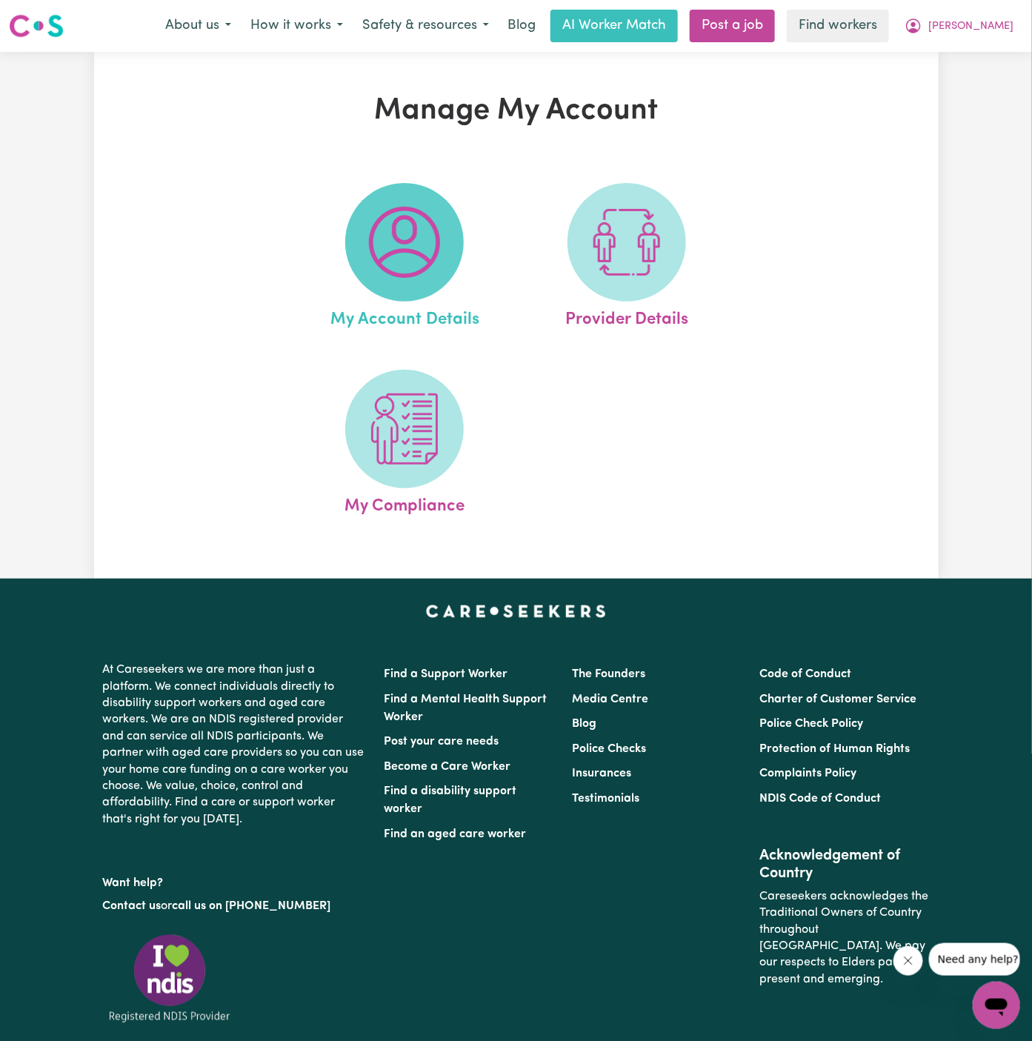
click at [447, 245] on span at bounding box center [404, 242] width 119 height 119
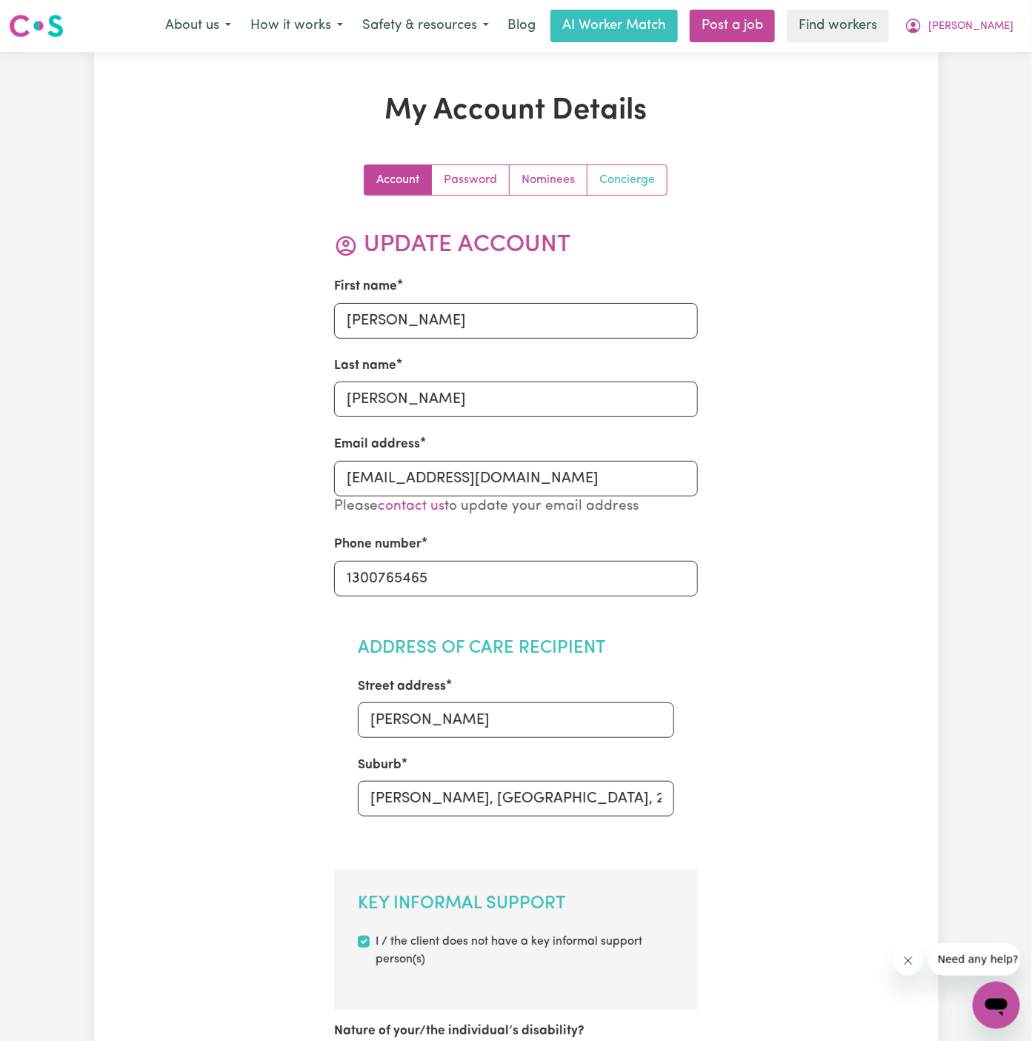
click at [644, 192] on link "Concierge" at bounding box center [626, 180] width 79 height 30
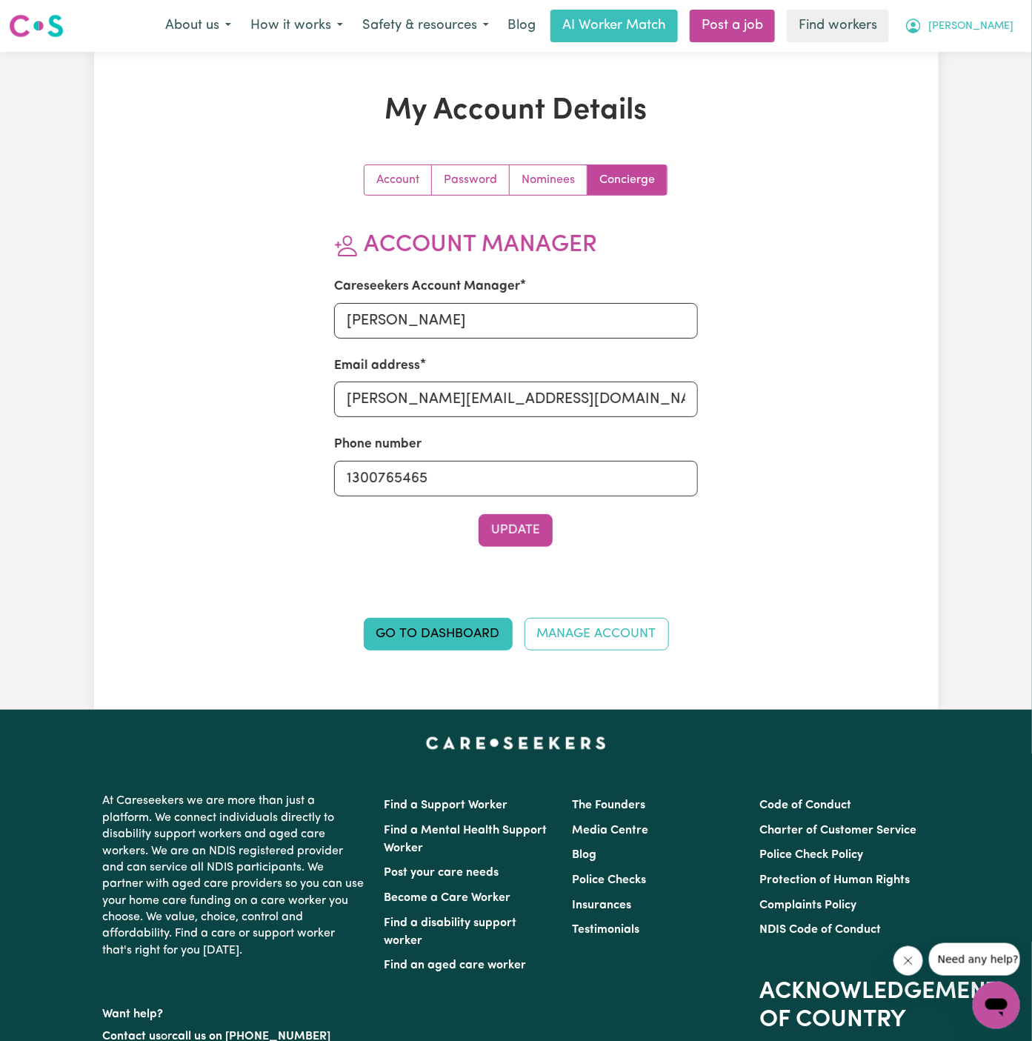
click at [1000, 20] on span "[PERSON_NAME]" at bounding box center [970, 27] width 85 height 16
click at [990, 50] on link "My Dashboard" at bounding box center [963, 58] width 117 height 28
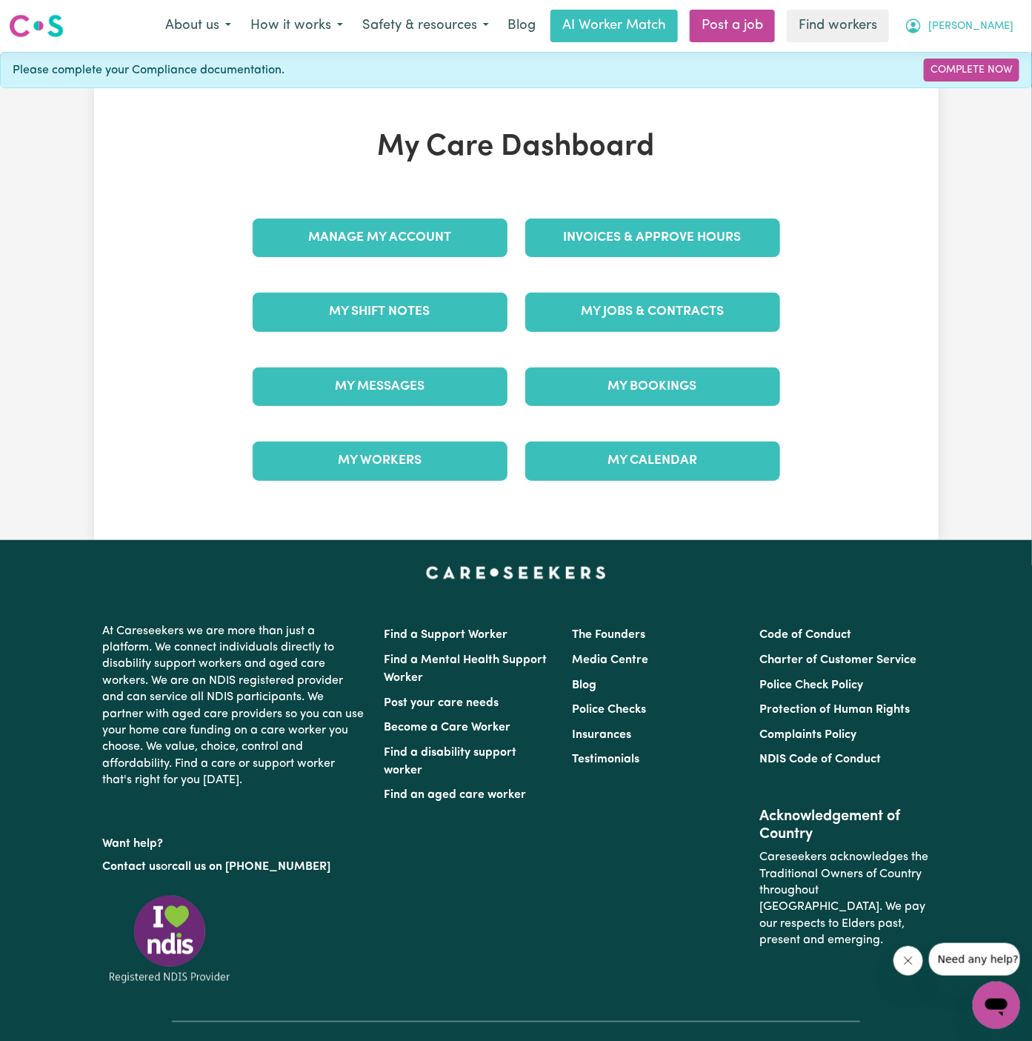
click at [996, 13] on button "[PERSON_NAME]" at bounding box center [959, 25] width 128 height 31
click at [989, 90] on link "Logout" at bounding box center [963, 85] width 117 height 28
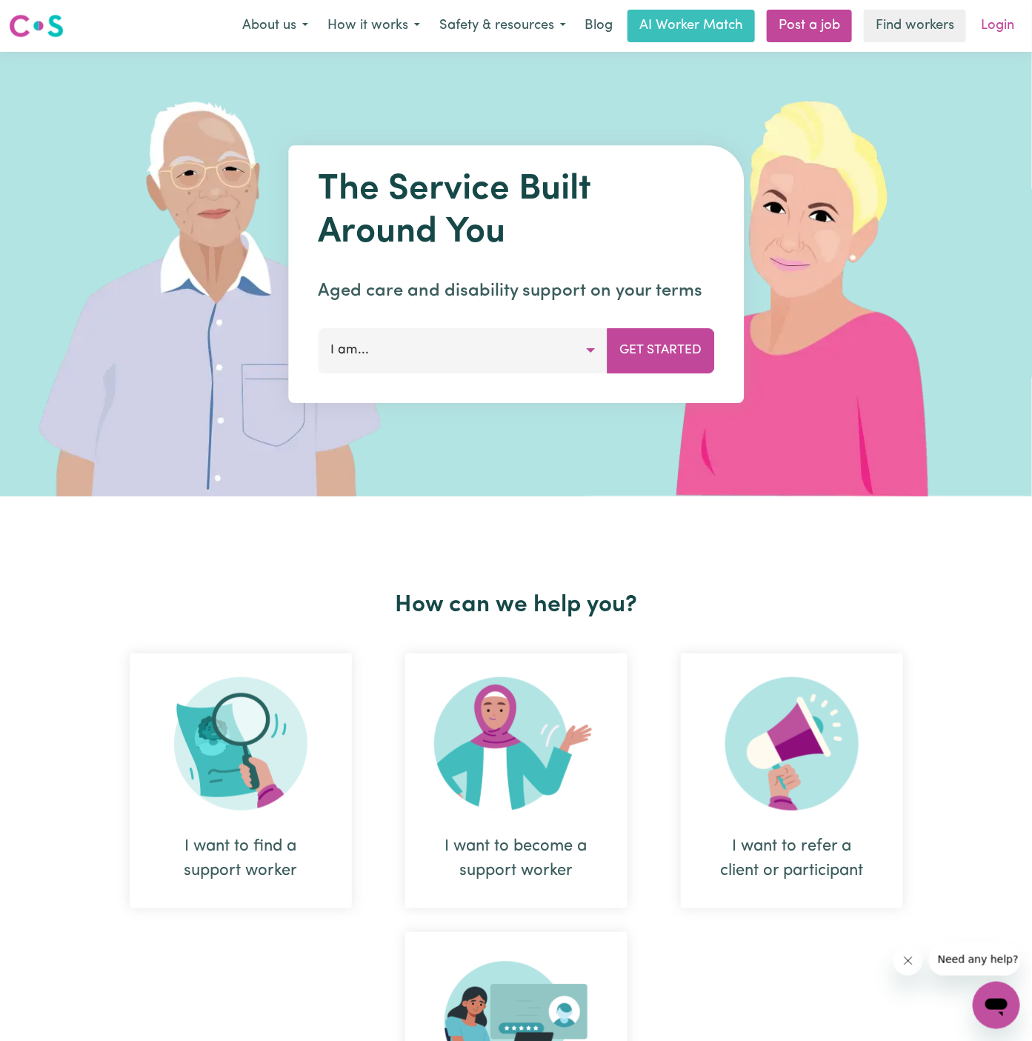
click at [997, 26] on link "Login" at bounding box center [997, 26] width 51 height 33
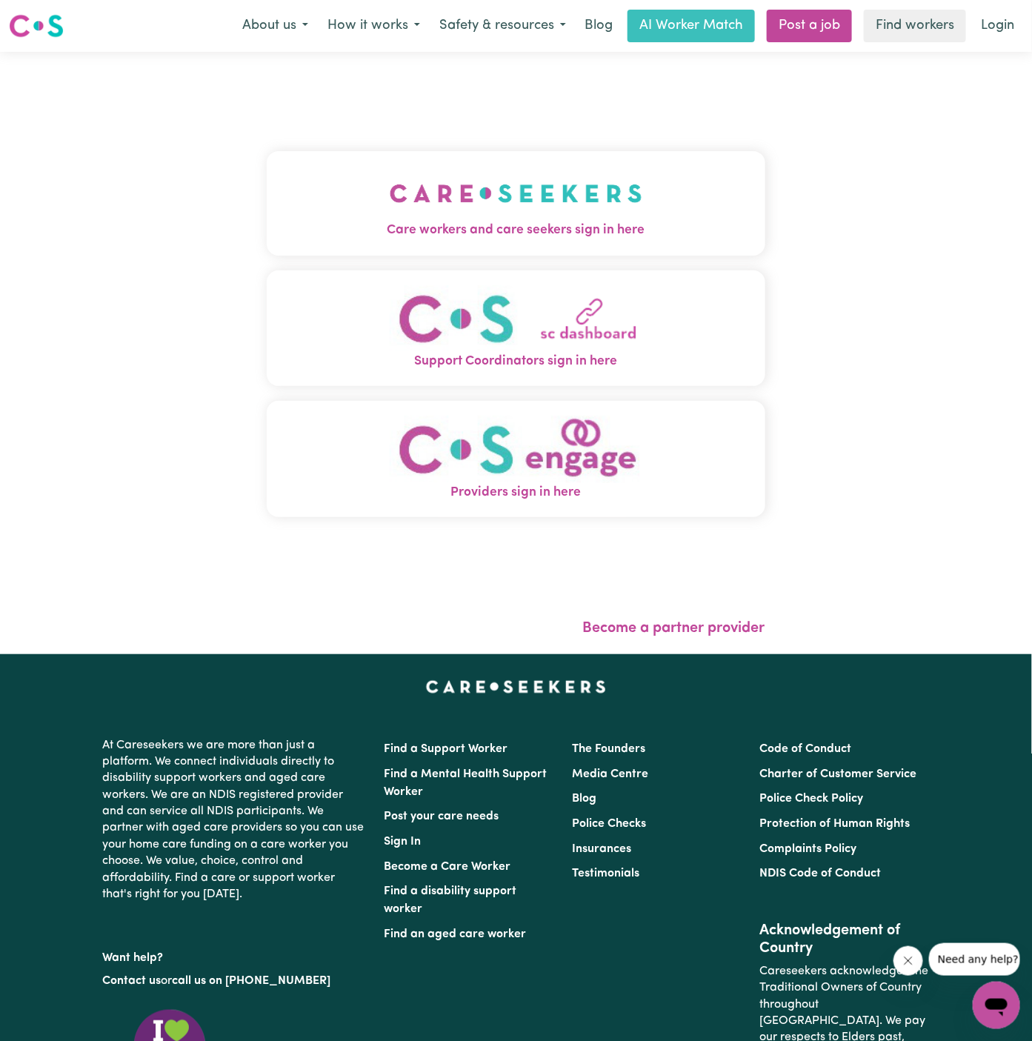
click at [471, 185] on img "Care workers and care seekers sign in here" at bounding box center [516, 193] width 253 height 55
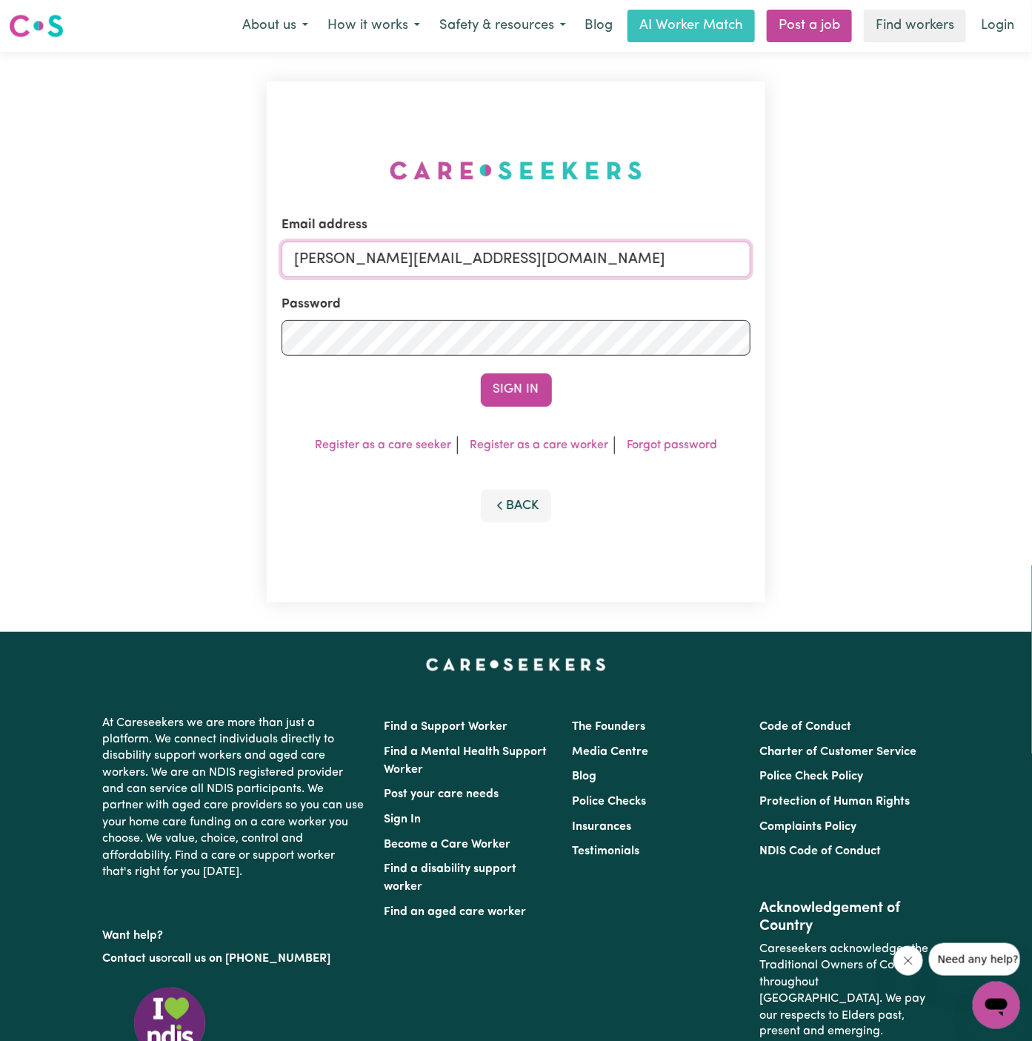
click at [644, 266] on input "[PERSON_NAME][EMAIL_ADDRESS][DOMAIN_NAME]" at bounding box center [515, 259] width 469 height 36
drag, startPoint x: 375, startPoint y: 254, endPoint x: 1061, endPoint y: 333, distance: 690.5
click at [1031, 333] on html "Menu About us How it works Safety & resources Blog AI Worker Match Post a job F…" at bounding box center [516, 634] width 1032 height 1269
click at [411, 260] on input "[EMAIL_ADDRESS][DOMAIN_NAME]" at bounding box center [515, 259] width 469 height 36
drag, startPoint x: 362, startPoint y: 260, endPoint x: 853, endPoint y: 256, distance: 491.1
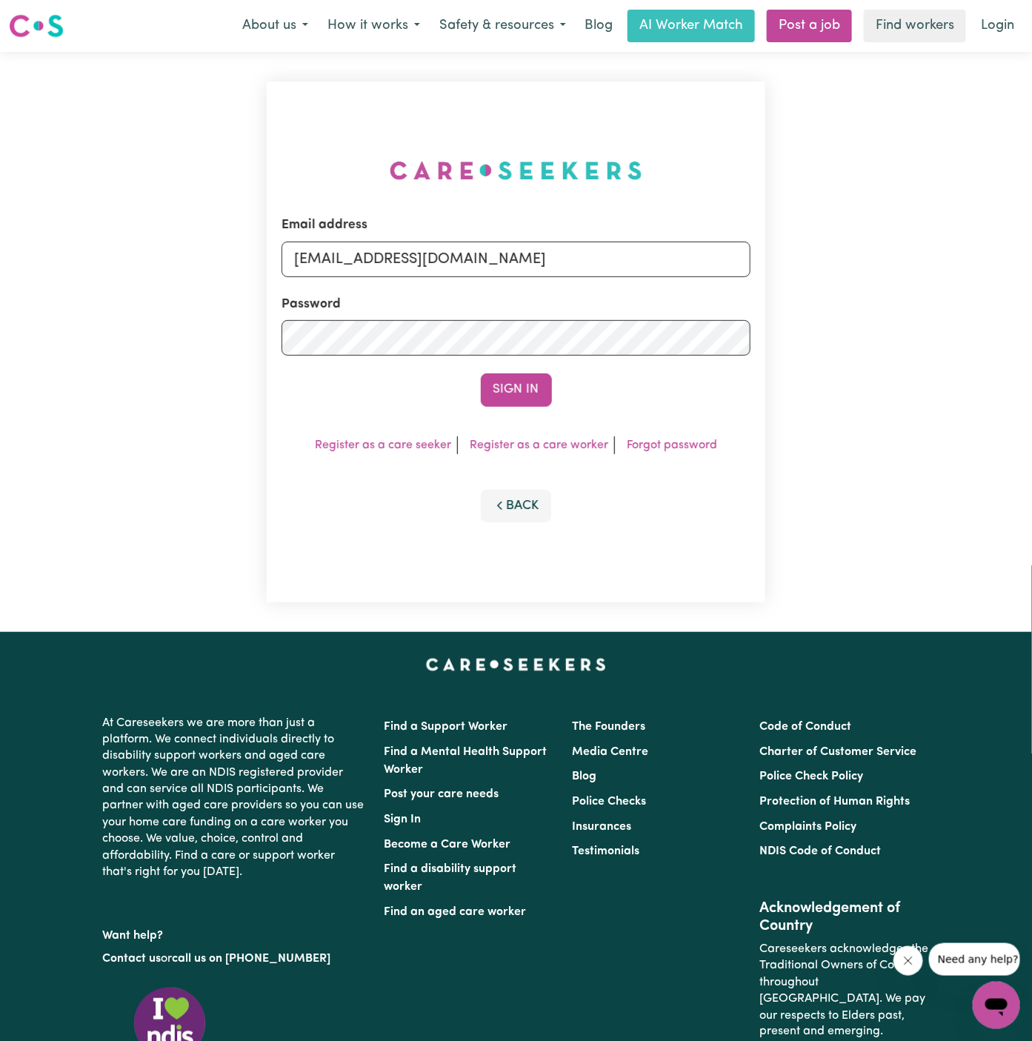
click at [853, 256] on div "Email address [EMAIL_ADDRESS][DOMAIN_NAME] Password Sign In Register as a care …" at bounding box center [516, 342] width 1032 height 580
click at [435, 263] on input "[EMAIL_ADDRESS][DOMAIN_NAME]" at bounding box center [515, 259] width 469 height 36
drag, startPoint x: 372, startPoint y: 259, endPoint x: 861, endPoint y: 275, distance: 489.1
click at [861, 275] on div "Email address [EMAIL_ADDRESS][DOMAIN_NAME] Password Sign In Register as a care …" at bounding box center [516, 342] width 1032 height 580
type input "[EMAIL_ADDRESS][DOMAIN_NAME]"
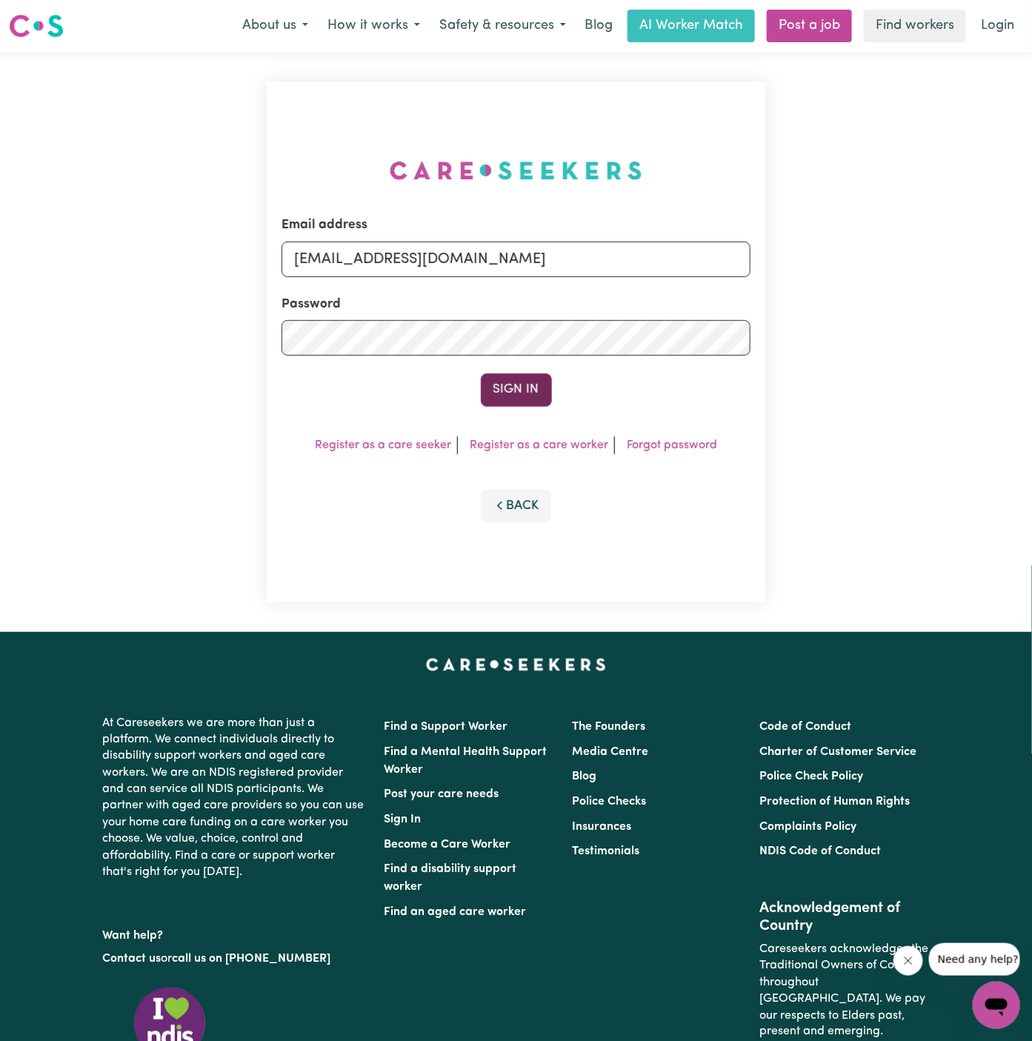
click at [535, 388] on button "Sign In" at bounding box center [516, 389] width 71 height 33
